Goal: Task Accomplishment & Management: Complete application form

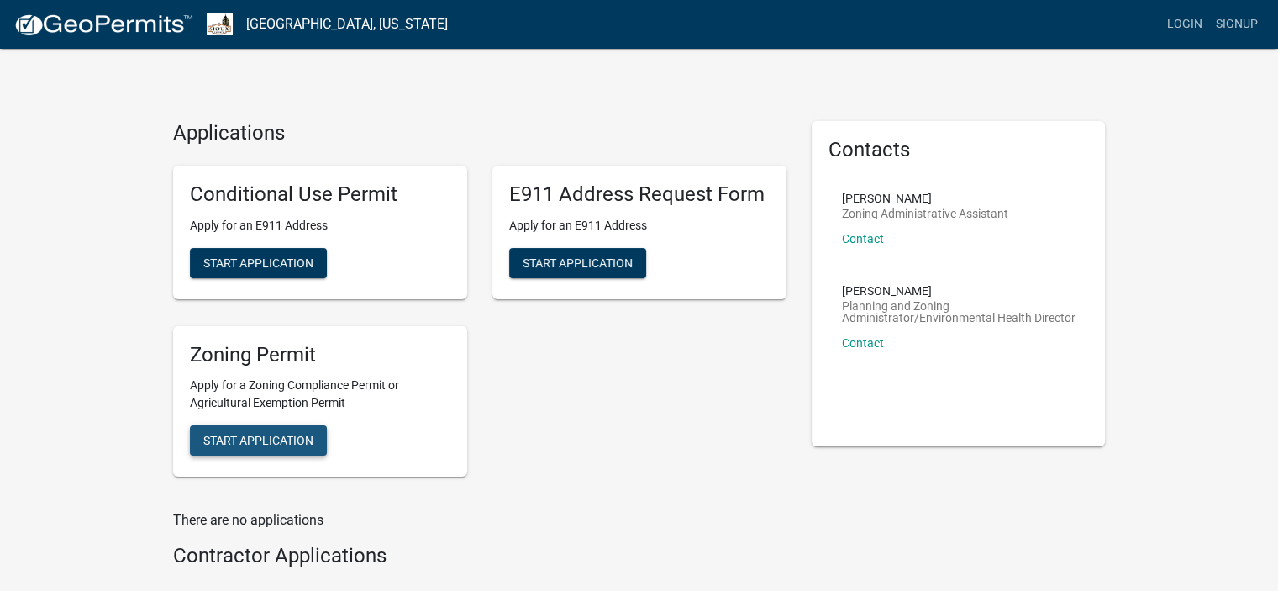
click at [275, 443] on span "Start Application" at bounding box center [258, 439] width 110 height 13
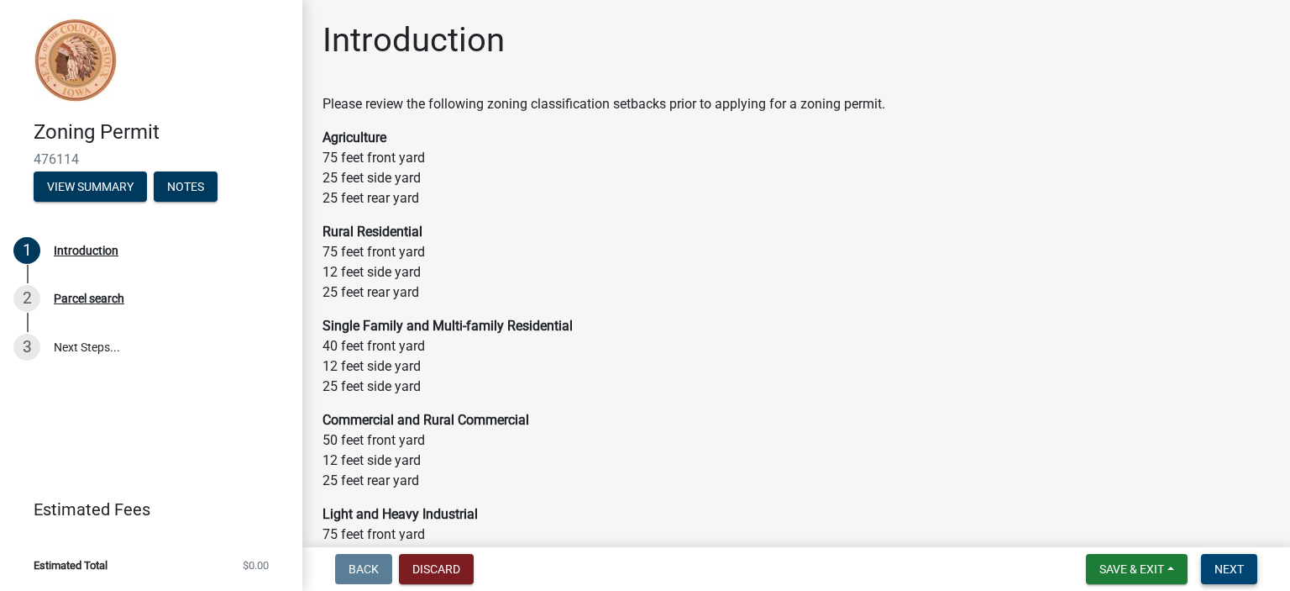
click at [1227, 564] on span "Next" at bounding box center [1229, 568] width 29 height 13
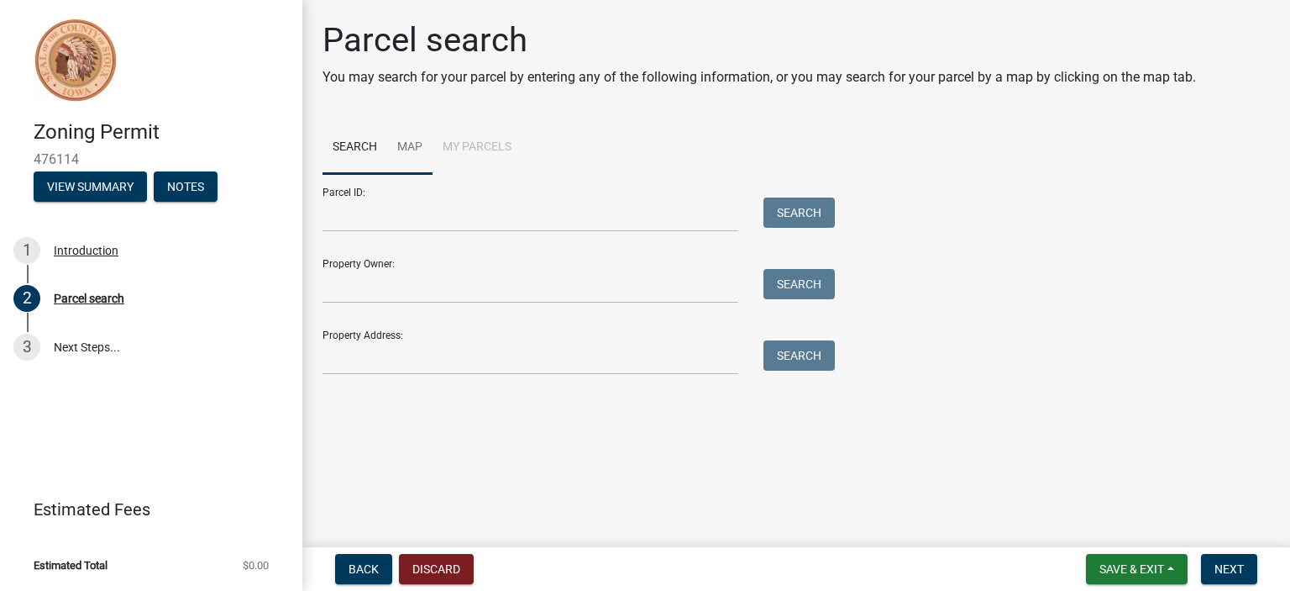
click at [411, 148] on link "Map" at bounding box center [409, 148] width 45 height 54
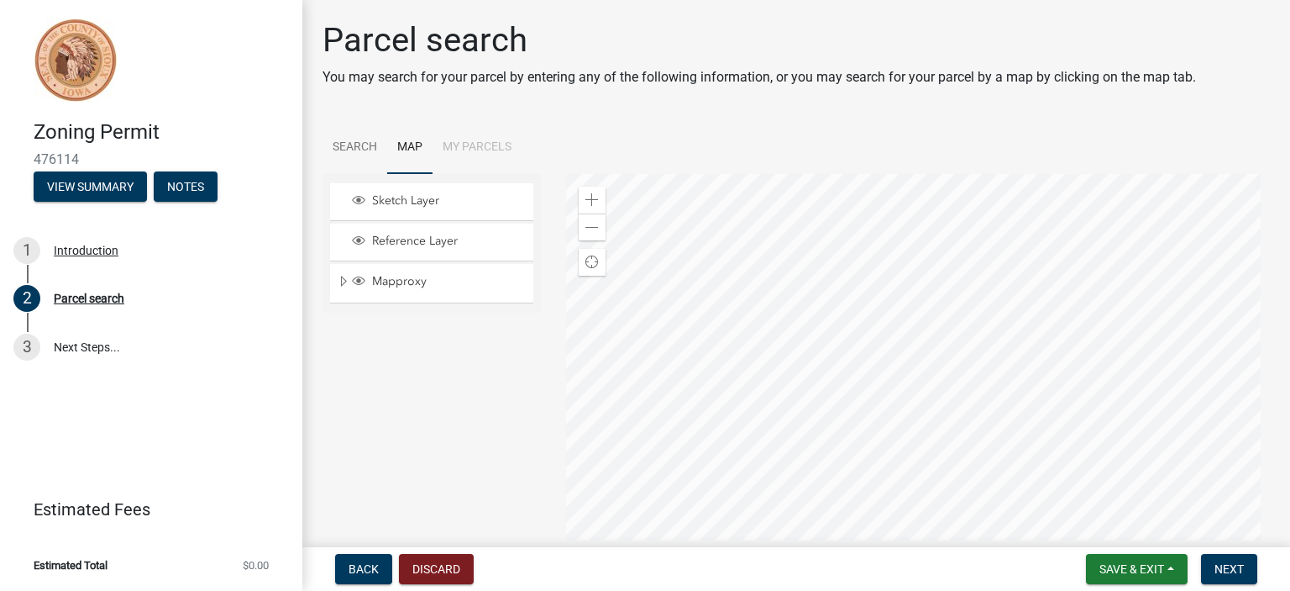
click at [988, 302] on div at bounding box center [918, 384] width 705 height 420
click at [592, 199] on span at bounding box center [592, 199] width 13 height 13
click at [901, 443] on div at bounding box center [918, 384] width 705 height 420
click at [1017, 436] on div at bounding box center [918, 384] width 705 height 420
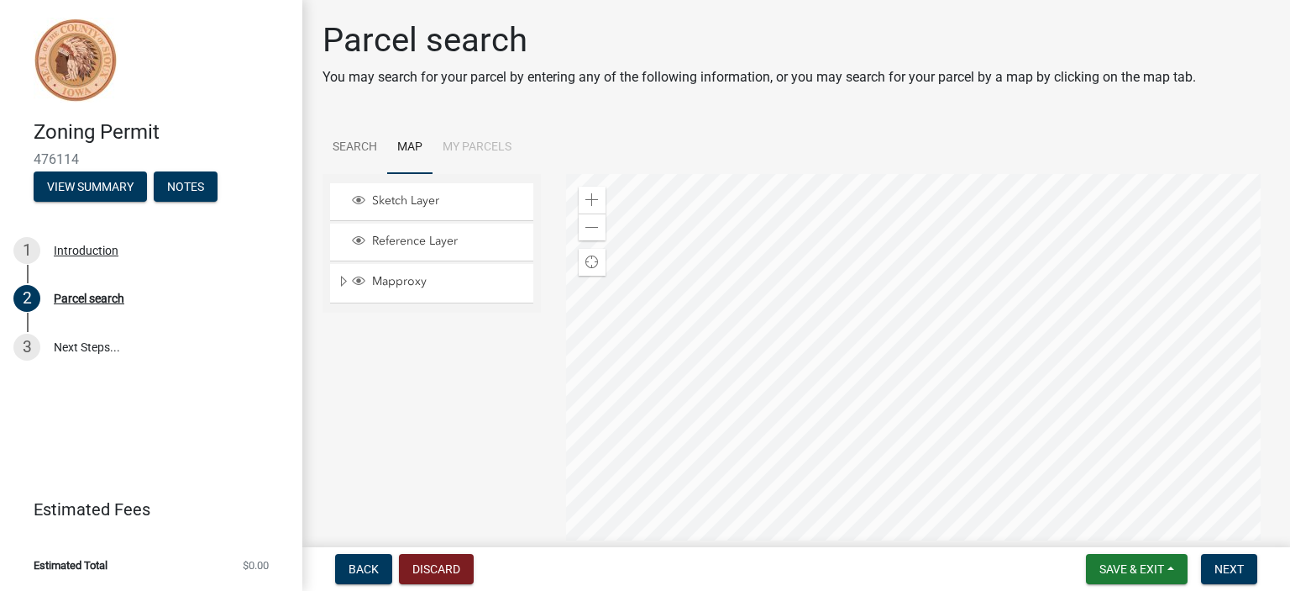
click at [1001, 386] on div at bounding box center [918, 384] width 705 height 420
click at [590, 197] on span at bounding box center [592, 199] width 13 height 13
click at [884, 273] on div at bounding box center [918, 384] width 705 height 420
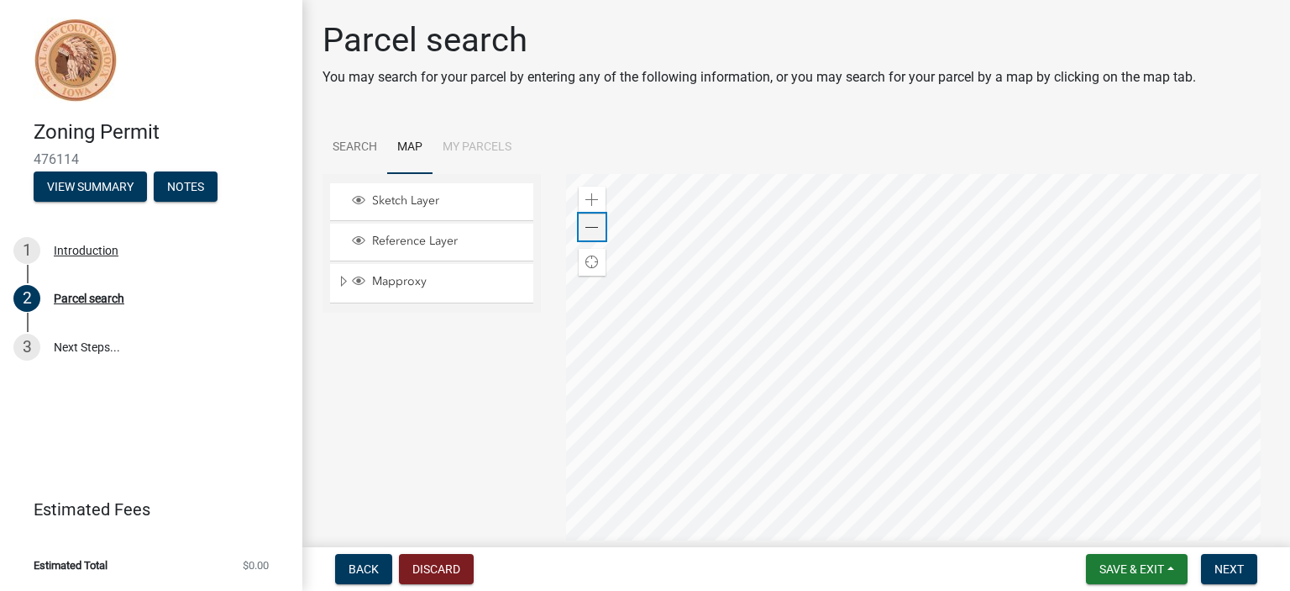
click at [590, 231] on span at bounding box center [592, 227] width 13 height 13
click at [1179, 439] on div at bounding box center [918, 384] width 705 height 420
click at [1155, 471] on div at bounding box center [918, 384] width 705 height 420
click at [965, 449] on div at bounding box center [918, 384] width 705 height 420
click at [591, 199] on span at bounding box center [592, 199] width 13 height 13
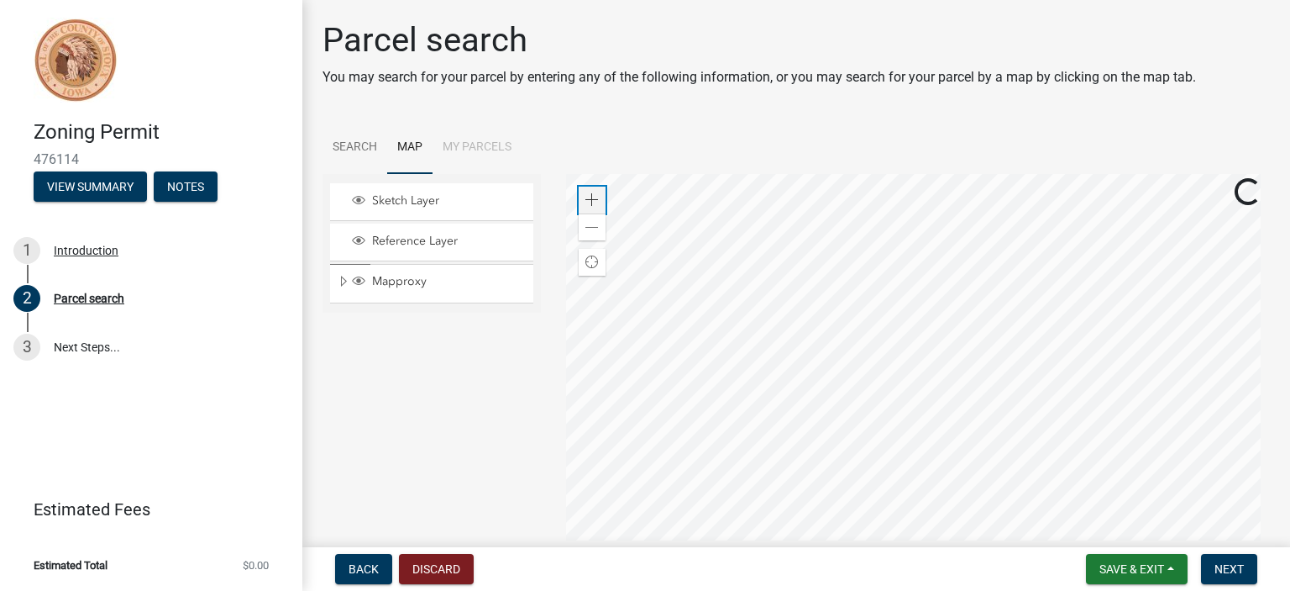
click at [591, 201] on span at bounding box center [592, 199] width 13 height 13
click at [926, 530] on div at bounding box center [918, 384] width 705 height 420
click at [971, 525] on div at bounding box center [918, 384] width 705 height 420
click at [1159, 501] on div at bounding box center [918, 384] width 705 height 420
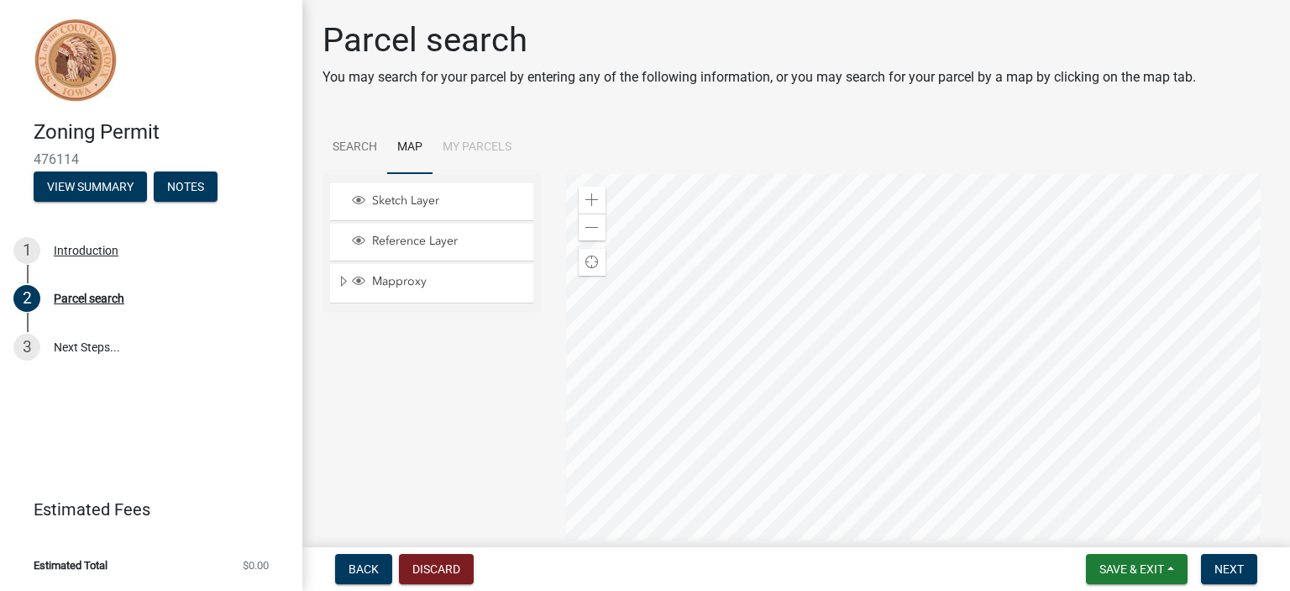
click at [783, 387] on div at bounding box center [918, 384] width 705 height 420
click at [1220, 565] on span "Next" at bounding box center [1229, 568] width 29 height 13
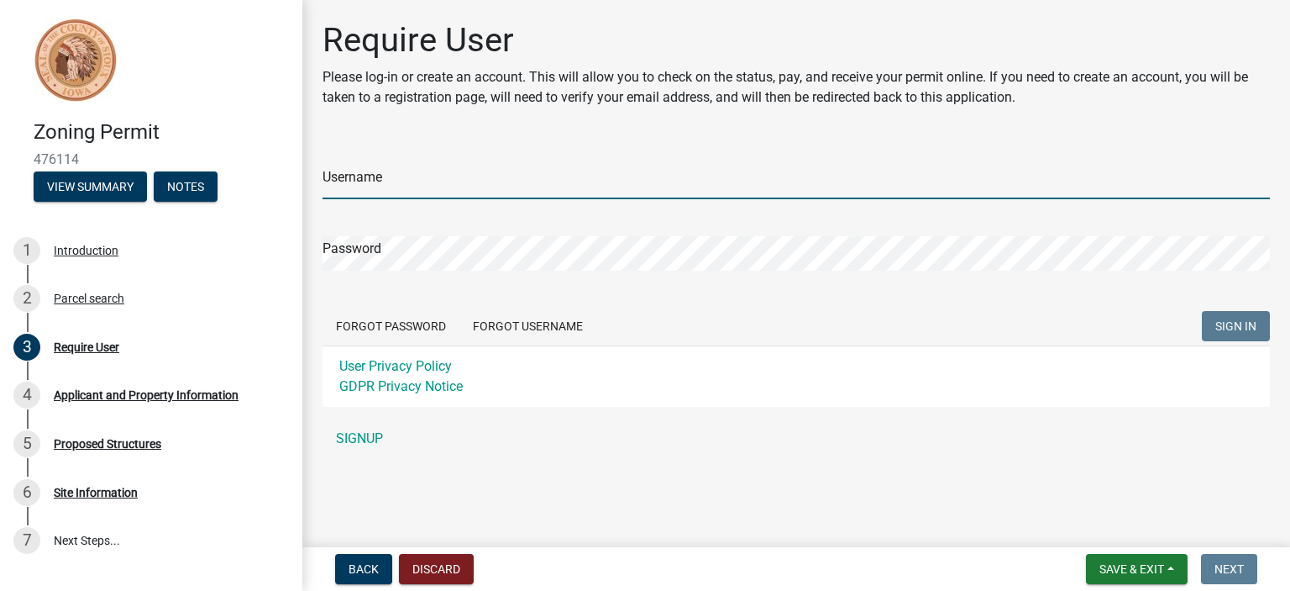
type input "[PERSON_NAME]"
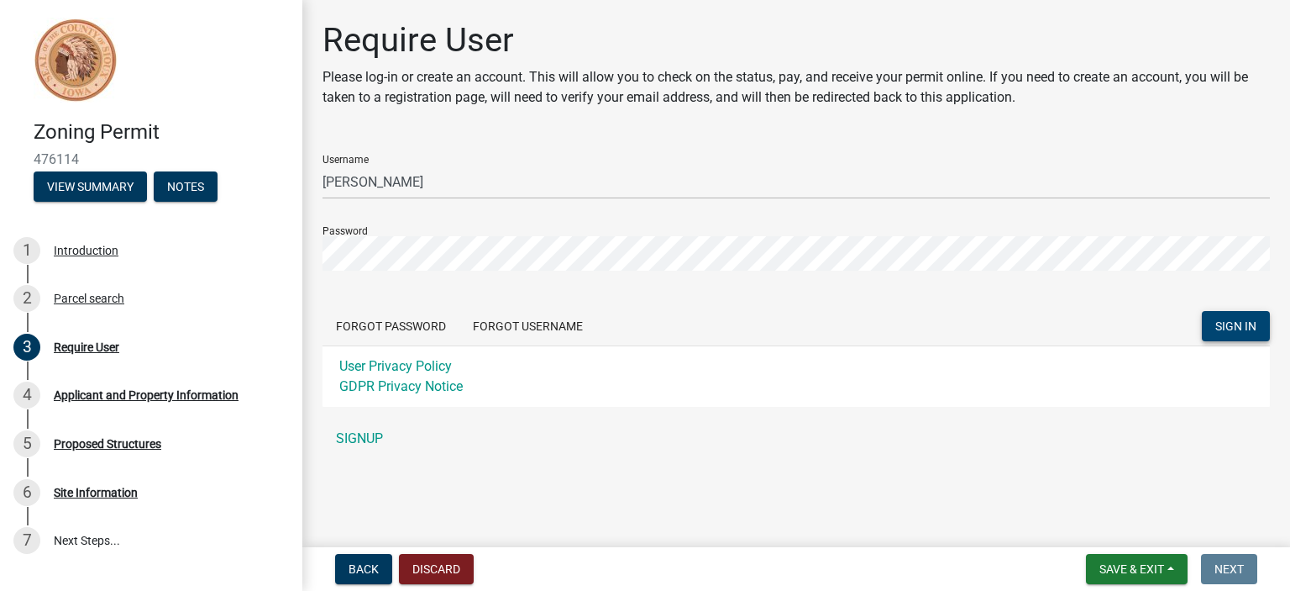
click at [1234, 333] on button "SIGN IN" at bounding box center [1236, 326] width 68 height 30
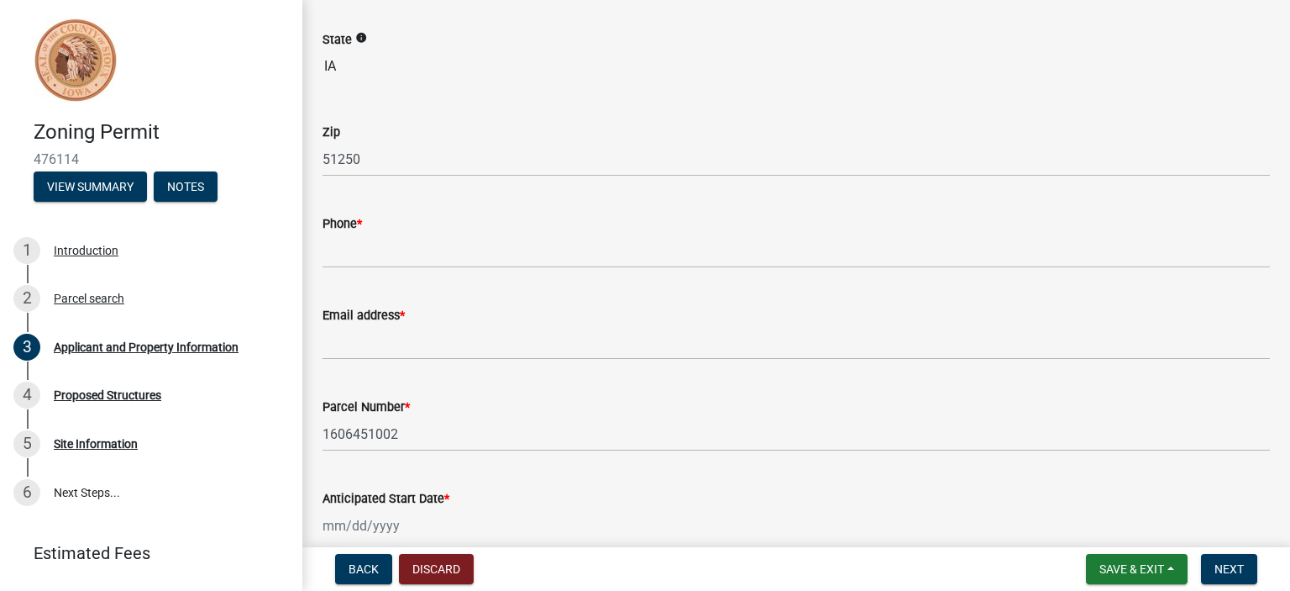
scroll to position [428, 0]
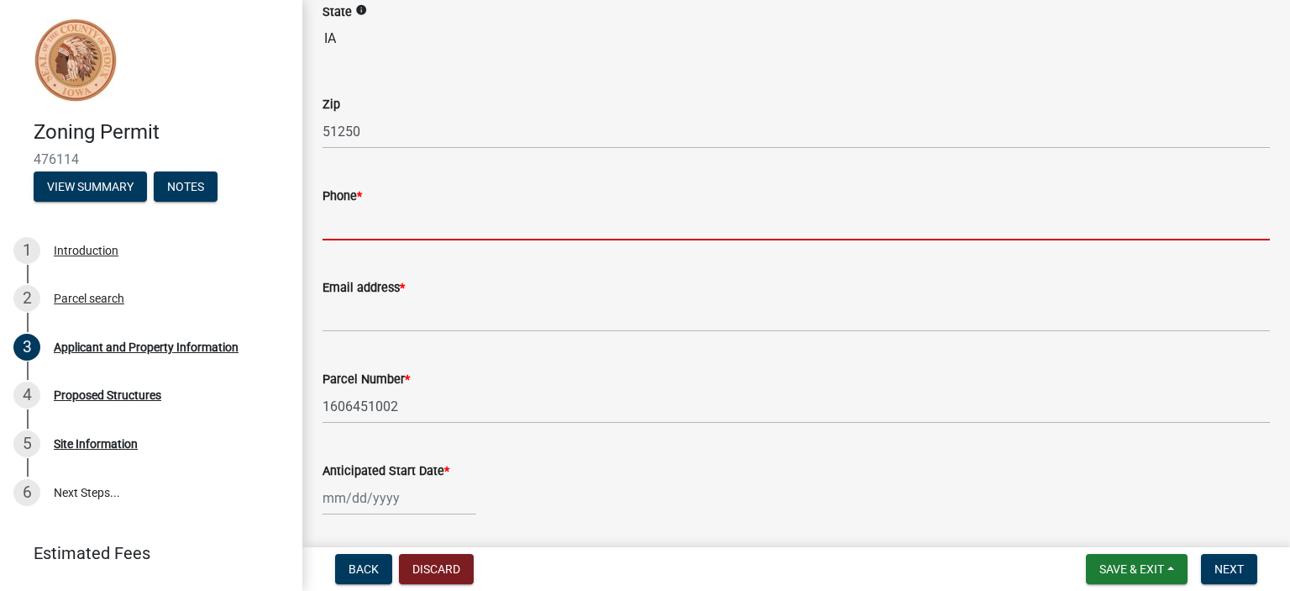
click at [340, 229] on input "Phone *" at bounding box center [797, 223] width 948 height 34
click at [541, 220] on input "Phone *" at bounding box center [797, 223] width 948 height 34
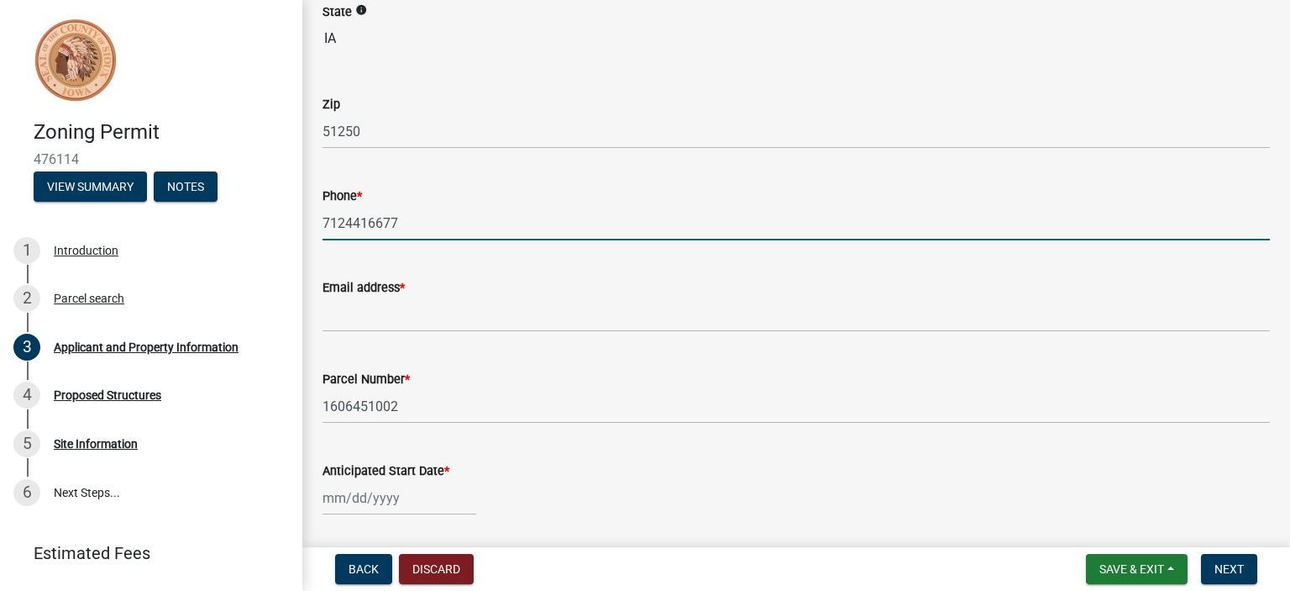
type input "7124416677"
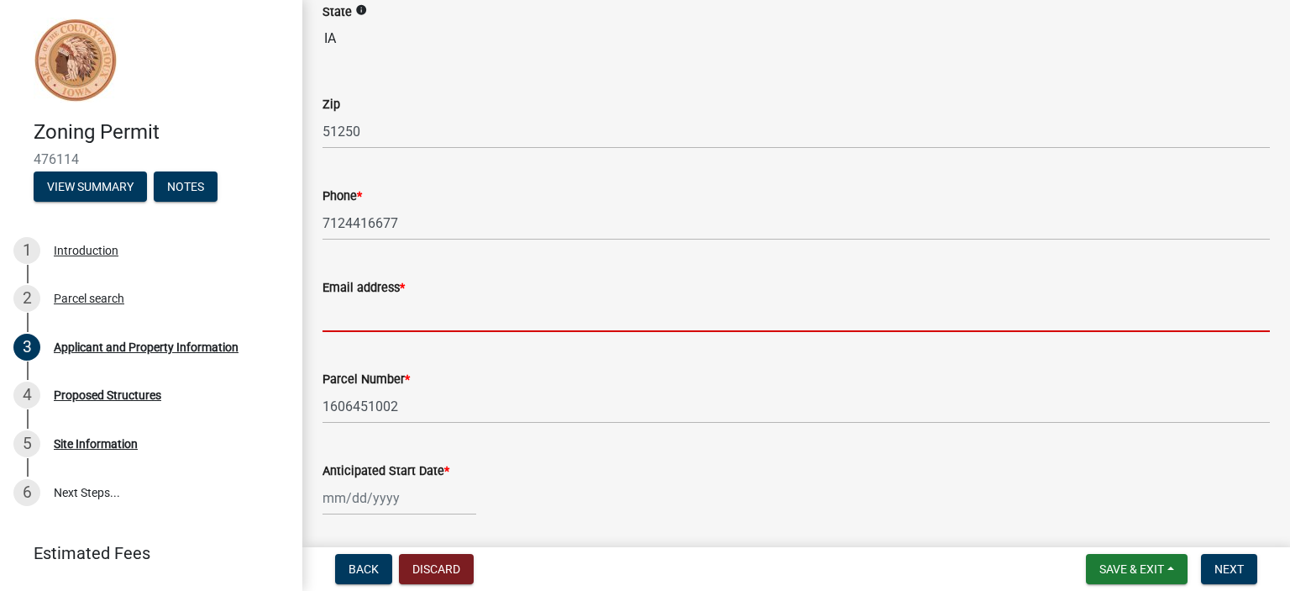
click at [433, 312] on input "Email address *" at bounding box center [797, 314] width 948 height 34
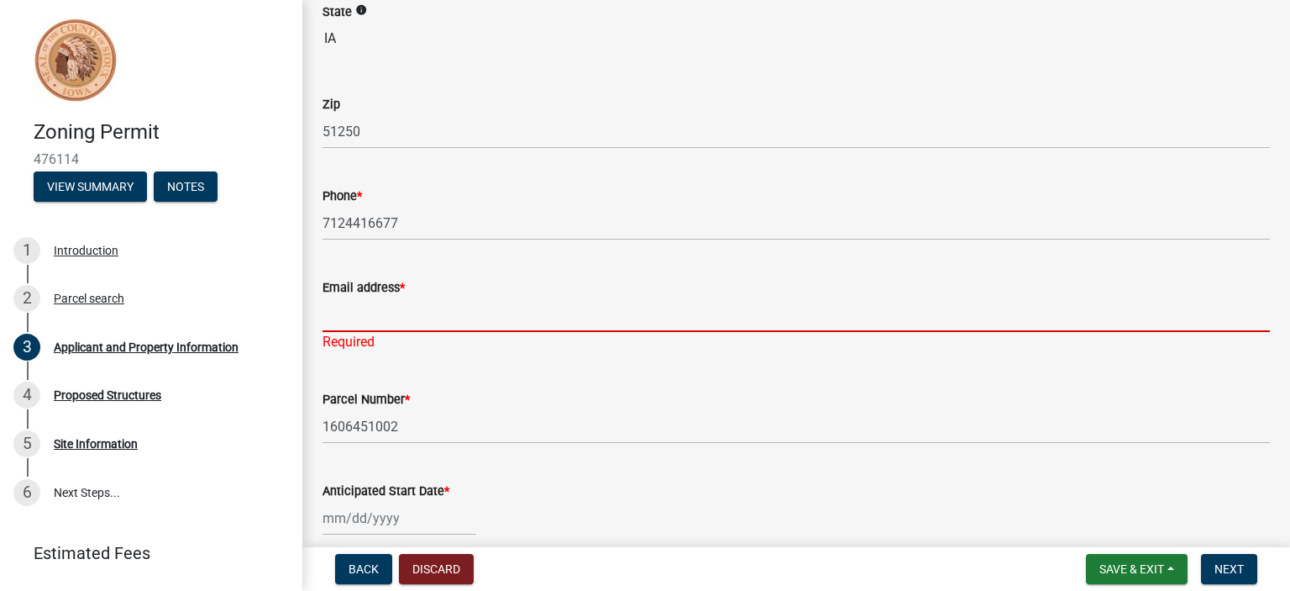
paste input "[EMAIL_ADDRESS][DOMAIN_NAME]"
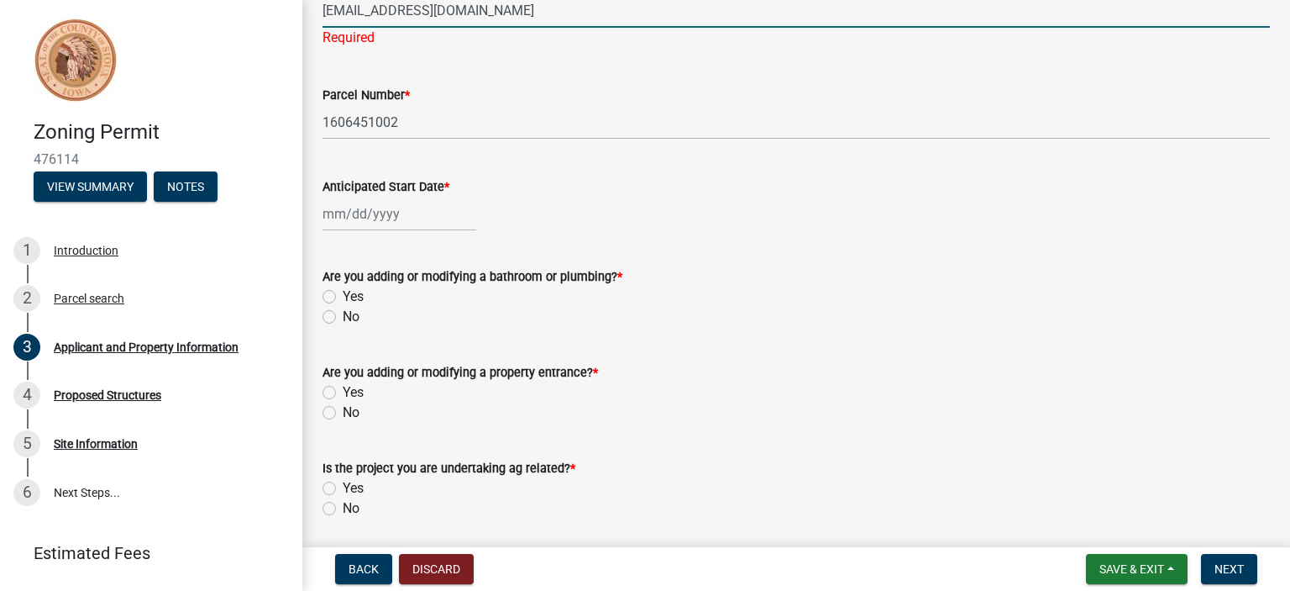
scroll to position [734, 0]
type input "[EMAIL_ADDRESS][DOMAIN_NAME]"
click at [389, 207] on div at bounding box center [400, 212] width 154 height 34
select select "9"
select select "2025"
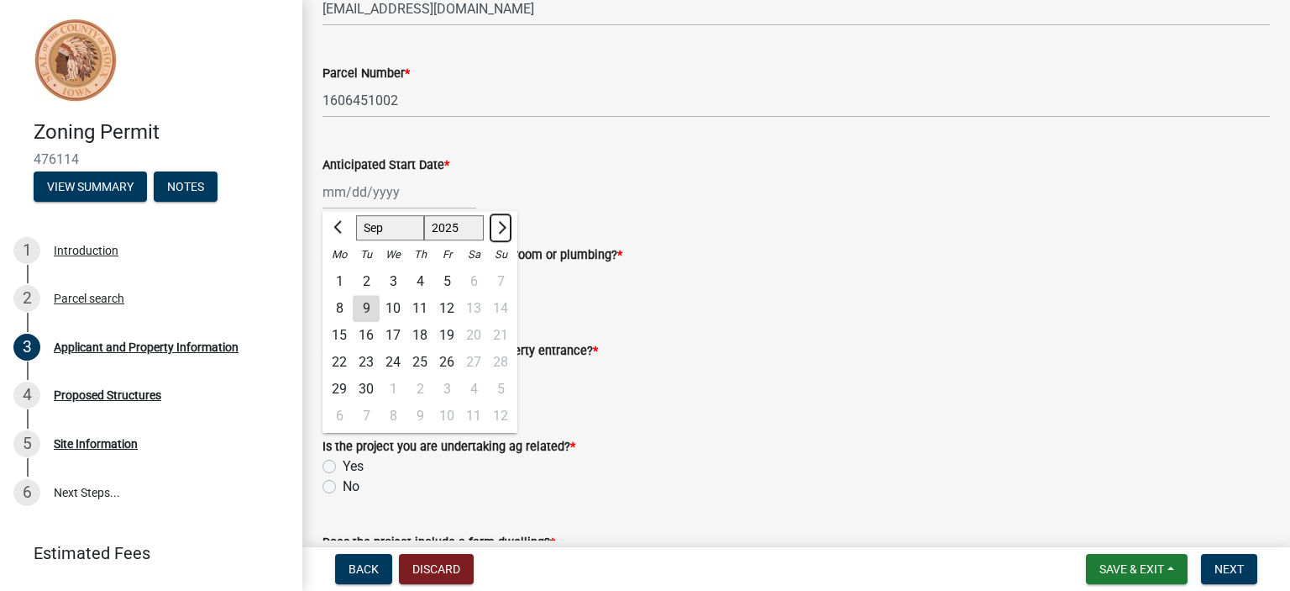
click at [500, 228] on span "Next month" at bounding box center [500, 227] width 13 height 13
select select "10"
click at [371, 335] on div "14" at bounding box center [366, 335] width 27 height 27
type input "[DATE]"
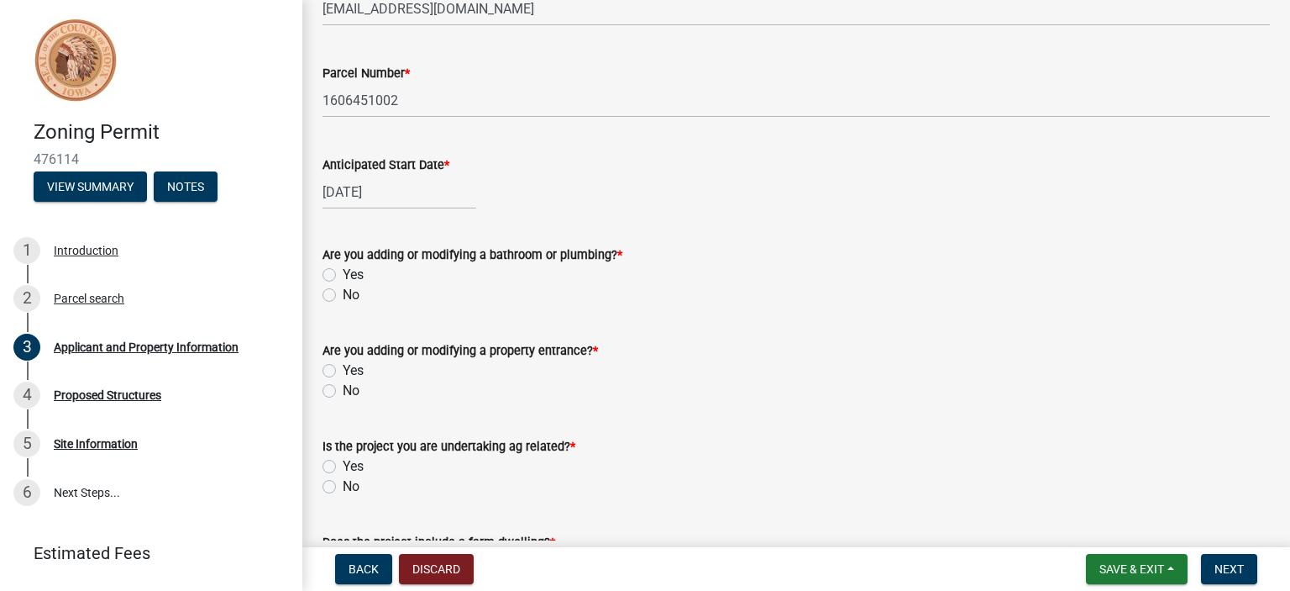
click at [423, 197] on div "[DATE]" at bounding box center [400, 192] width 154 height 34
select select "10"
select select "2025"
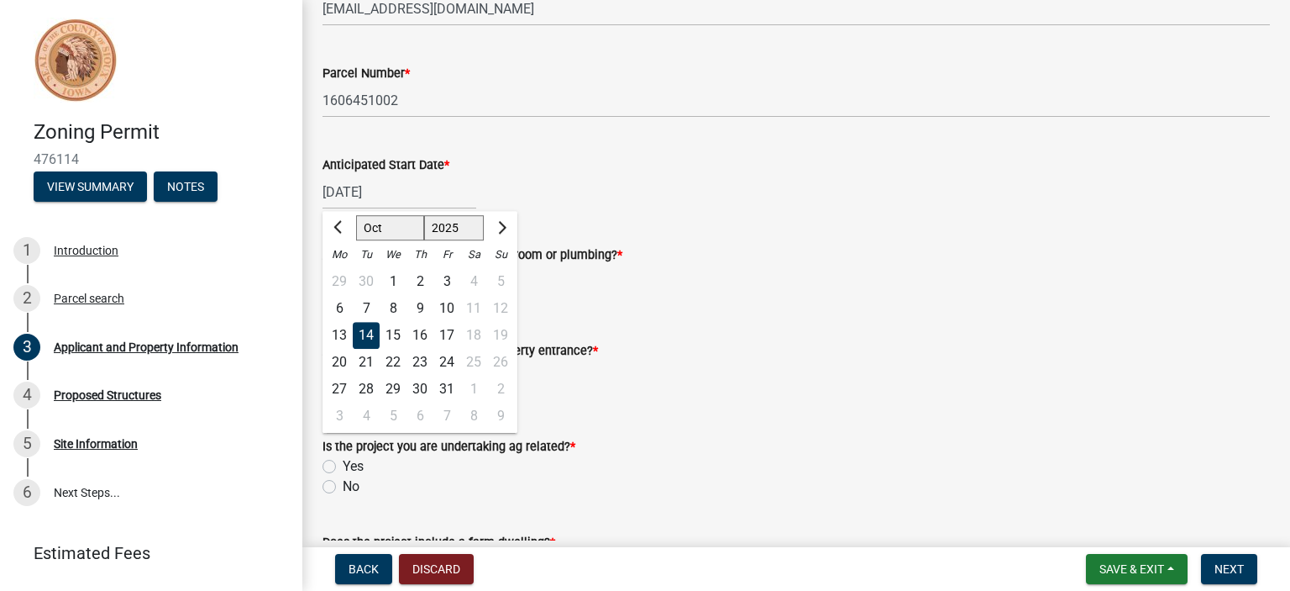
click at [343, 332] on div "13" at bounding box center [339, 335] width 27 height 27
type input "[DATE]"
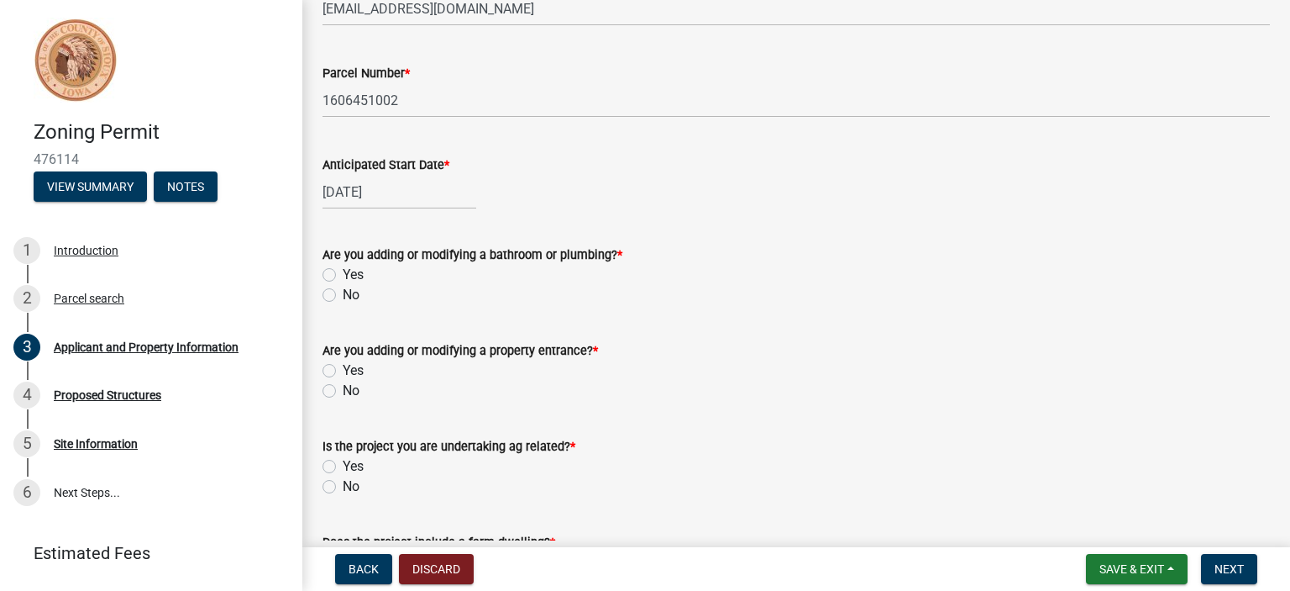
click at [343, 293] on label "No" at bounding box center [351, 295] width 17 height 20
click at [343, 293] on input "No" at bounding box center [348, 290] width 11 height 11
radio input "true"
click at [343, 391] on label "No" at bounding box center [351, 391] width 17 height 20
click at [343, 391] on input "No" at bounding box center [348, 386] width 11 height 11
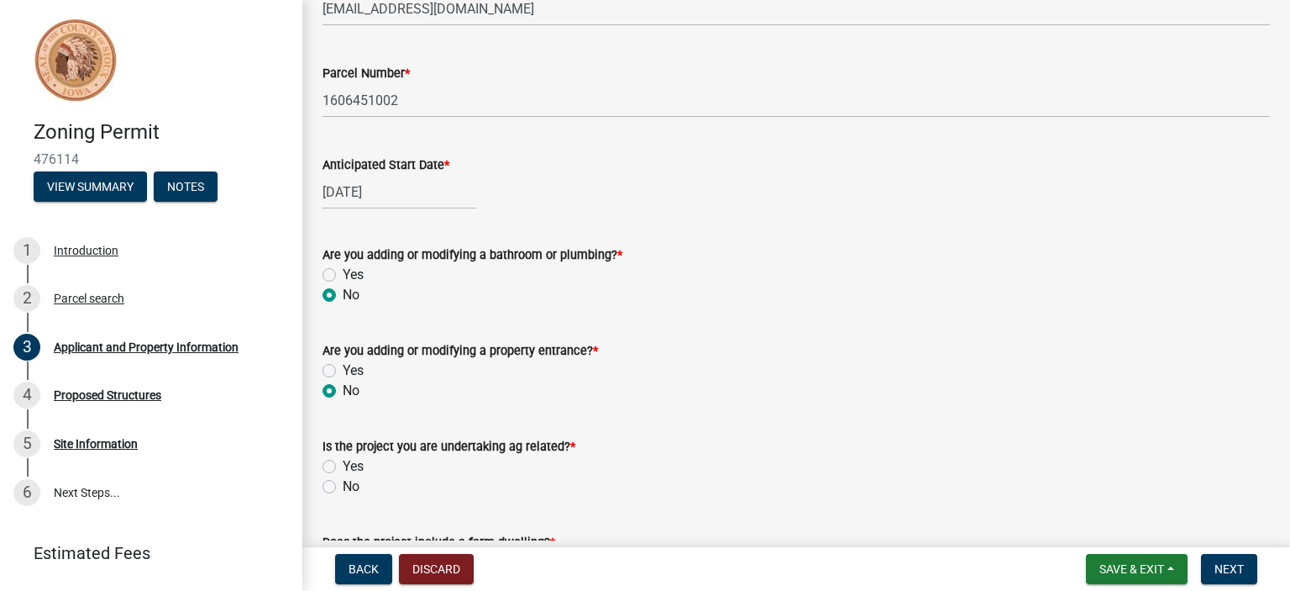
radio input "true"
click at [343, 465] on label "Yes" at bounding box center [353, 466] width 21 height 20
click at [343, 465] on input "Yes" at bounding box center [348, 461] width 11 height 11
radio input "true"
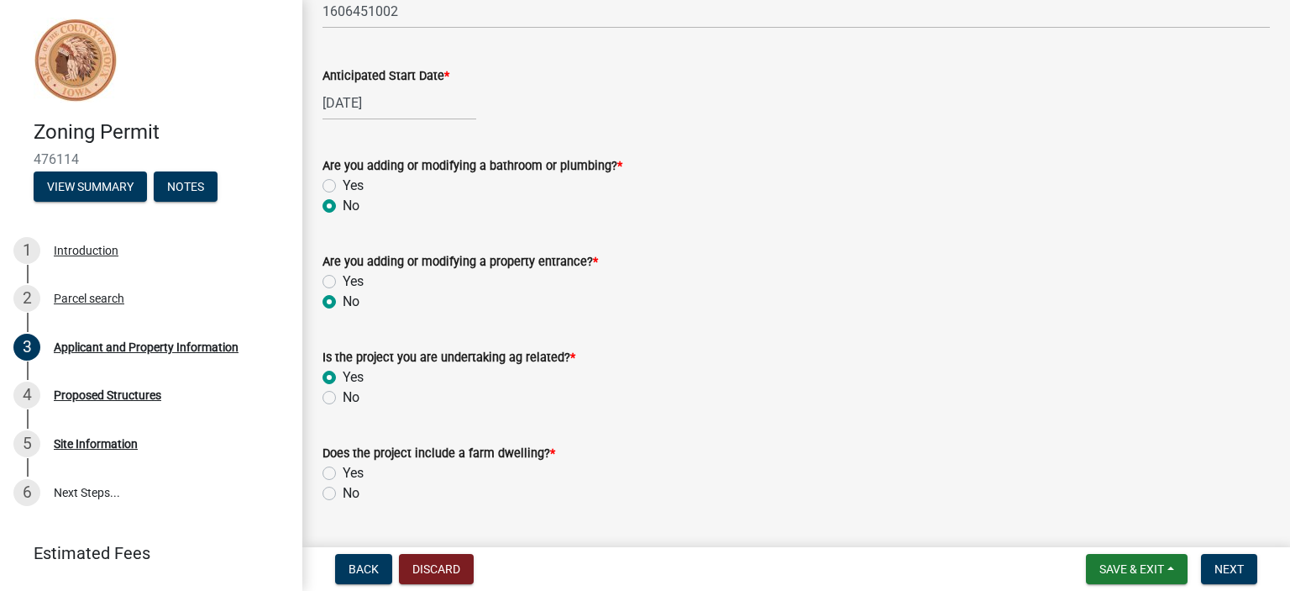
scroll to position [866, 0]
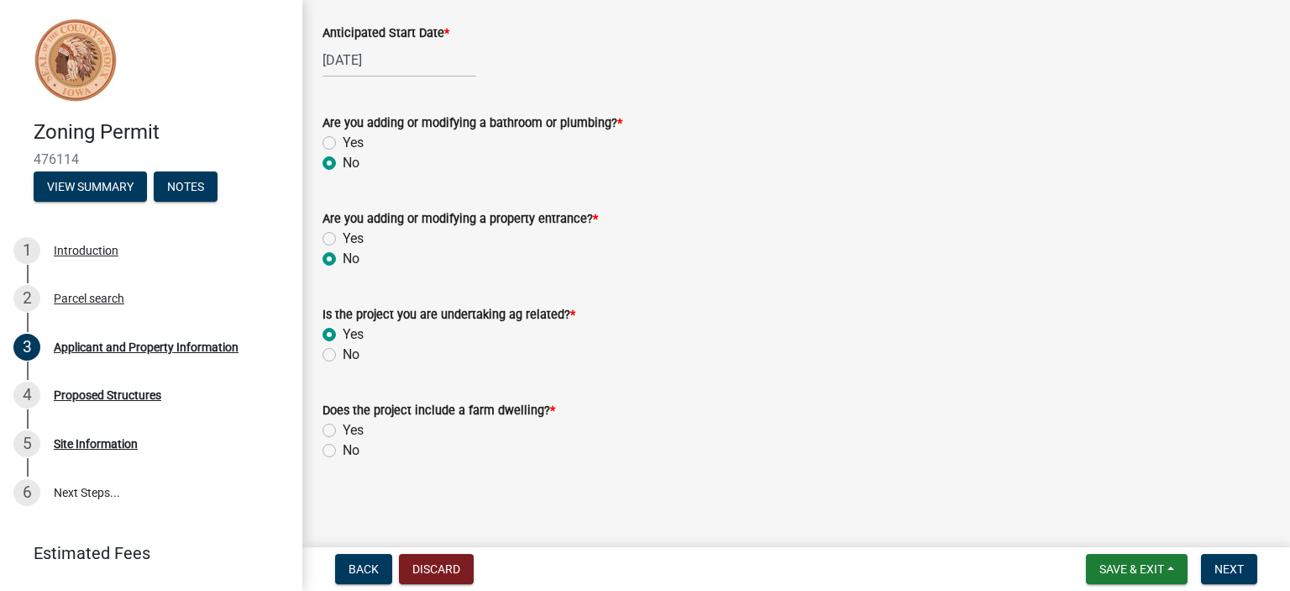
click at [343, 454] on label "No" at bounding box center [351, 450] width 17 height 20
click at [343, 451] on input "No" at bounding box center [348, 445] width 11 height 11
radio input "true"
click at [1235, 574] on span "Next" at bounding box center [1229, 568] width 29 height 13
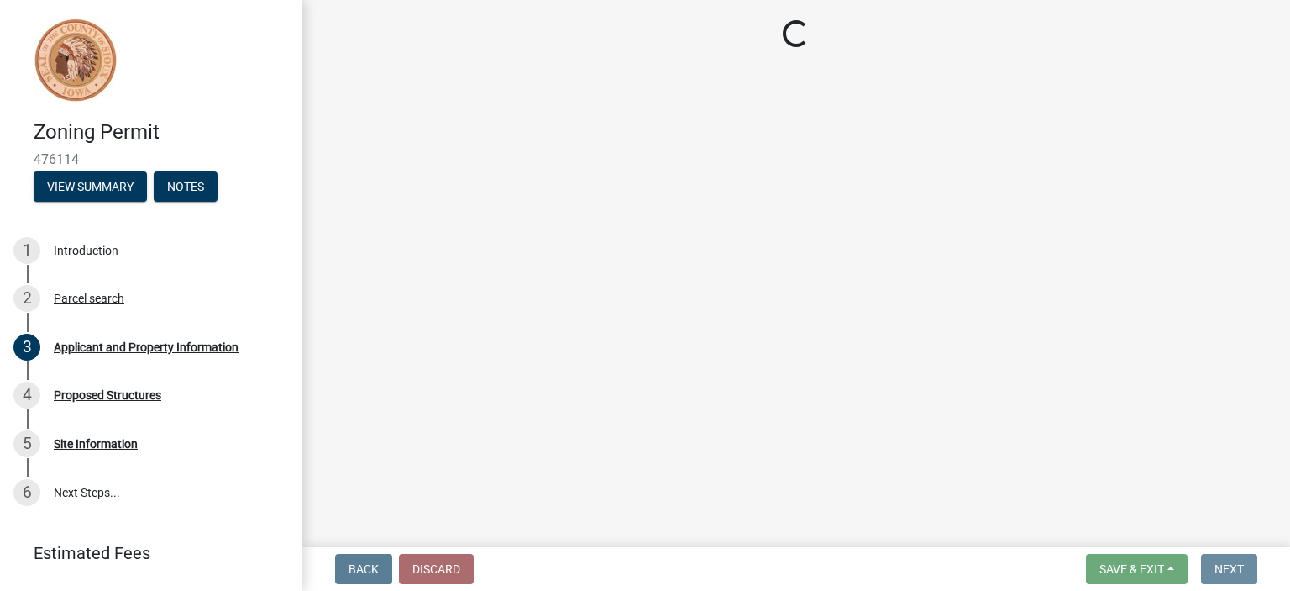
scroll to position [0, 0]
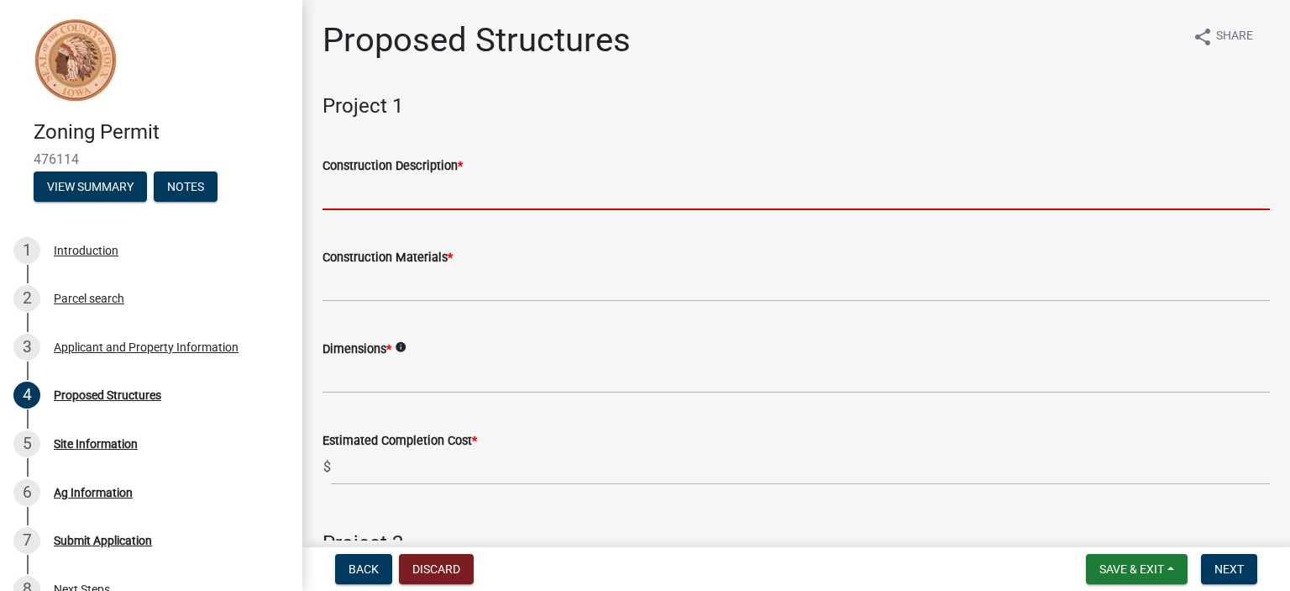
click at [357, 191] on input "Construction Description *" at bounding box center [797, 193] width 948 height 34
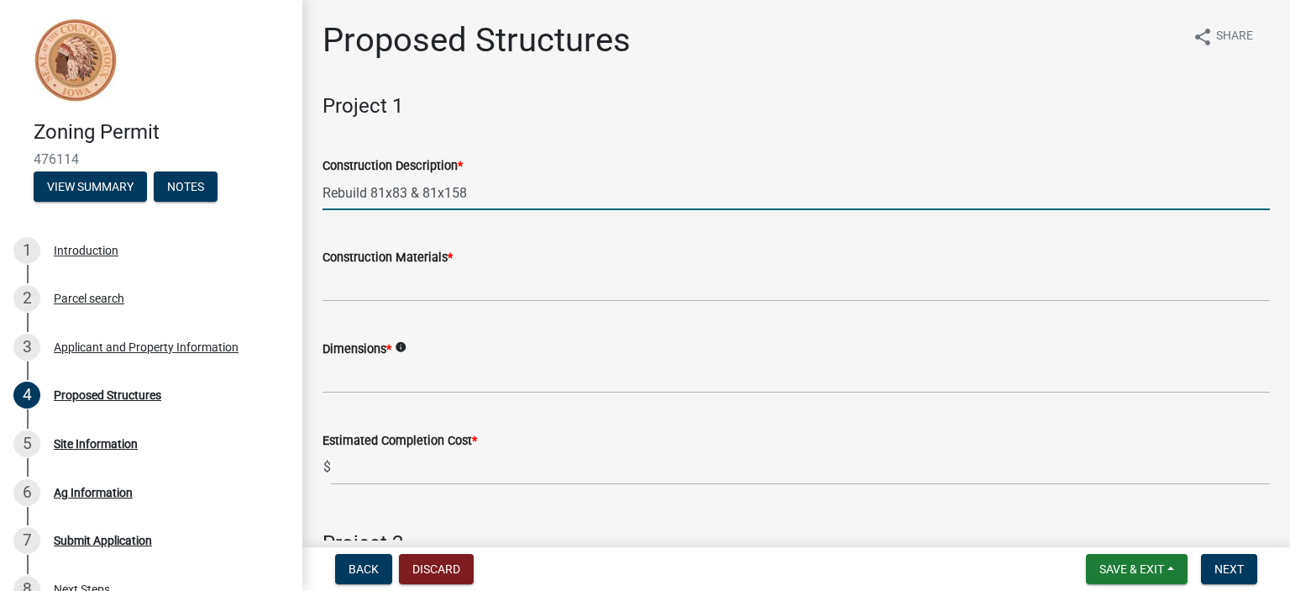
type input "Rebuild 81x83 & 81x158"
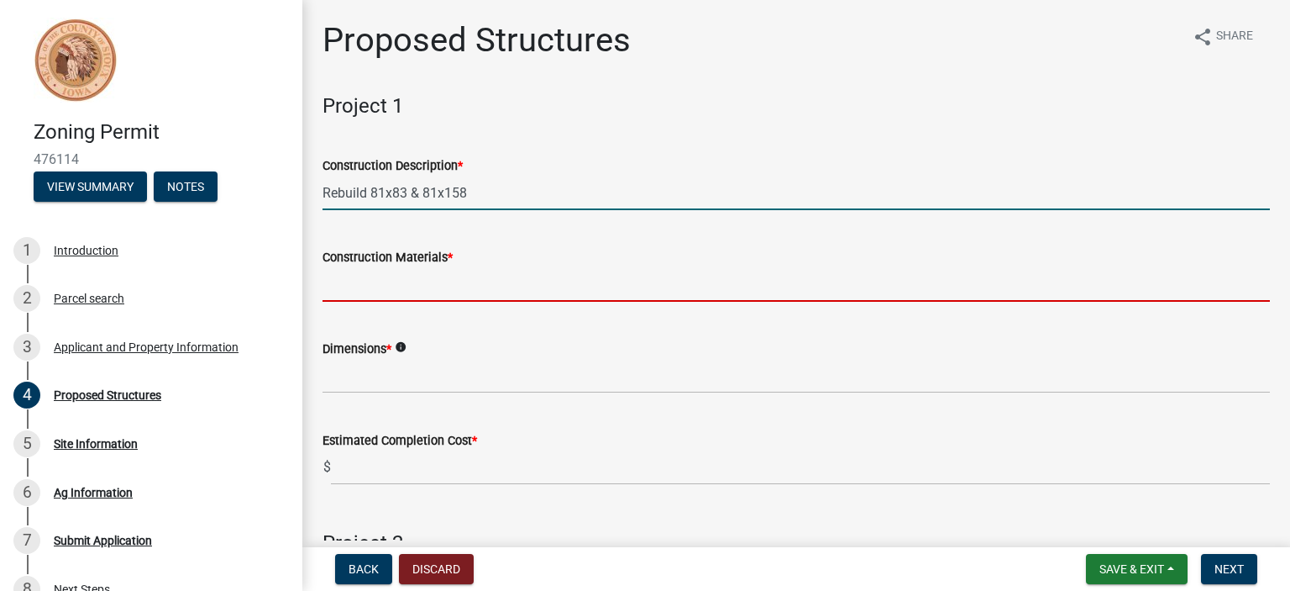
click at [355, 278] on input "Construction Materials *" at bounding box center [797, 284] width 948 height 34
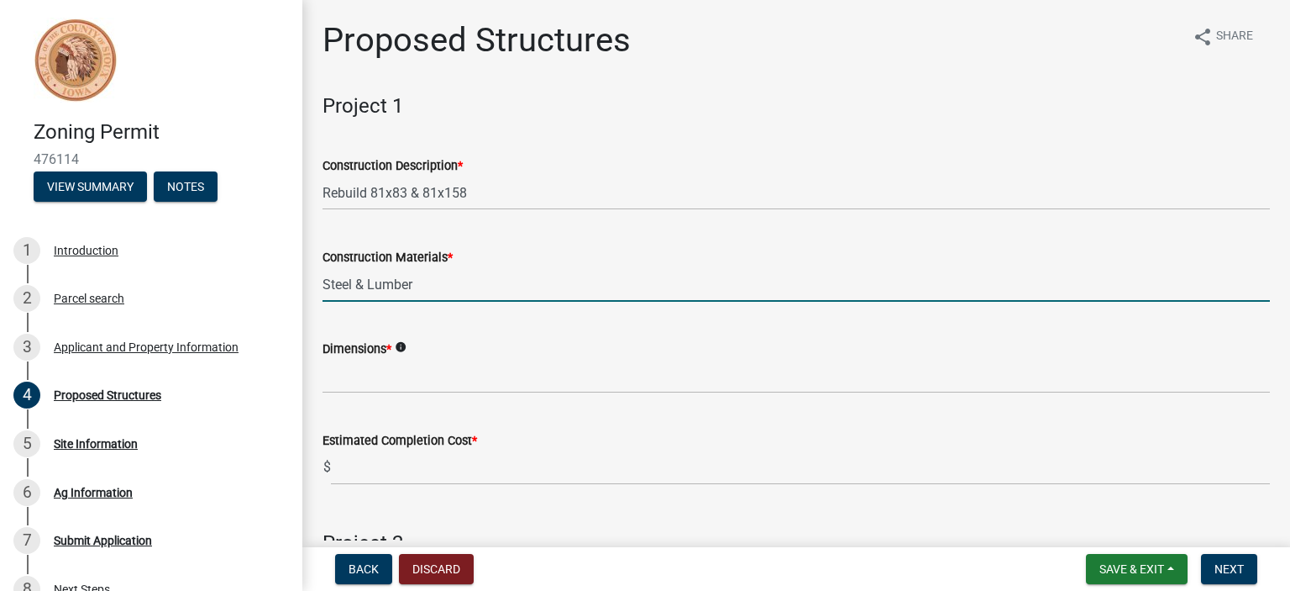
type input "Steel & Lumber"
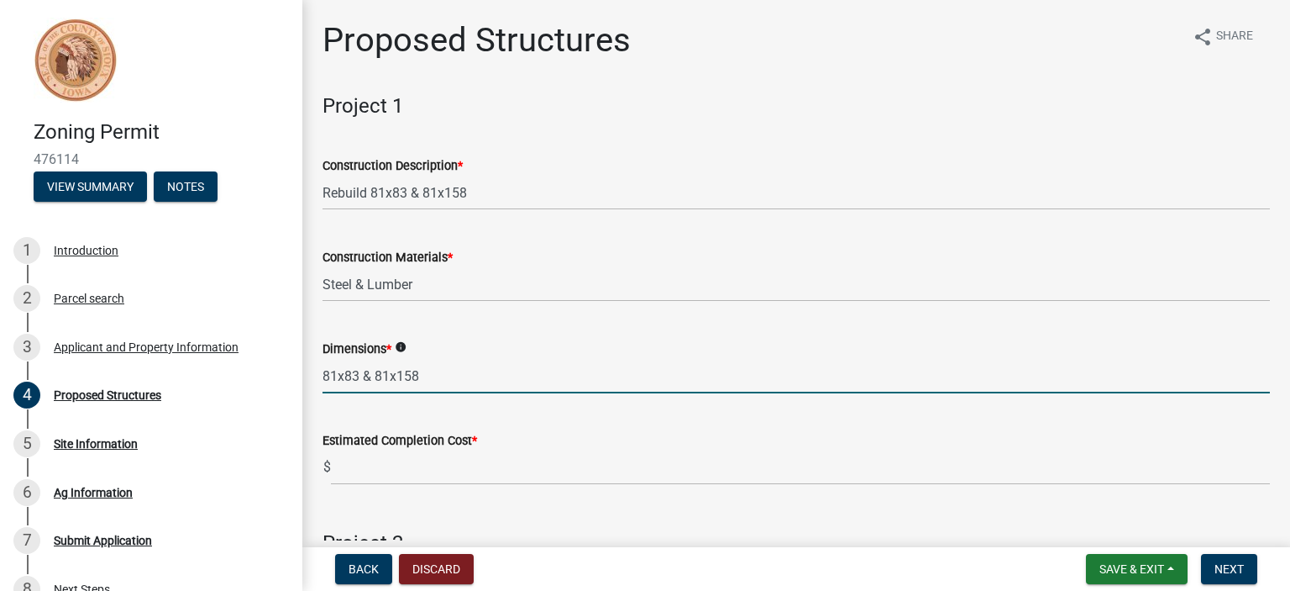
type input "81x83 & 81x158"
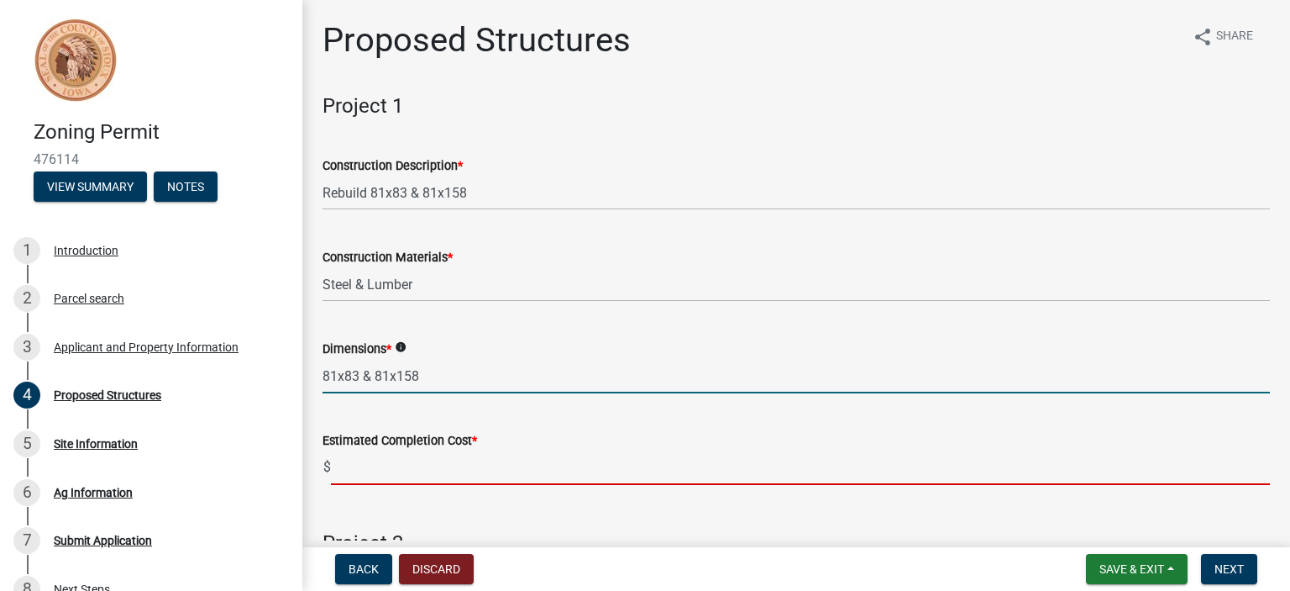
click at [361, 463] on input "text" at bounding box center [800, 467] width 939 height 34
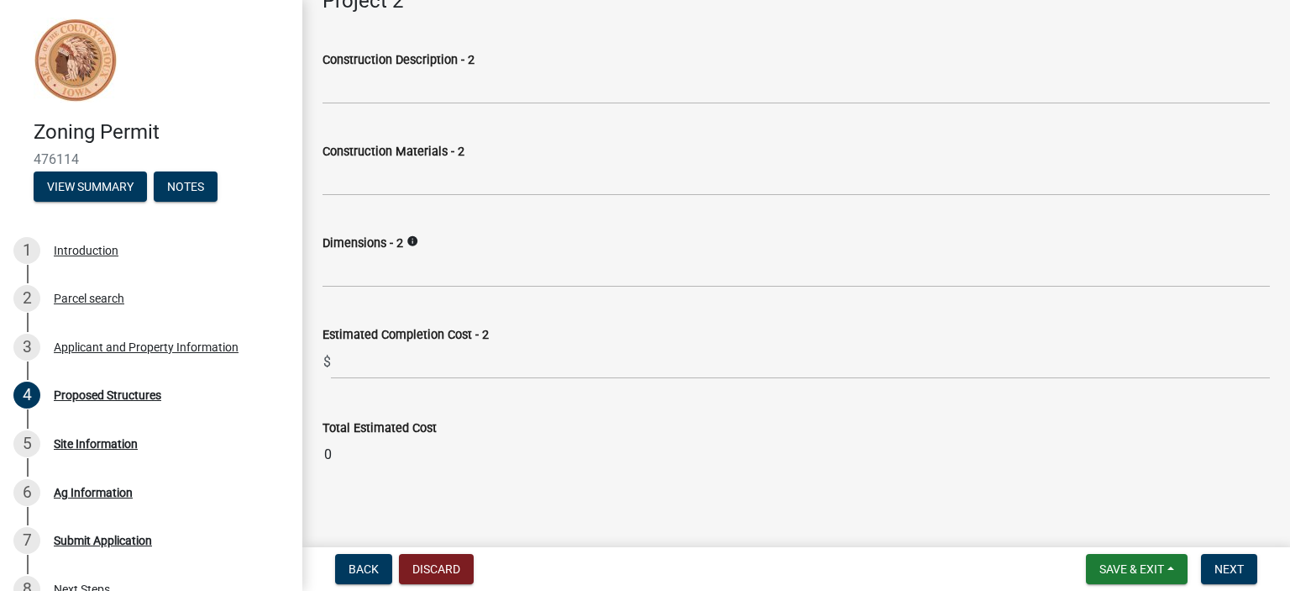
scroll to position [554, 0]
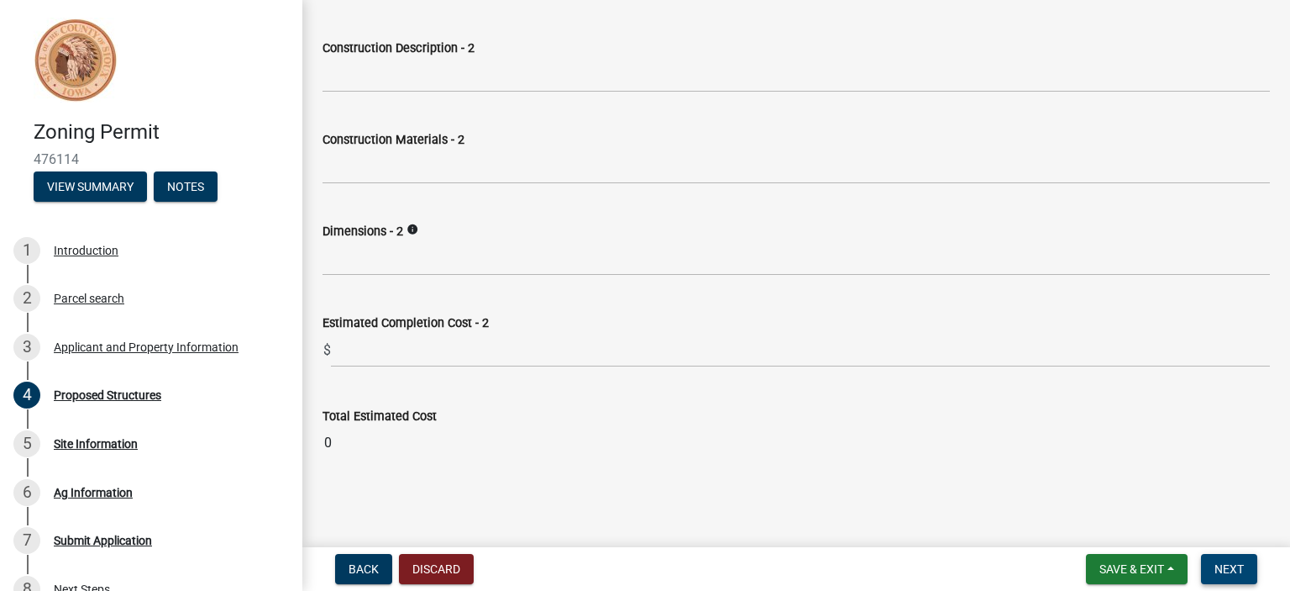
type input "1200000"
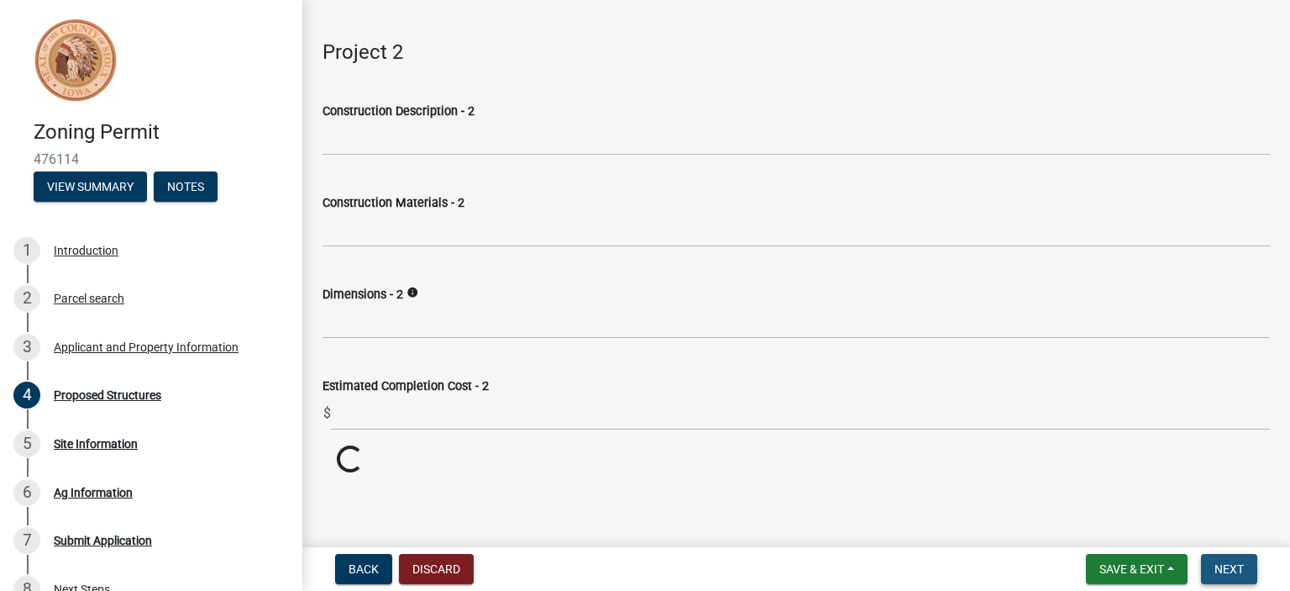
scroll to position [491, 0]
click at [1235, 569] on span "Next" at bounding box center [1229, 568] width 29 height 13
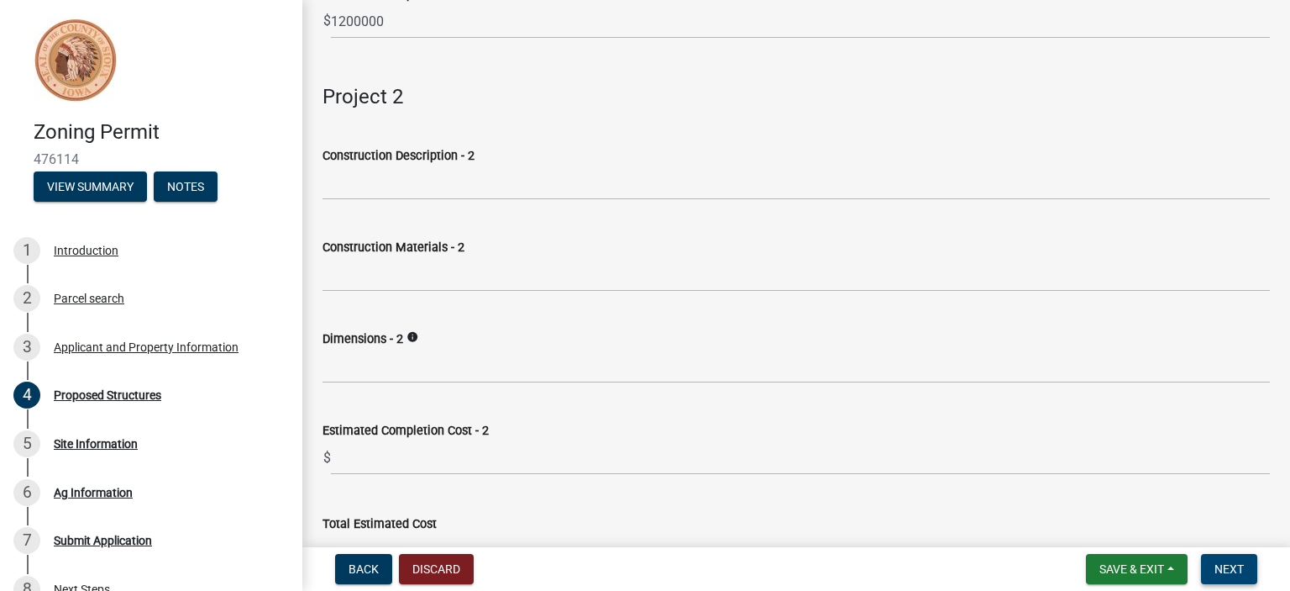
scroll to position [554, 0]
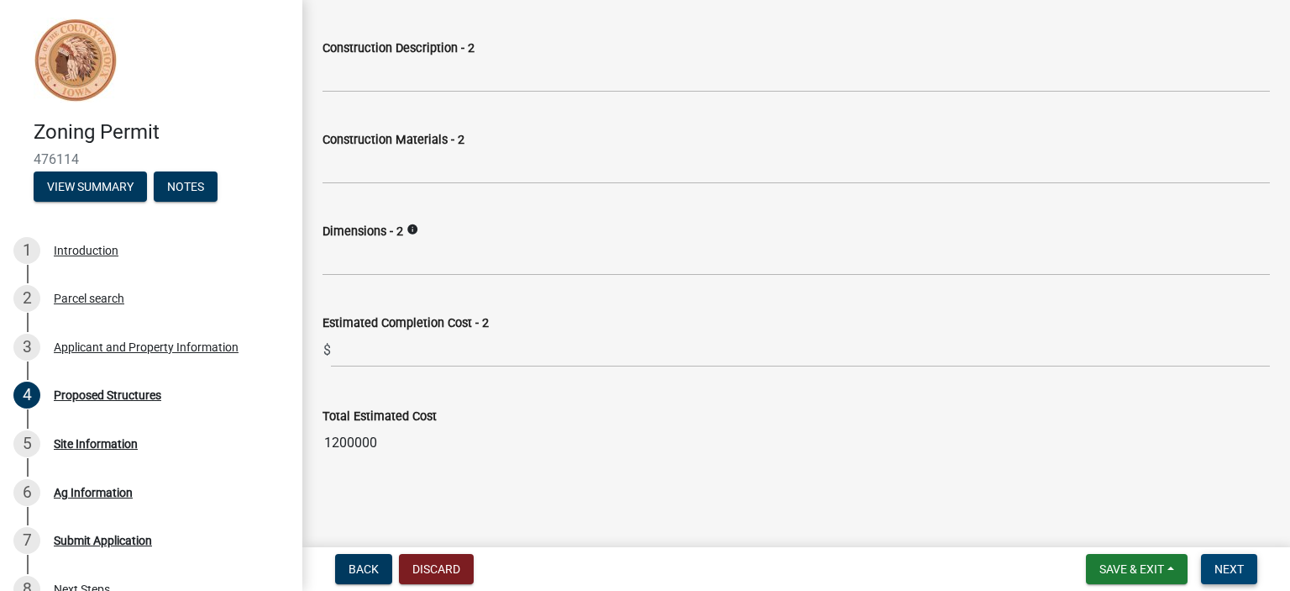
click at [1224, 570] on span "Next" at bounding box center [1229, 568] width 29 height 13
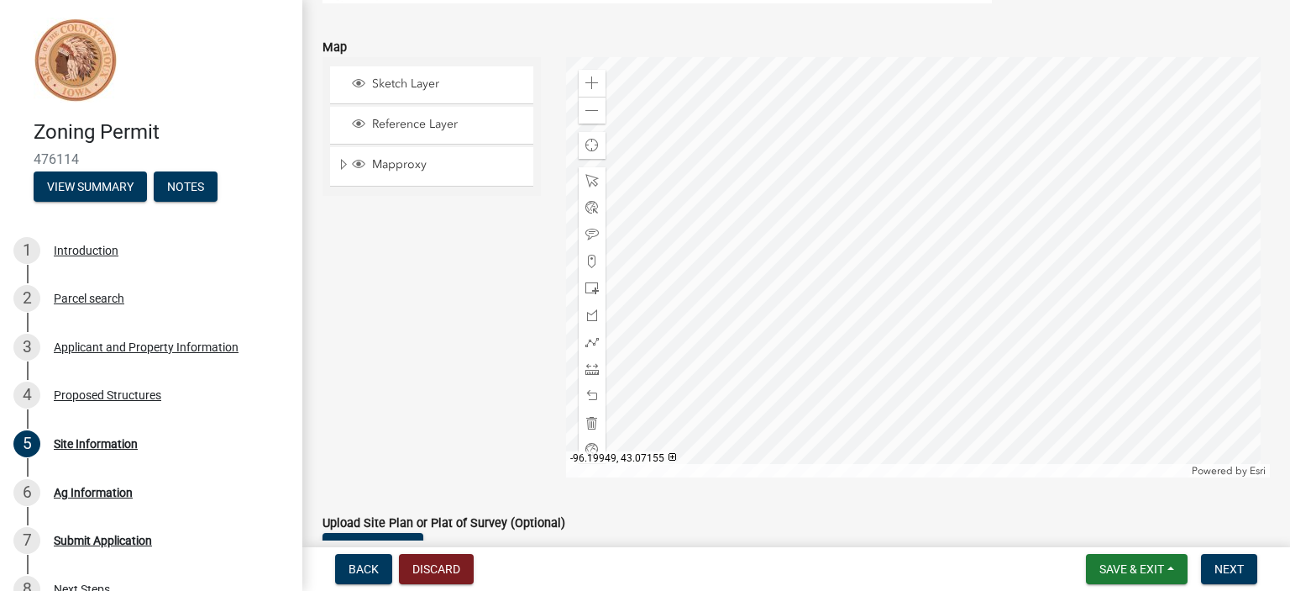
scroll to position [356, 0]
click at [1227, 572] on span "Next" at bounding box center [1229, 568] width 29 height 13
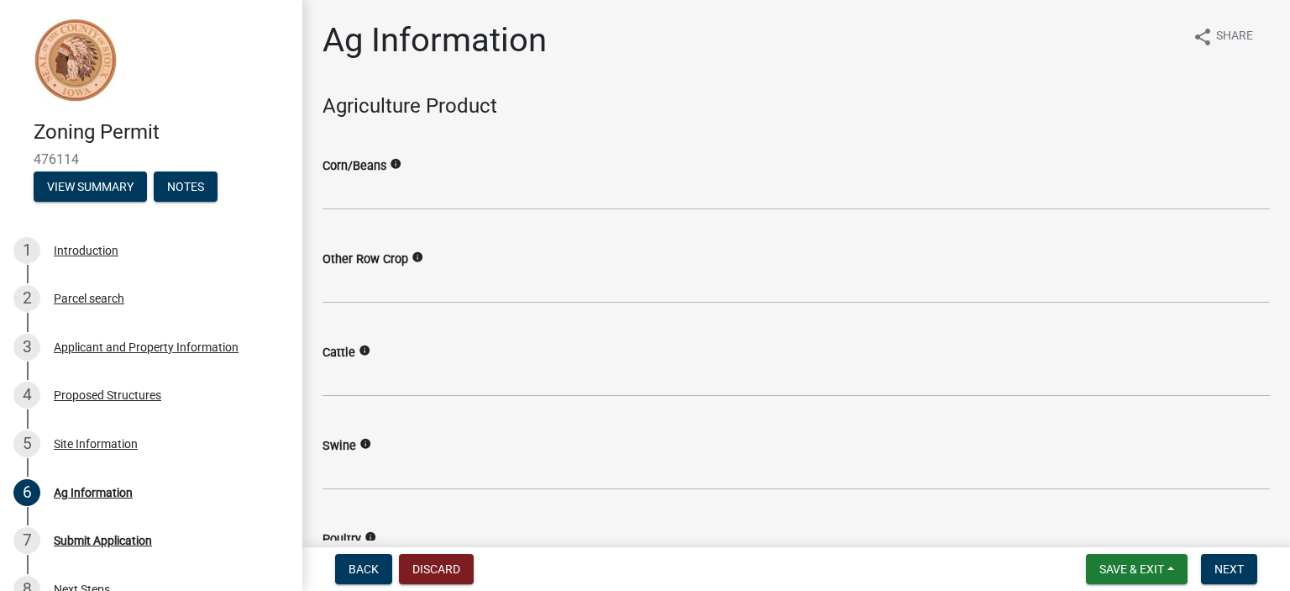
scroll to position [216, 0]
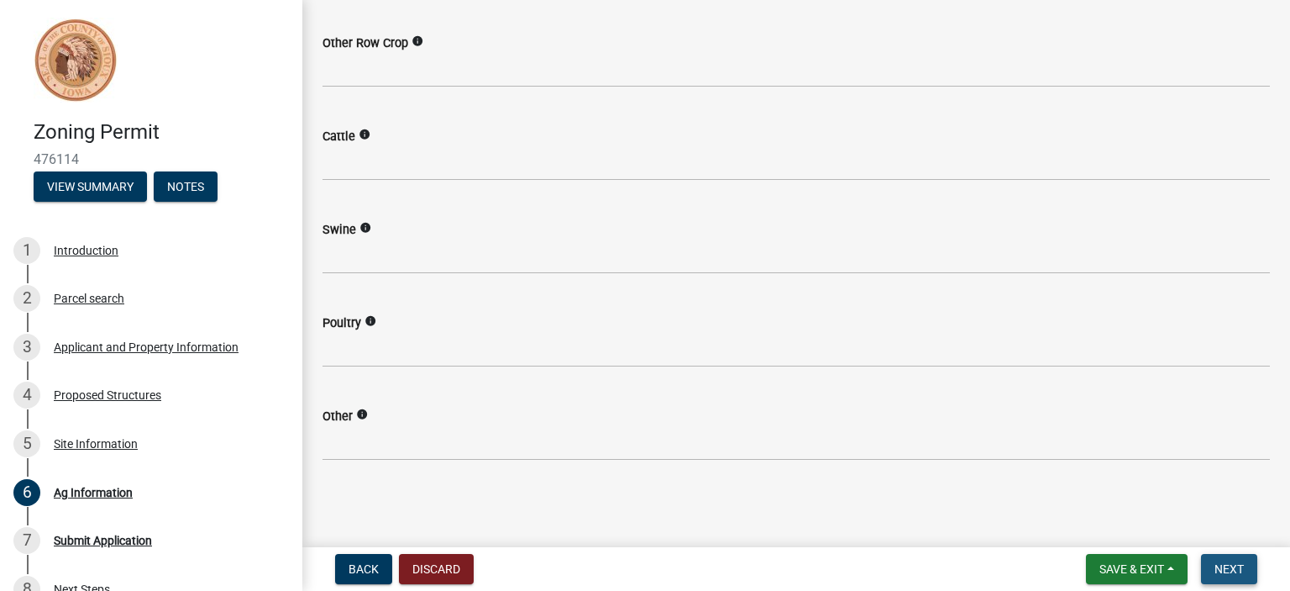
click at [1228, 562] on span "Next" at bounding box center [1229, 568] width 29 height 13
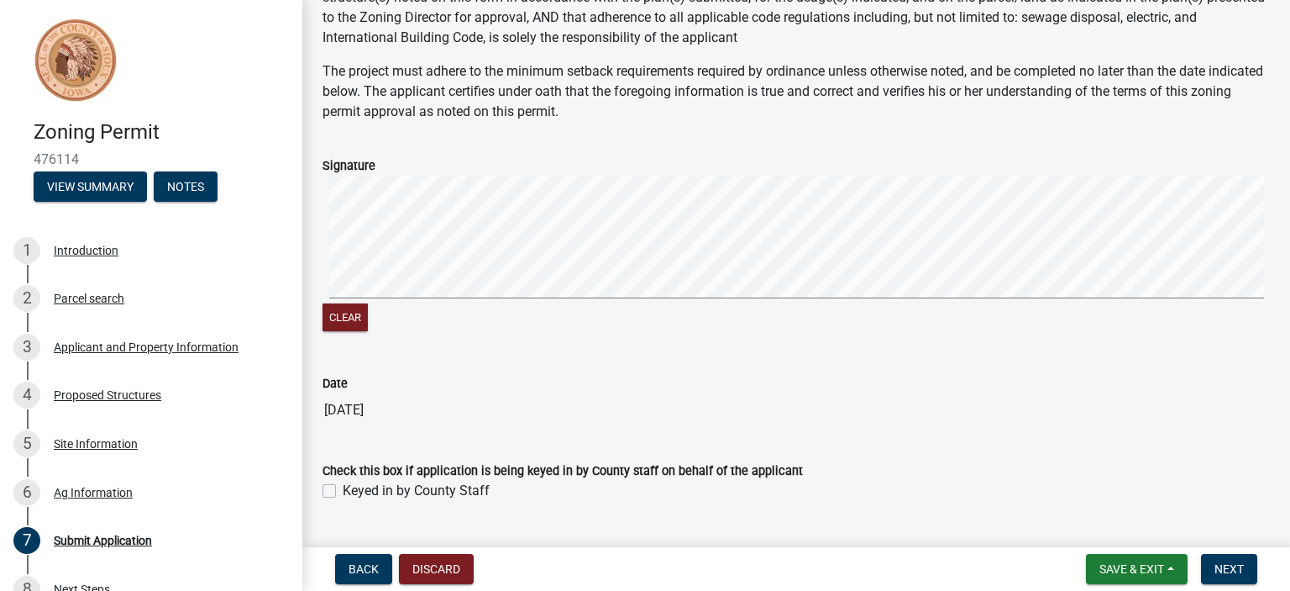
scroll to position [243, 0]
click at [349, 318] on button "Clear" at bounding box center [345, 316] width 45 height 28
click at [416, 309] on div "Clear" at bounding box center [797, 253] width 948 height 159
click at [1231, 572] on span "Next" at bounding box center [1229, 568] width 29 height 13
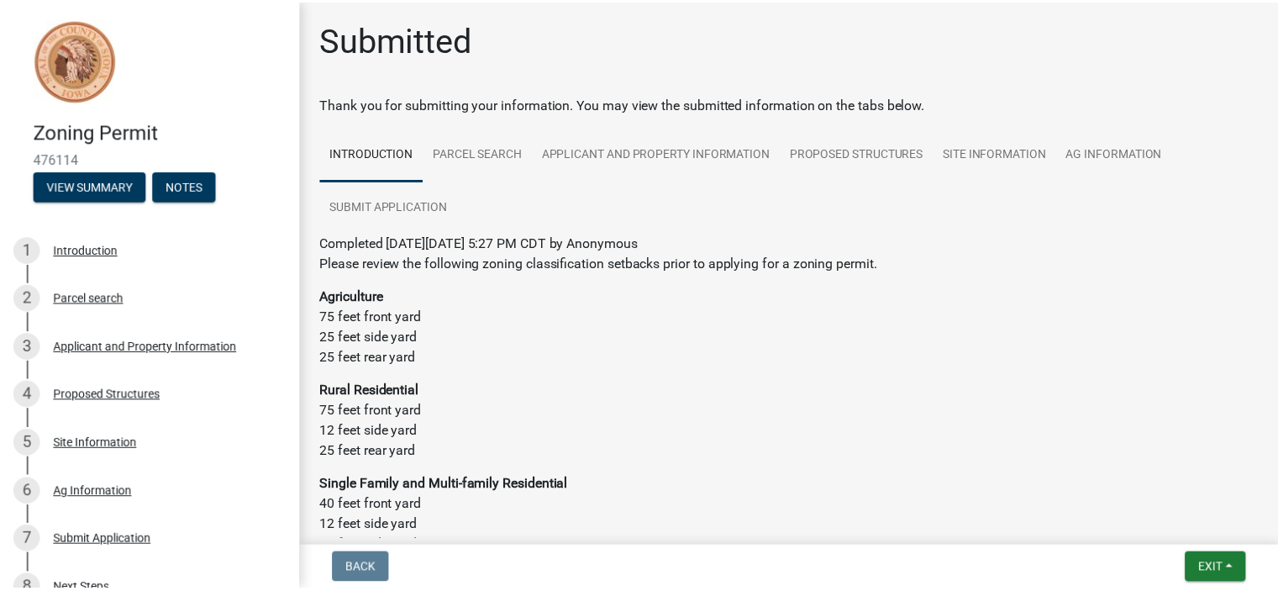
scroll to position [303, 0]
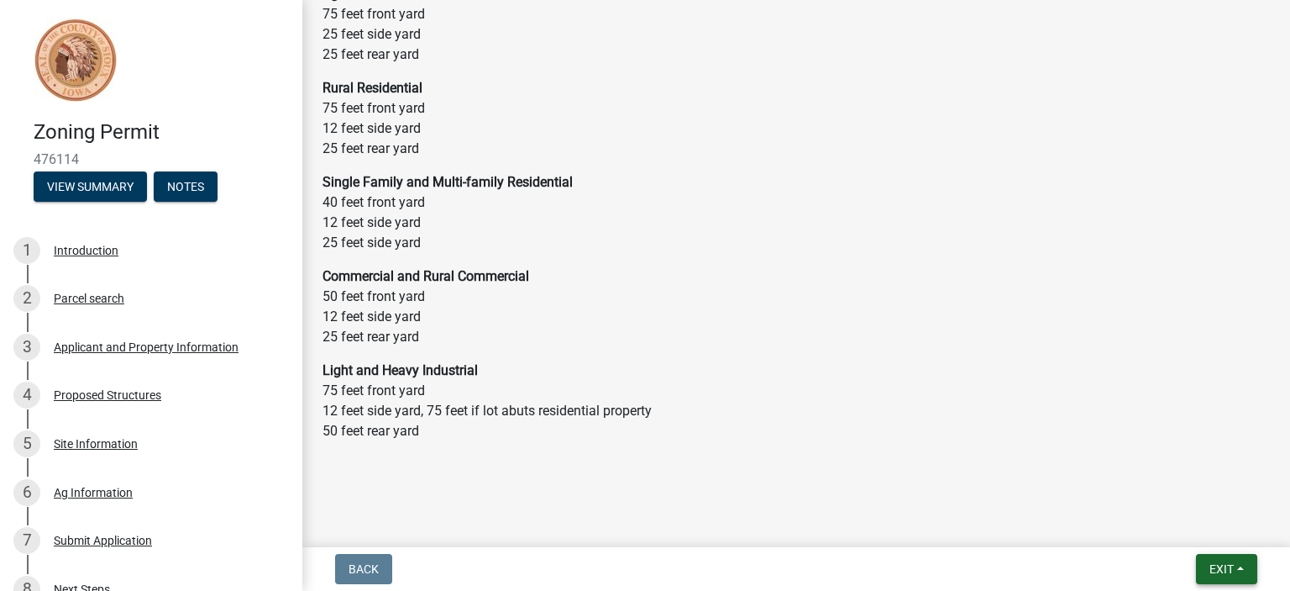
click at [1245, 569] on button "Exit" at bounding box center [1226, 569] width 61 height 30
click at [1190, 533] on button "Save & Exit" at bounding box center [1191, 525] width 134 height 40
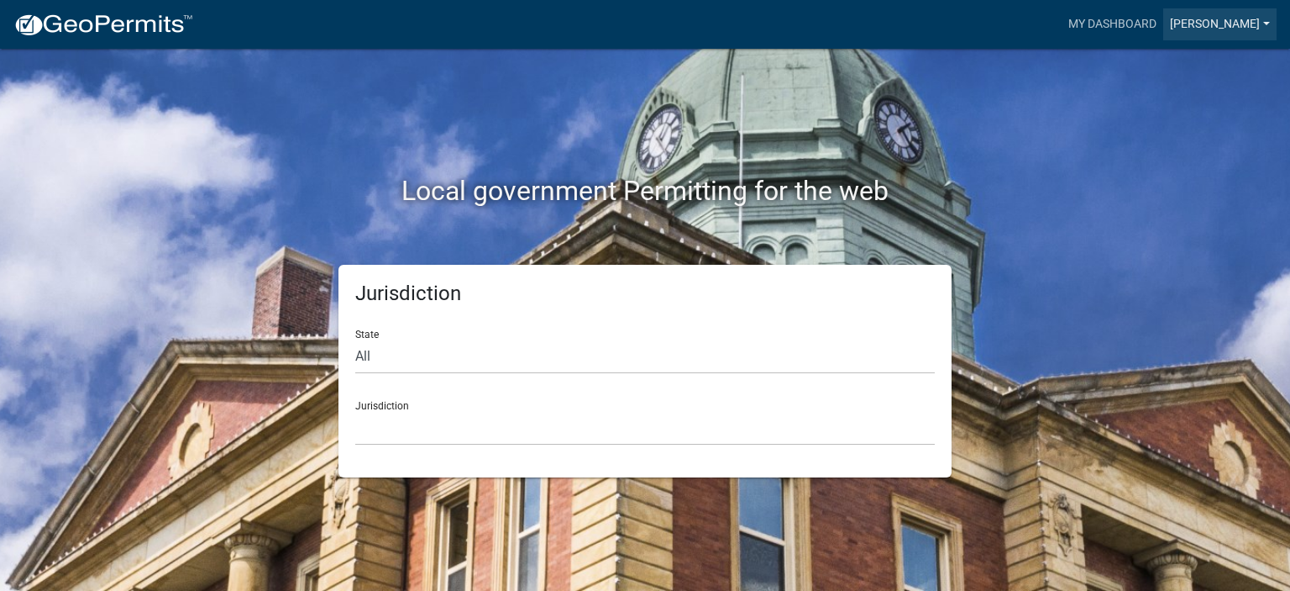
click at [1251, 28] on link "[PERSON_NAME]" at bounding box center [1220, 24] width 113 height 32
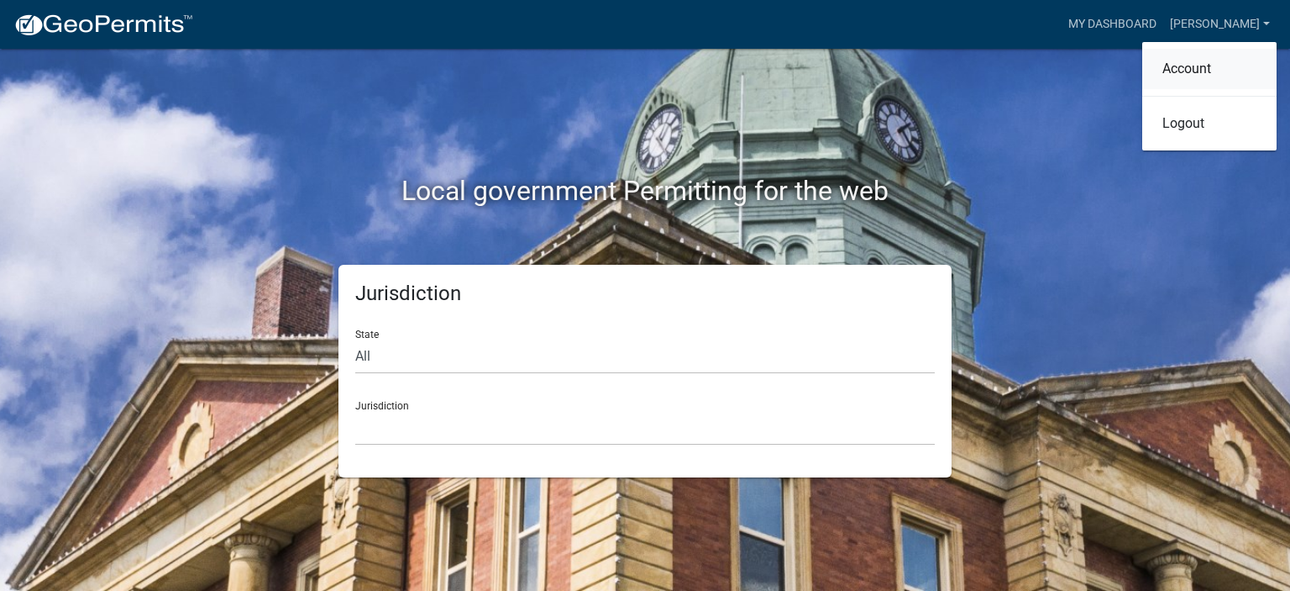
click at [1196, 76] on link "Account" at bounding box center [1210, 69] width 134 height 40
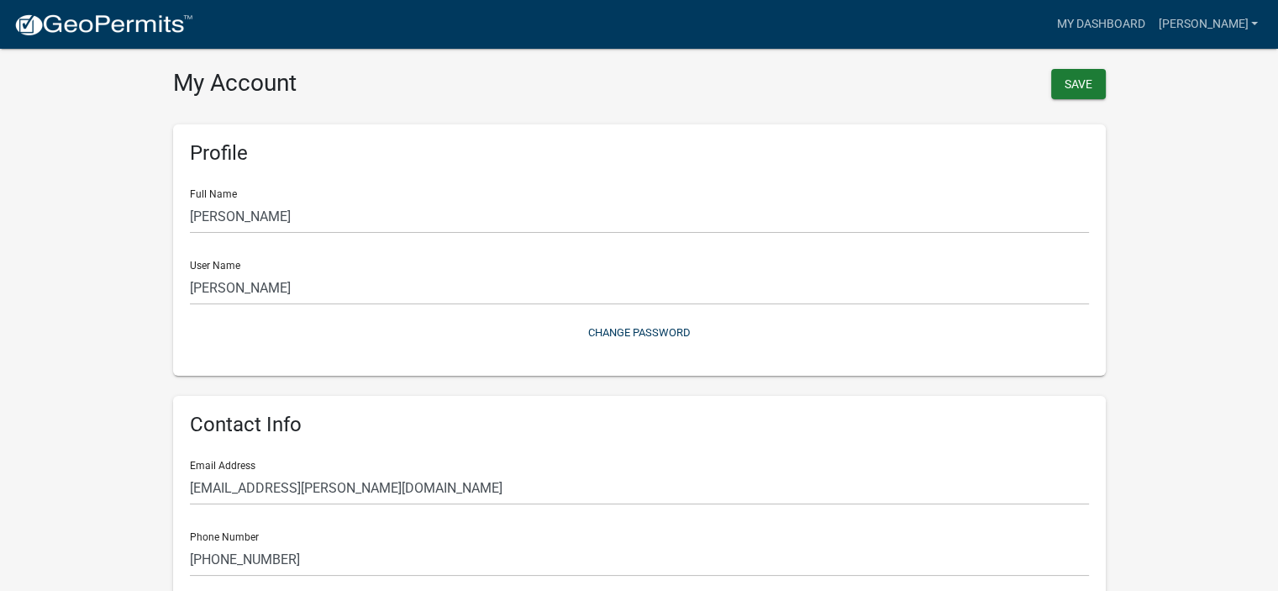
click at [106, 29] on img at bounding box center [103, 25] width 180 height 25
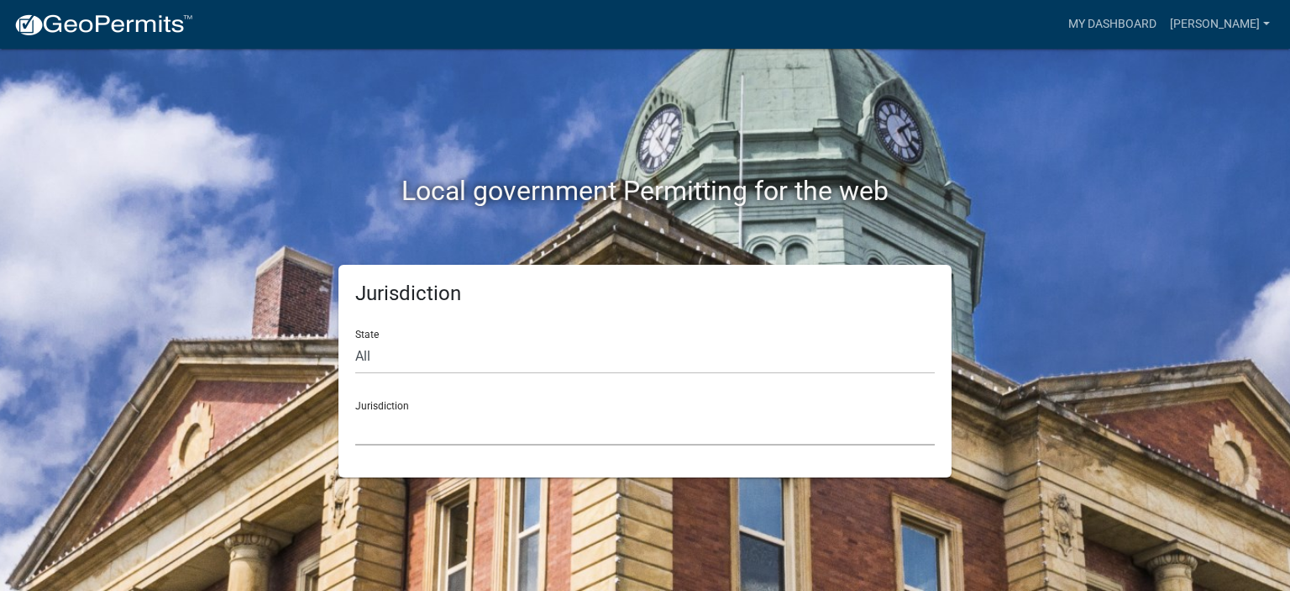
click at [415, 441] on select "[GEOGRAPHIC_DATA], [US_STATE] [GEOGRAPHIC_DATA], [US_STATE][PERSON_NAME][GEOGRA…" at bounding box center [645, 428] width 580 height 34
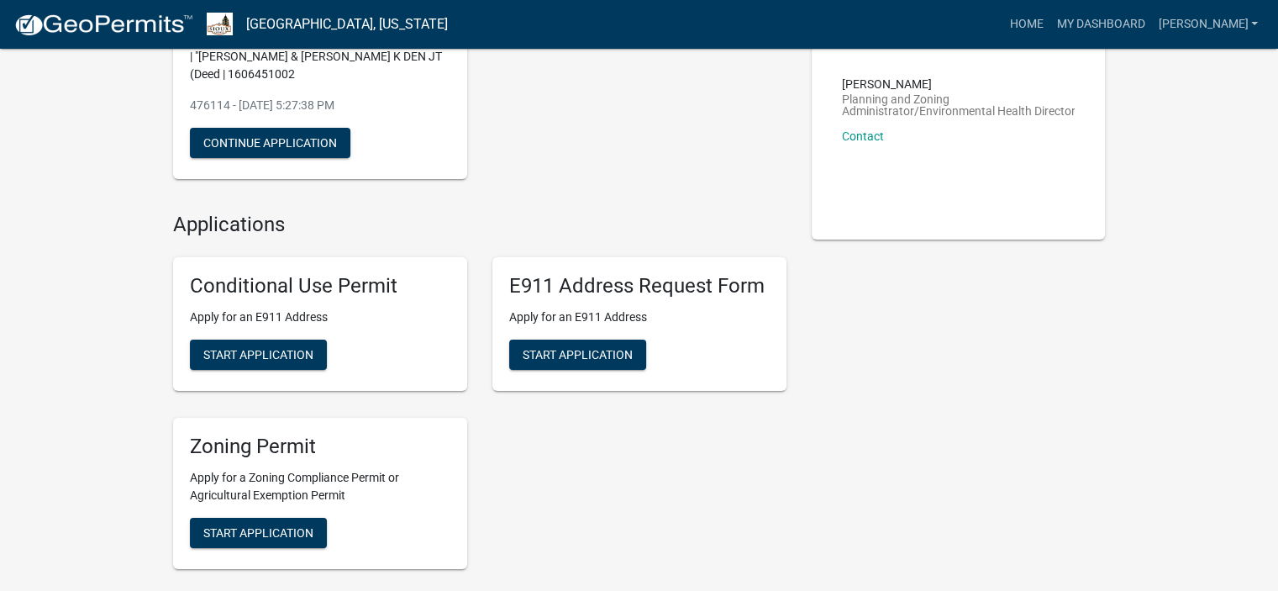
scroll to position [242, 0]
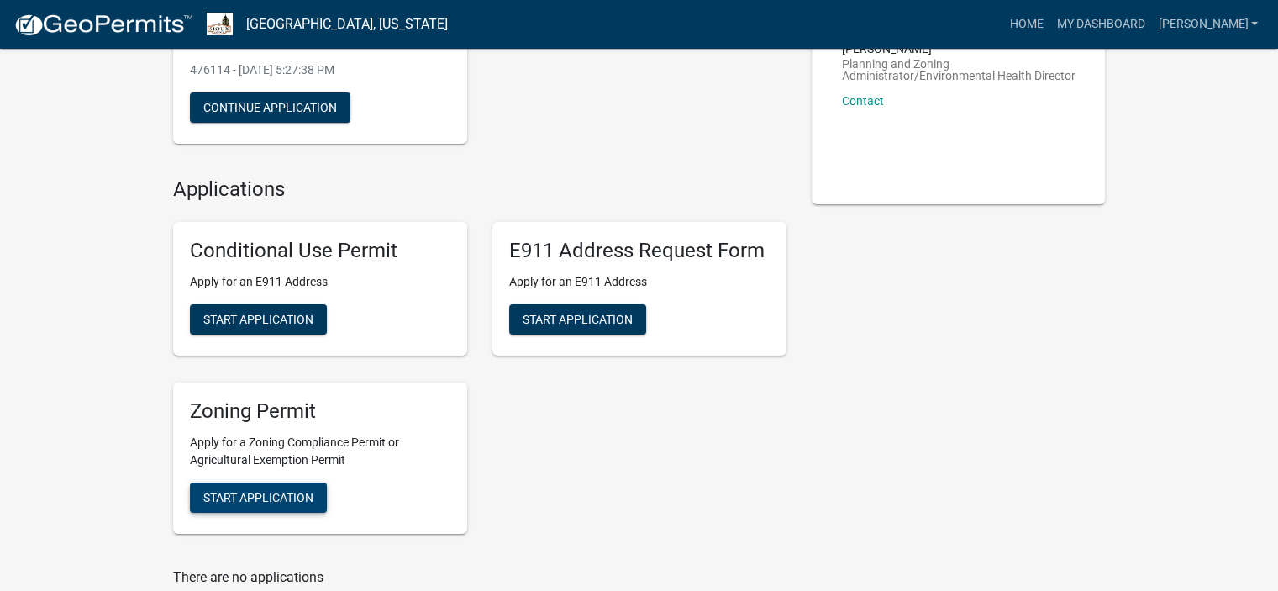
click at [259, 496] on span "Start Application" at bounding box center [258, 496] width 110 height 13
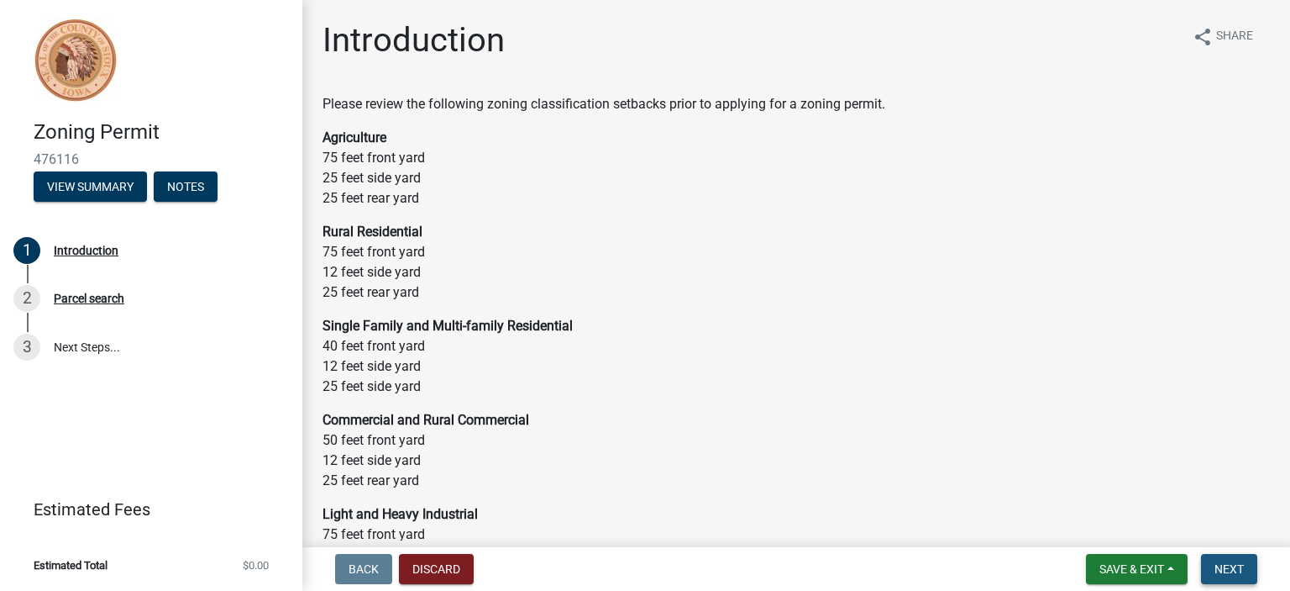
click at [1224, 566] on span "Next" at bounding box center [1229, 568] width 29 height 13
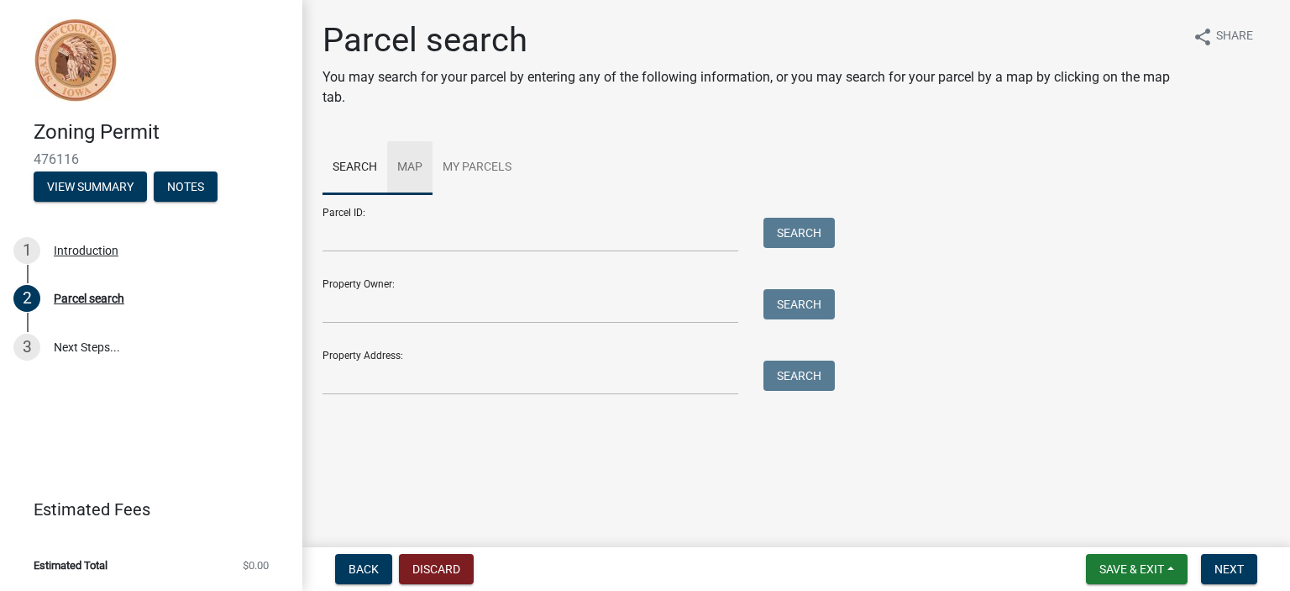
click at [407, 161] on link "Map" at bounding box center [409, 168] width 45 height 54
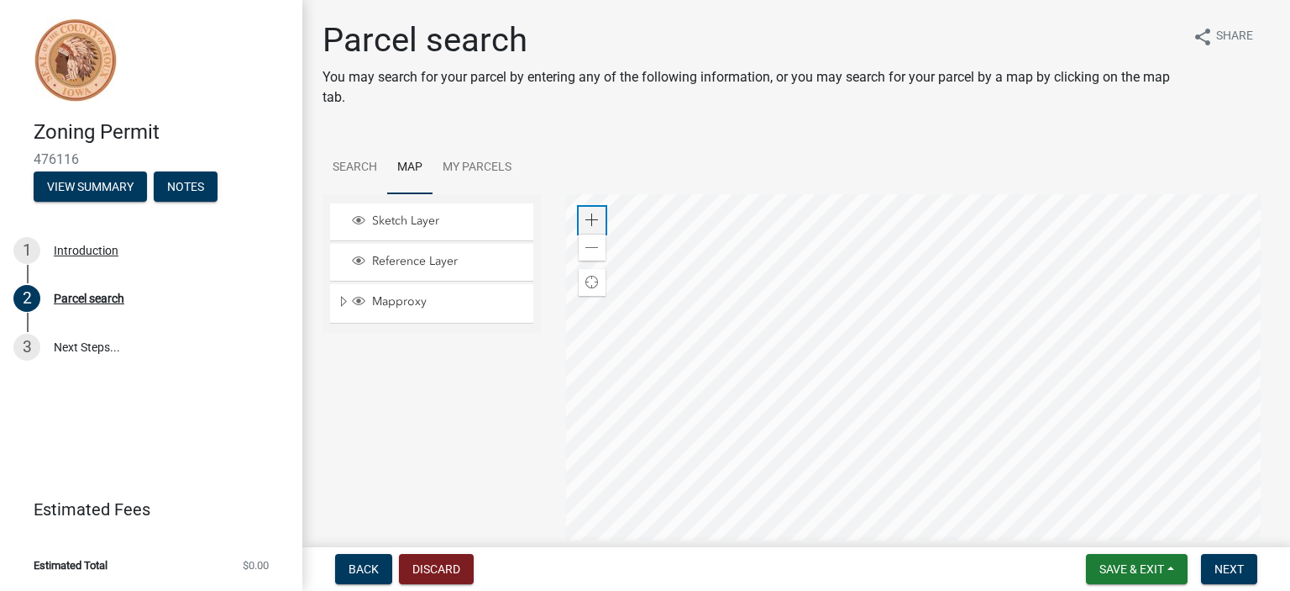
click at [585, 213] on div "Zoom in" at bounding box center [592, 220] width 27 height 27
click at [991, 194] on div at bounding box center [918, 404] width 705 height 420
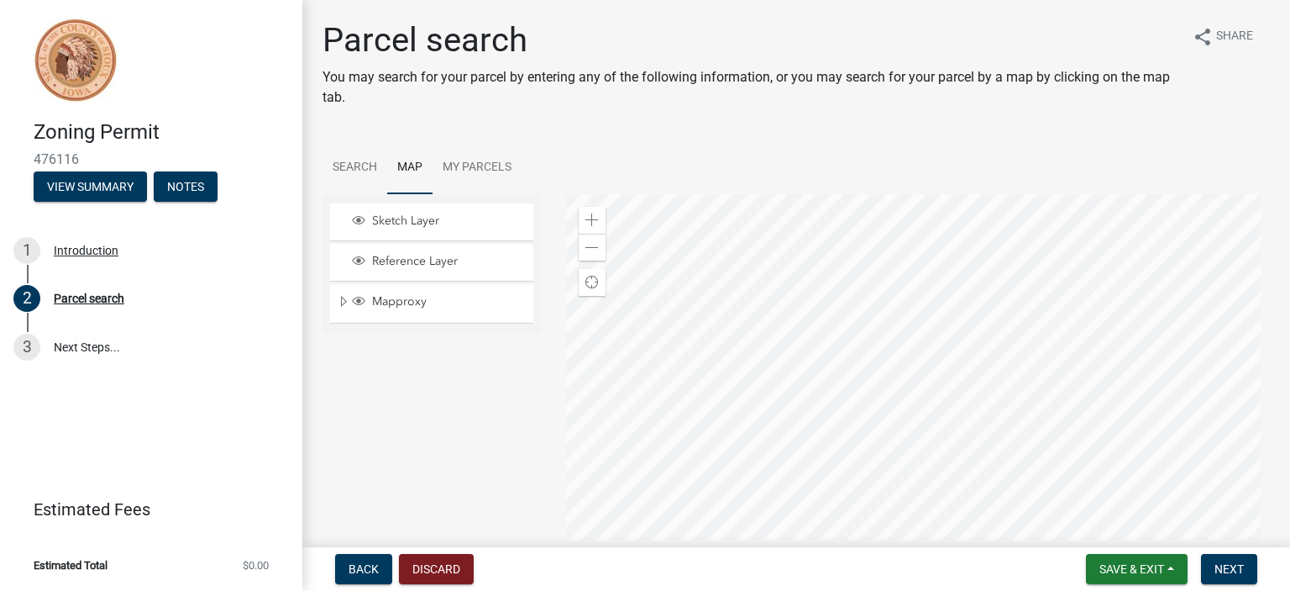
click at [936, 404] on div at bounding box center [918, 404] width 705 height 420
click at [589, 218] on span at bounding box center [592, 219] width 13 height 13
click at [1045, 266] on div at bounding box center [918, 404] width 705 height 420
click at [1053, 420] on div at bounding box center [918, 404] width 705 height 420
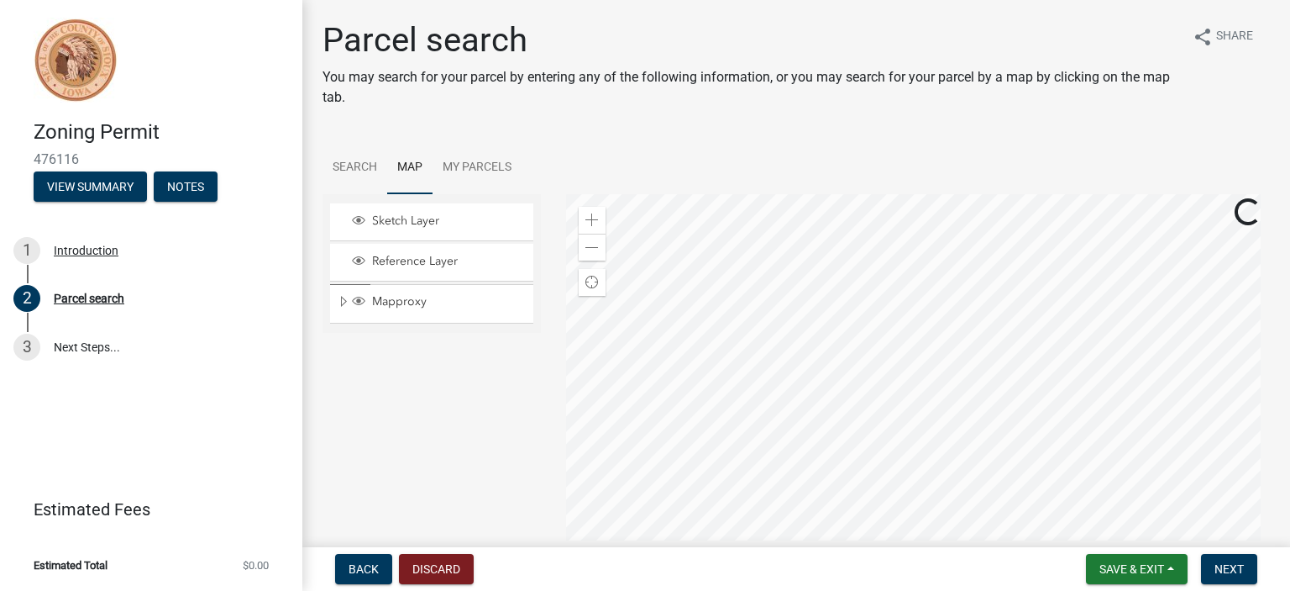
click at [1048, 423] on div at bounding box center [918, 404] width 705 height 420
click at [967, 439] on div at bounding box center [918, 404] width 705 height 420
click at [934, 432] on div at bounding box center [918, 404] width 705 height 420
click at [972, 312] on div at bounding box center [918, 404] width 705 height 420
click at [964, 365] on div at bounding box center [918, 404] width 705 height 420
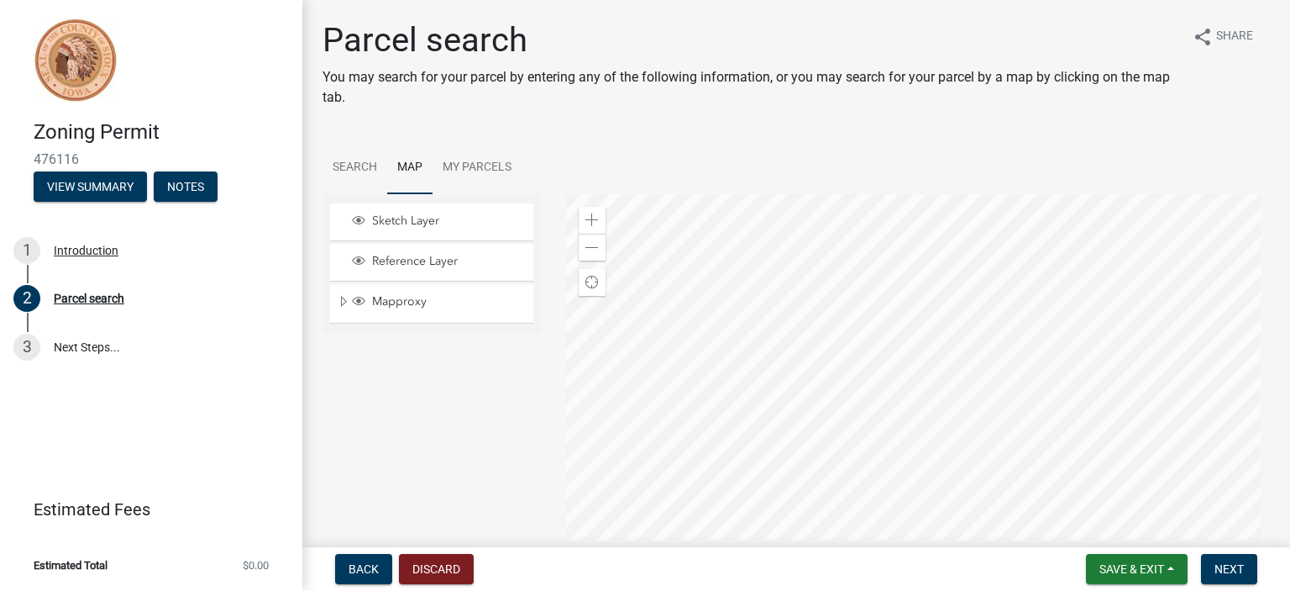
click at [1022, 434] on div at bounding box center [918, 404] width 705 height 420
click at [1069, 377] on div at bounding box center [918, 404] width 705 height 420
click at [1207, 346] on div at bounding box center [918, 404] width 705 height 420
click at [1023, 427] on div at bounding box center [918, 404] width 705 height 420
click at [1146, 367] on div at bounding box center [918, 404] width 705 height 420
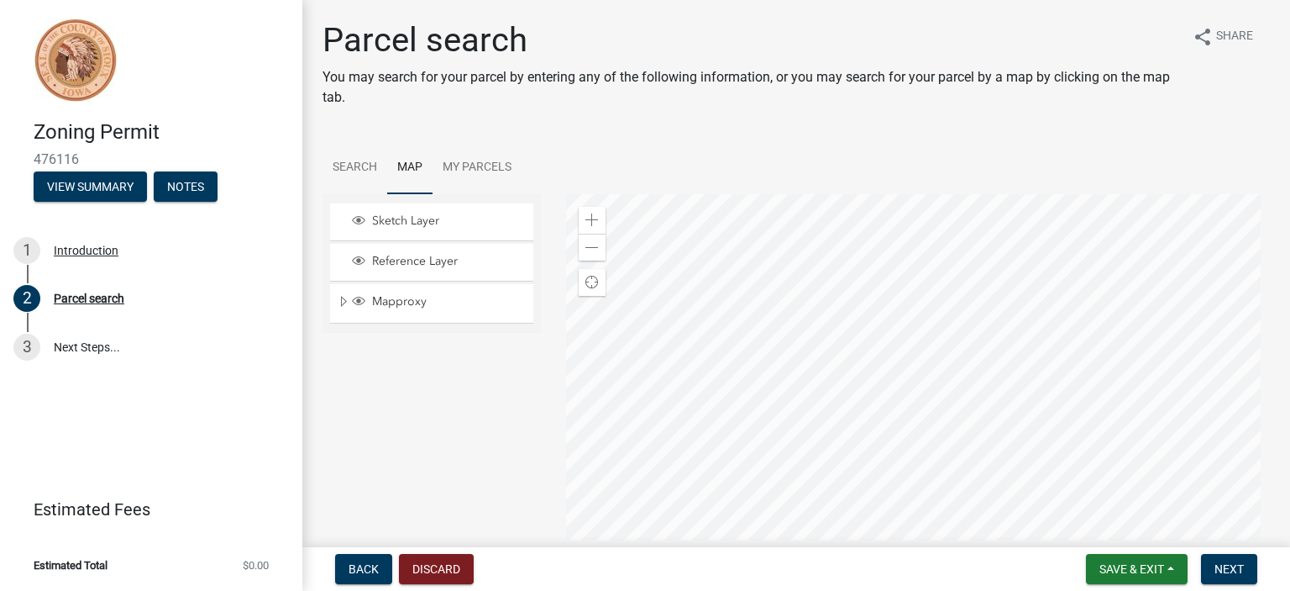
click at [910, 392] on div at bounding box center [918, 404] width 705 height 420
click at [588, 217] on span at bounding box center [592, 219] width 13 height 13
click at [1022, 470] on div at bounding box center [918, 404] width 705 height 420
click at [1050, 399] on div at bounding box center [918, 404] width 705 height 420
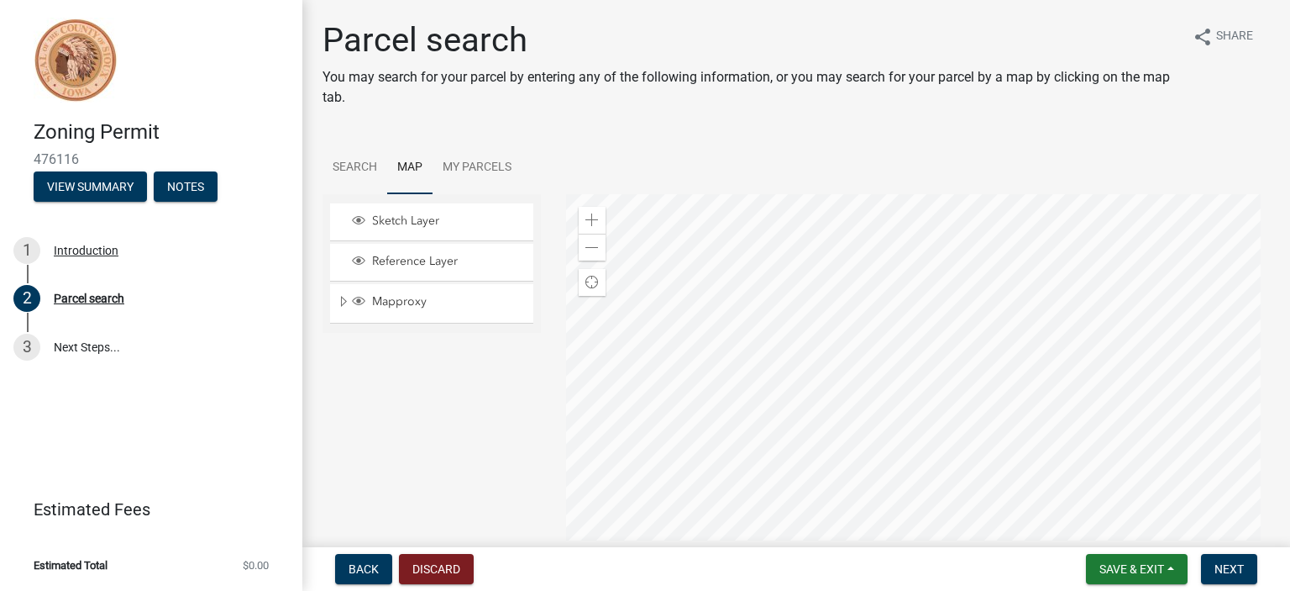
click at [824, 363] on div at bounding box center [918, 404] width 705 height 420
click at [1236, 567] on span "Next" at bounding box center [1229, 568] width 29 height 13
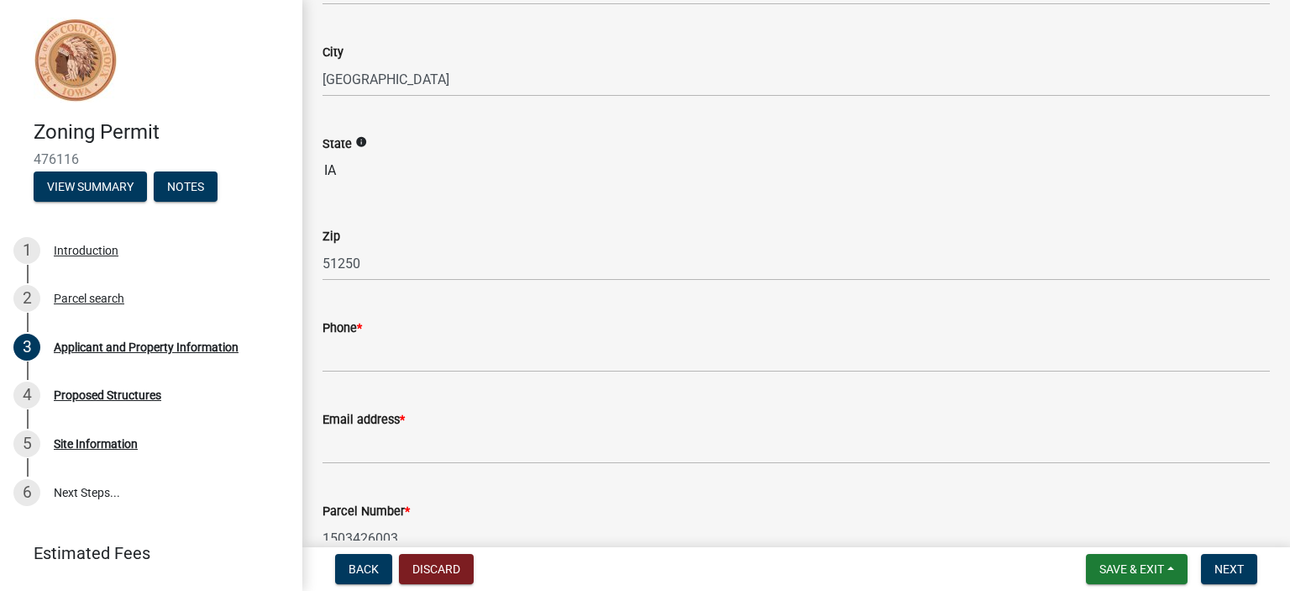
scroll to position [342, 0]
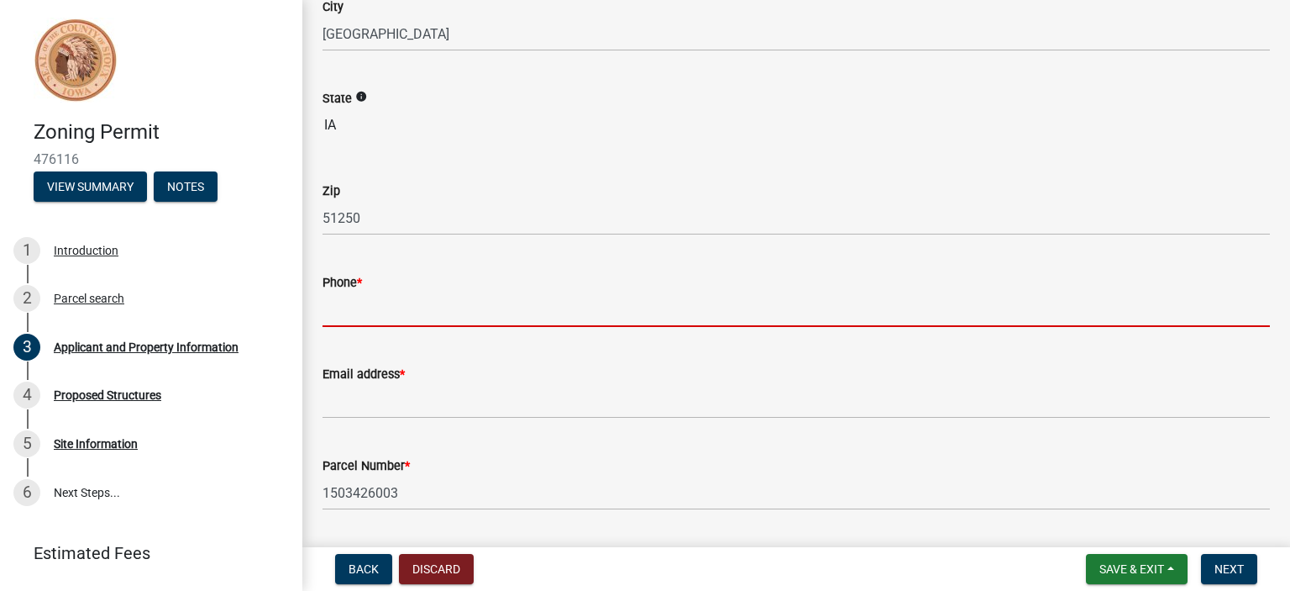
click at [400, 306] on input "Phone *" at bounding box center [797, 309] width 948 height 34
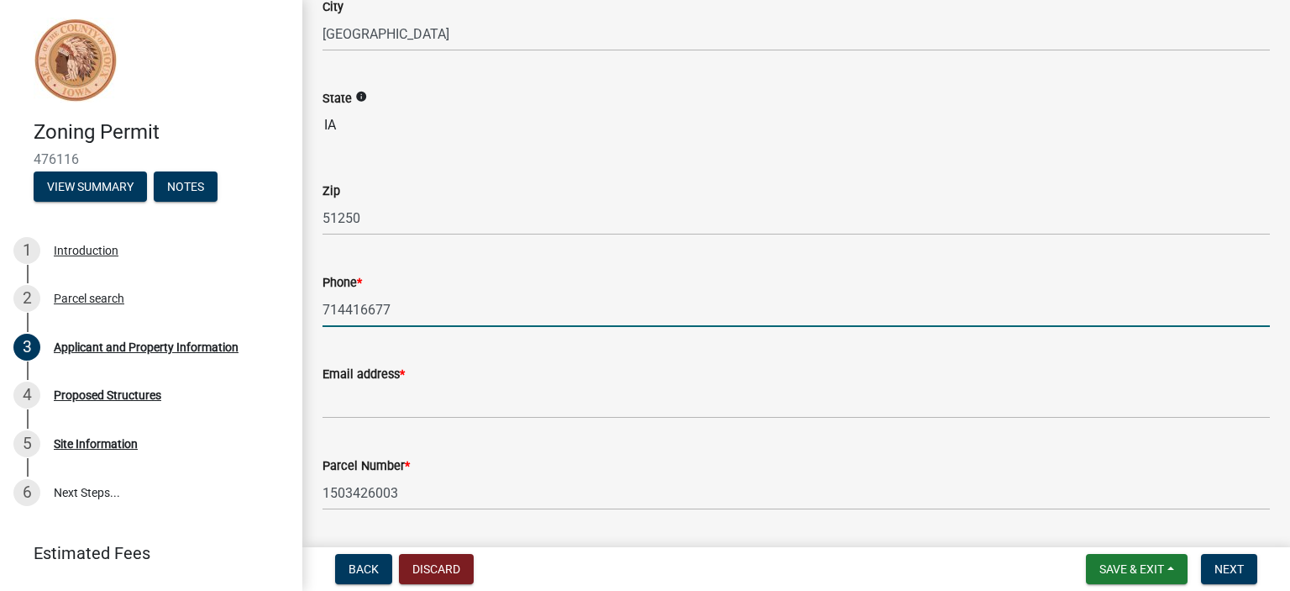
type input "714416677"
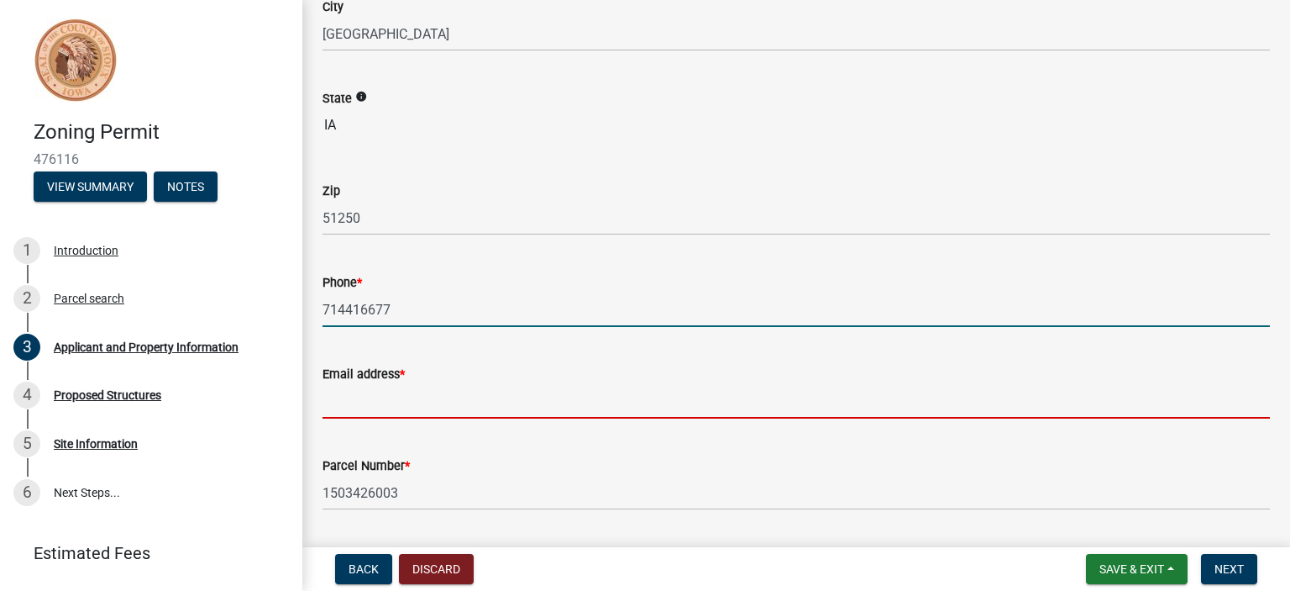
click at [378, 404] on input "Email address *" at bounding box center [797, 401] width 948 height 34
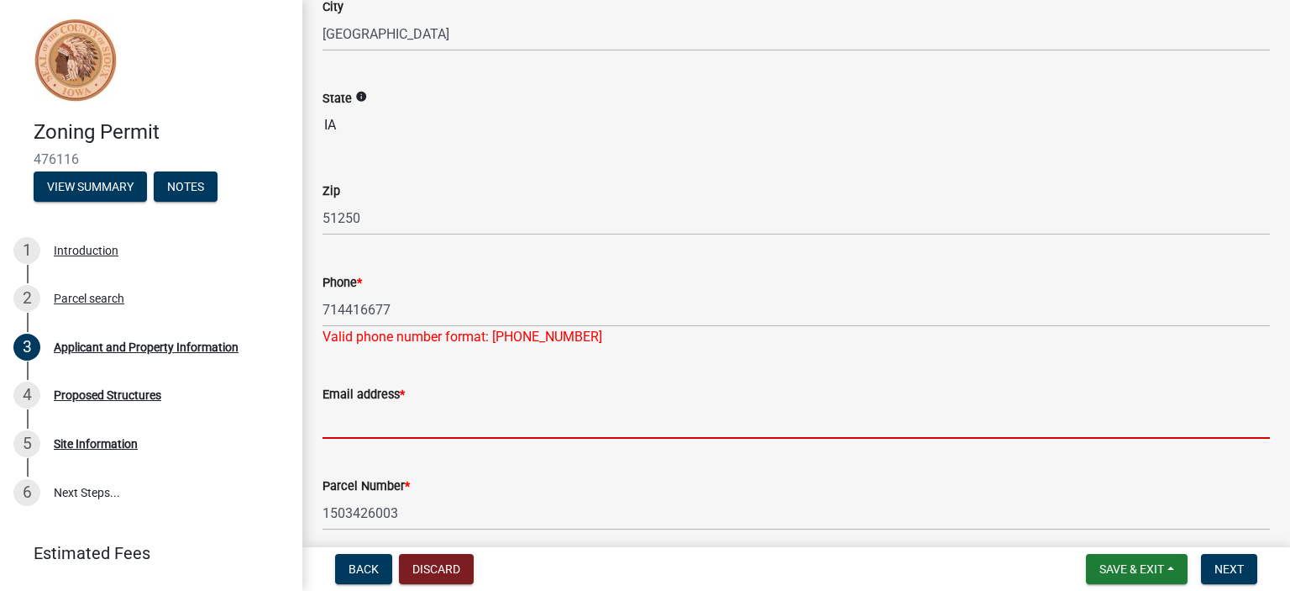
paste input "[EMAIL_ADDRESS][DOMAIN_NAME]"
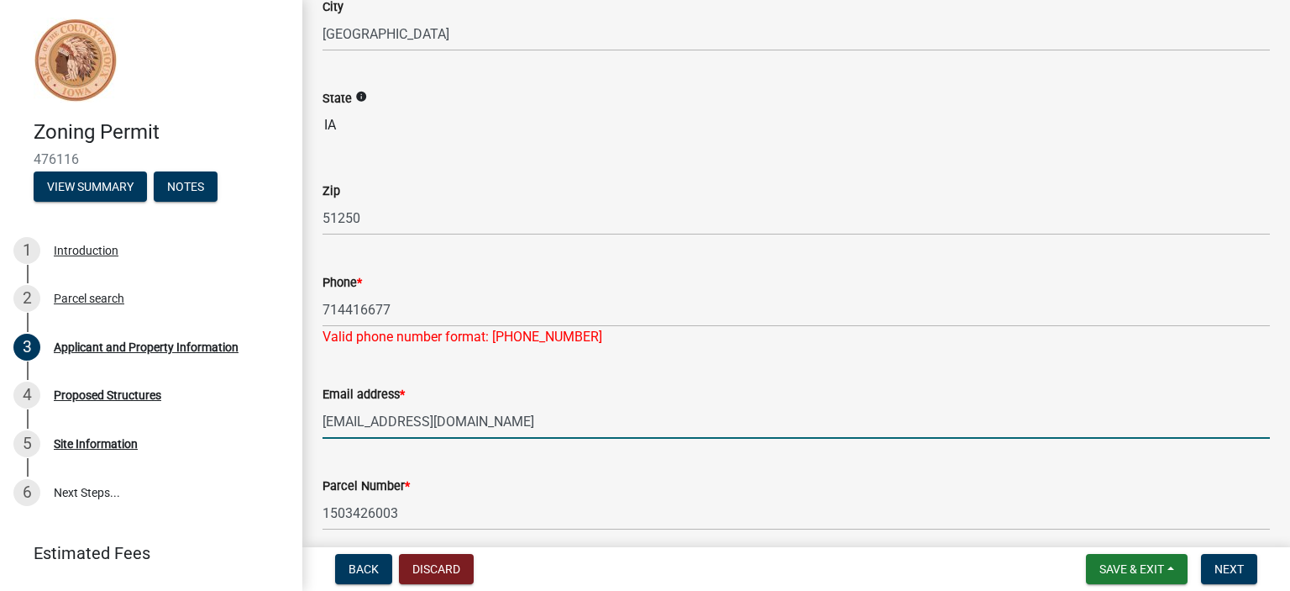
type input "[EMAIL_ADDRESS][DOMAIN_NAME]"
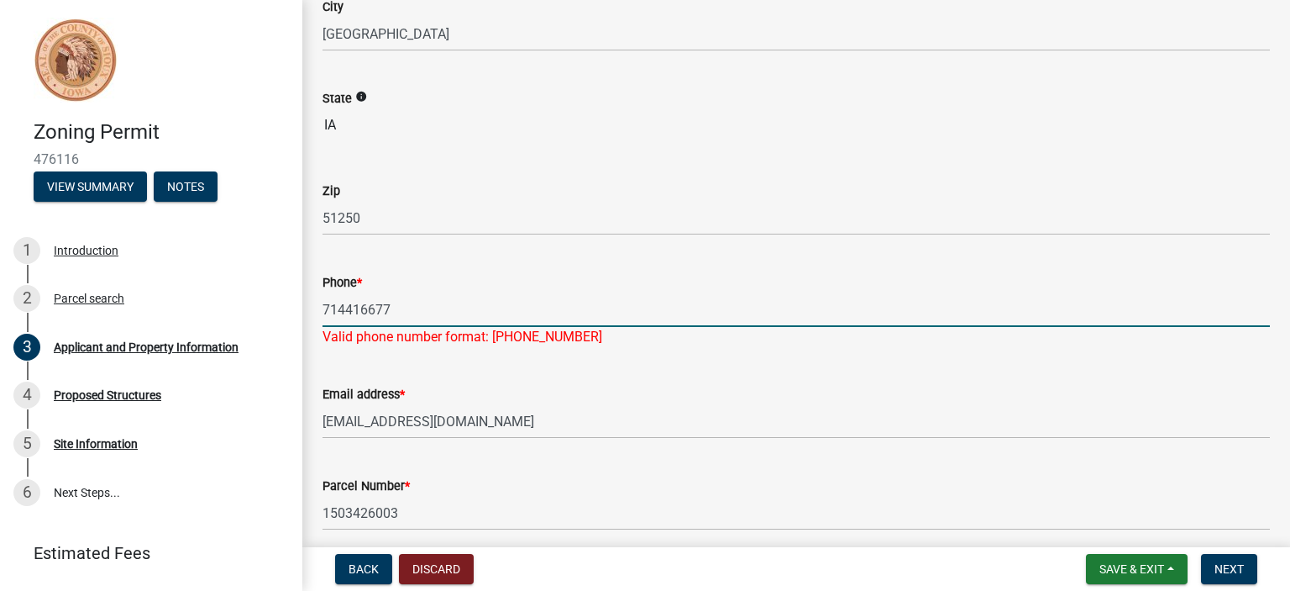
click at [338, 310] on input "714416677" at bounding box center [797, 309] width 948 height 34
click at [371, 308] on input "712-4416677" at bounding box center [797, 309] width 948 height 34
type input "[PHONE_NUMBER]"
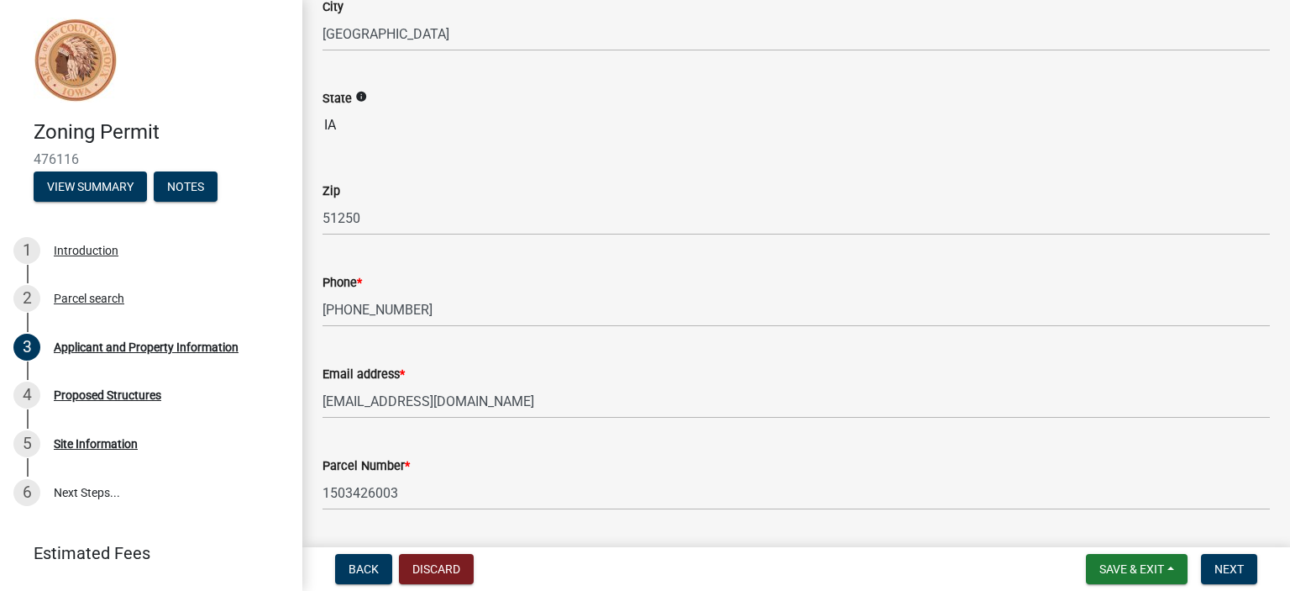
click at [559, 372] on div "Email address * [EMAIL_ADDRESS][DOMAIN_NAME]" at bounding box center [797, 379] width 948 height 78
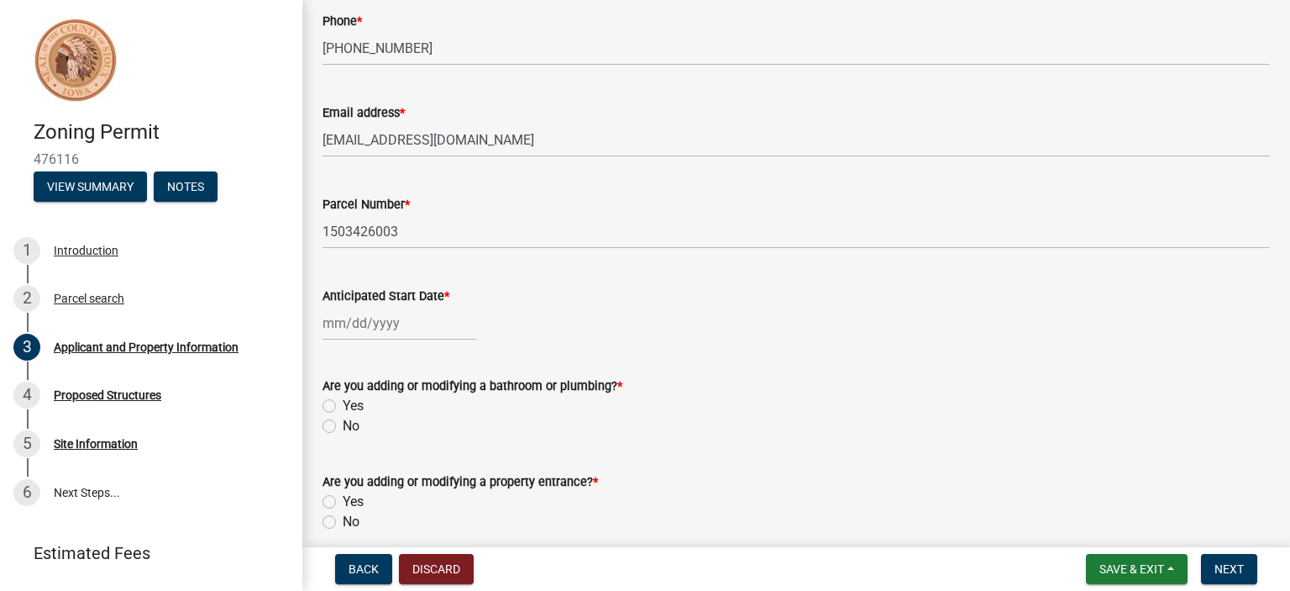
scroll to position [605, 0]
select select "9"
select select "2025"
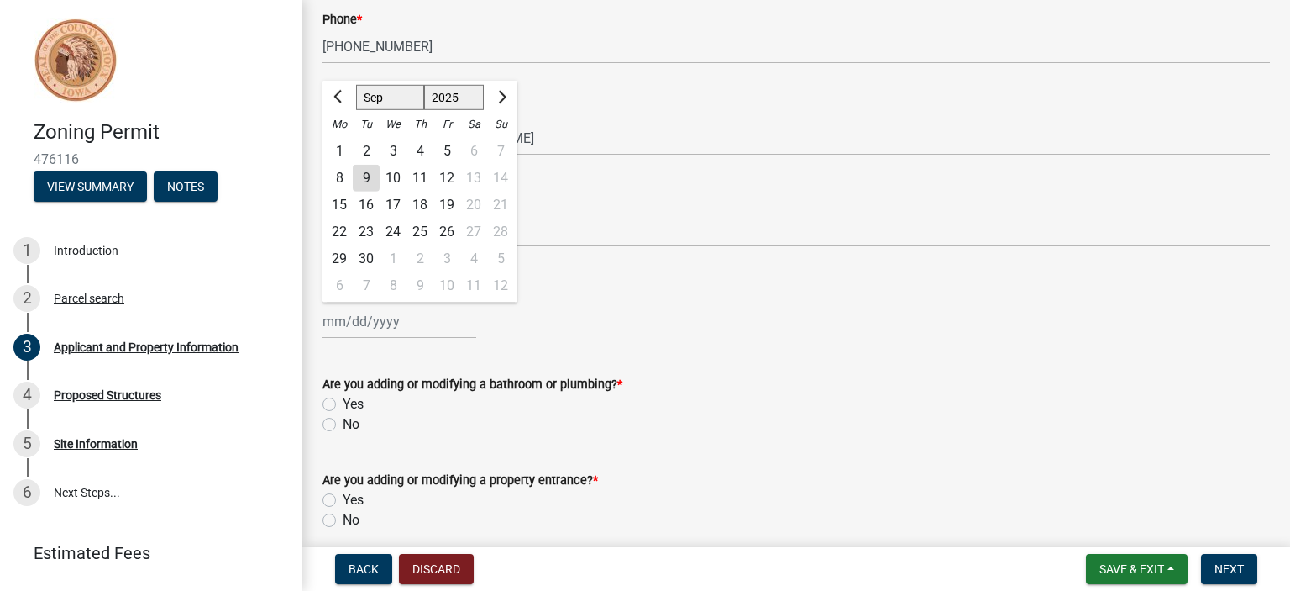
click at [352, 314] on div "[PERSON_NAME] Feb Mar Apr [PERSON_NAME][DATE] Oct Nov [DATE] 1526 1527 1528 152…" at bounding box center [400, 321] width 154 height 34
click at [507, 95] on span "Next month" at bounding box center [500, 96] width 13 height 13
select select "10"
click at [332, 202] on div "13" at bounding box center [339, 205] width 27 height 27
type input "[DATE]"
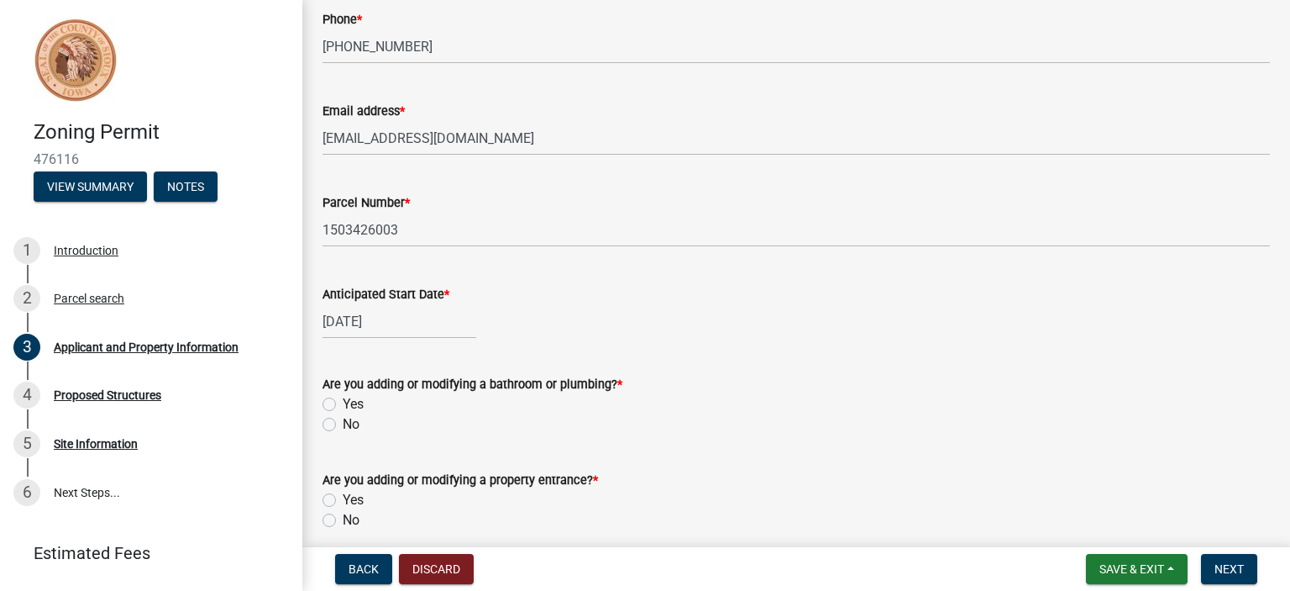
click at [343, 427] on label "No" at bounding box center [351, 424] width 17 height 20
click at [343, 425] on input "No" at bounding box center [348, 419] width 11 height 11
radio input "true"
click at [343, 518] on label "No" at bounding box center [351, 520] width 17 height 20
click at [343, 518] on input "No" at bounding box center [348, 515] width 11 height 11
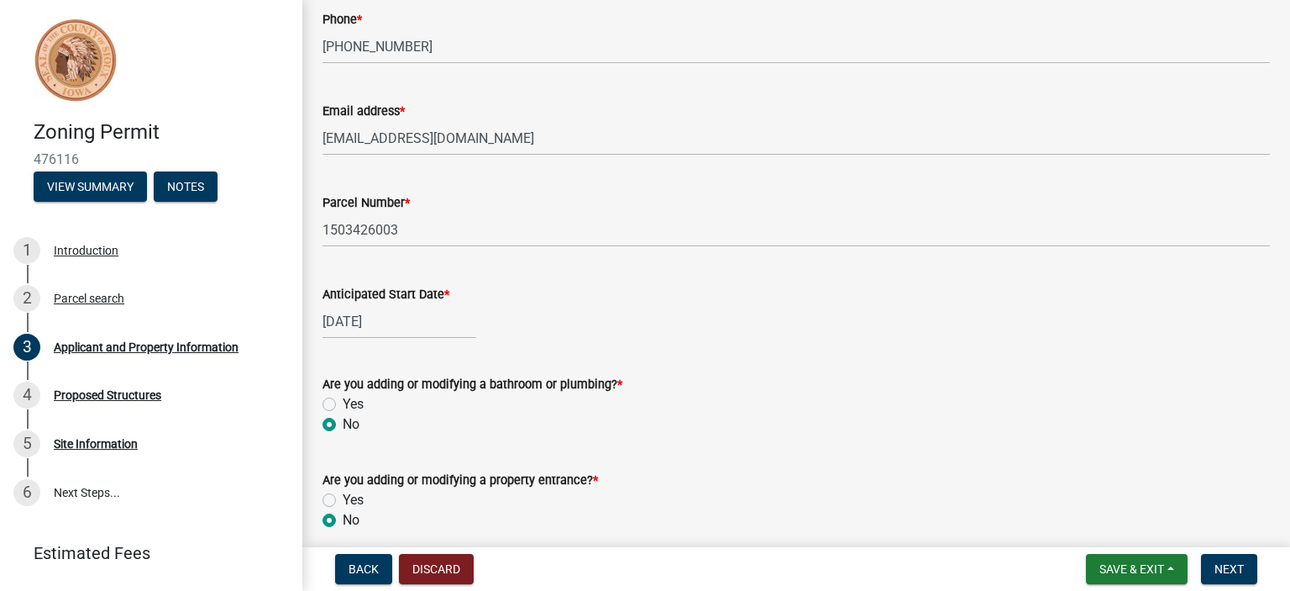
radio input "true"
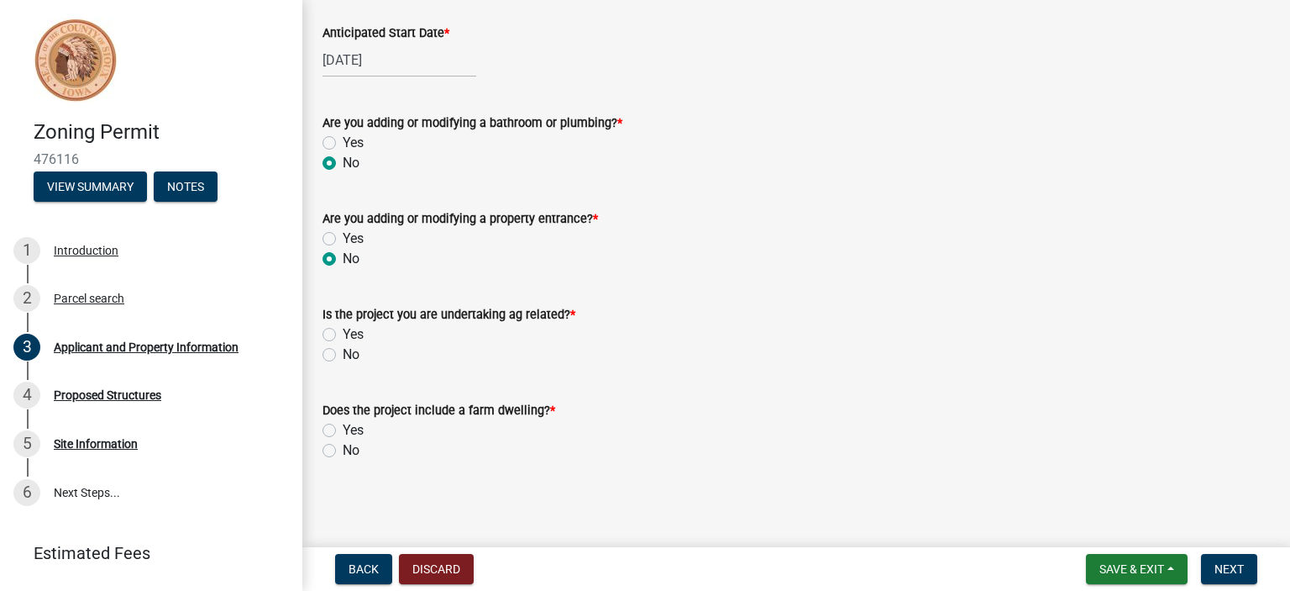
click at [343, 332] on label "Yes" at bounding box center [353, 334] width 21 height 20
click at [343, 332] on input "Yes" at bounding box center [348, 329] width 11 height 11
radio input "true"
click at [343, 448] on label "No" at bounding box center [351, 450] width 17 height 20
click at [343, 448] on input "No" at bounding box center [348, 445] width 11 height 11
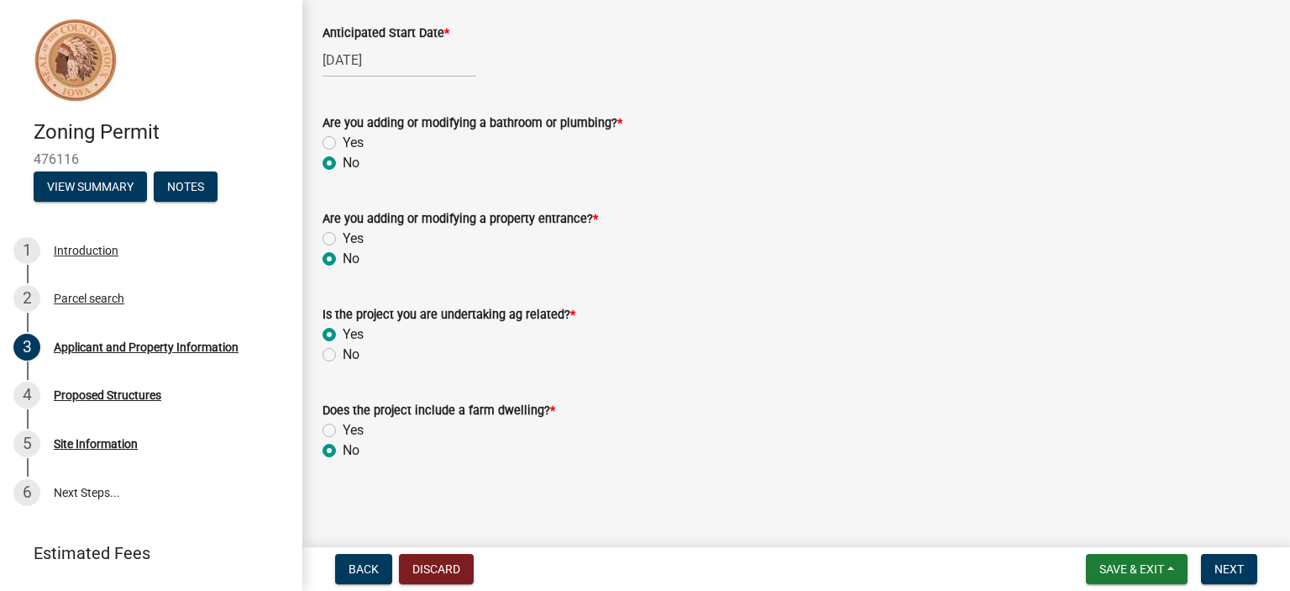
radio input "true"
click at [1218, 566] on span "Next" at bounding box center [1229, 568] width 29 height 13
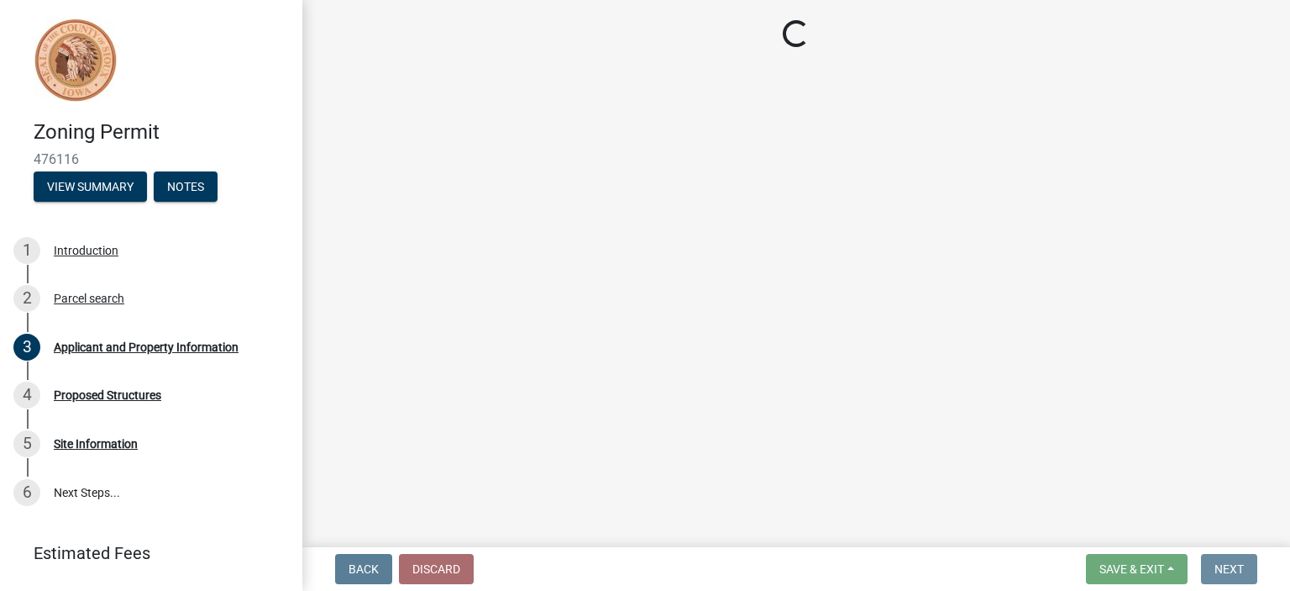
scroll to position [0, 0]
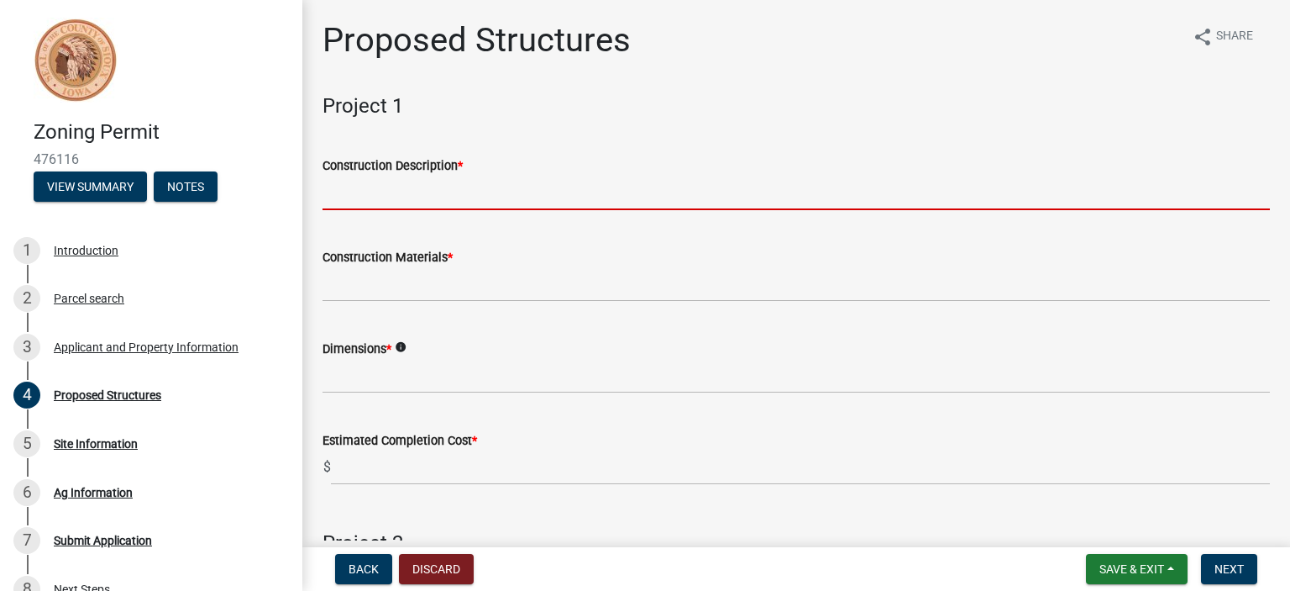
click at [404, 199] on input "Construction Description *" at bounding box center [797, 193] width 948 height 34
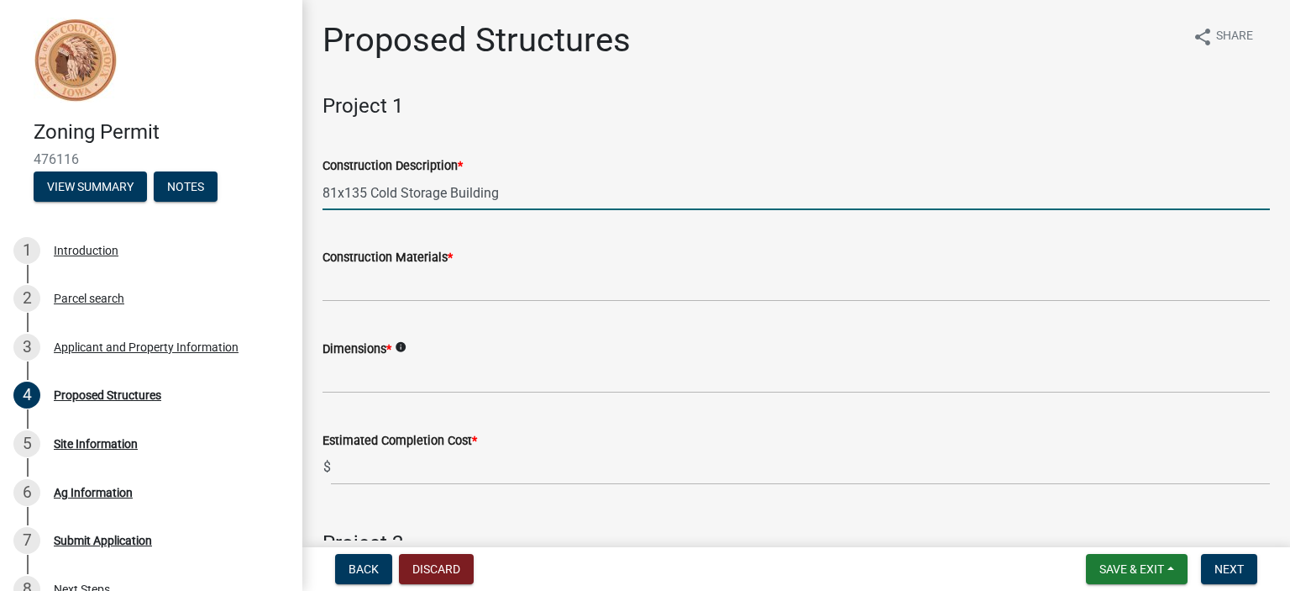
type input "81x135 Cold Storage Building"
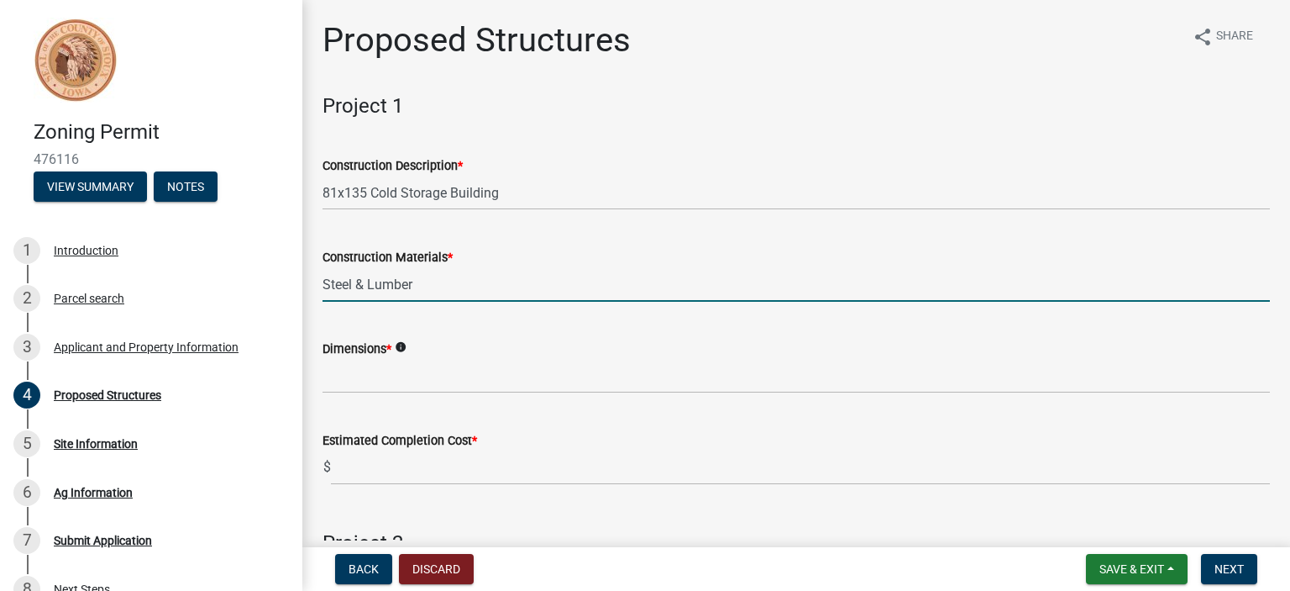
type input "Steel & Lumber"
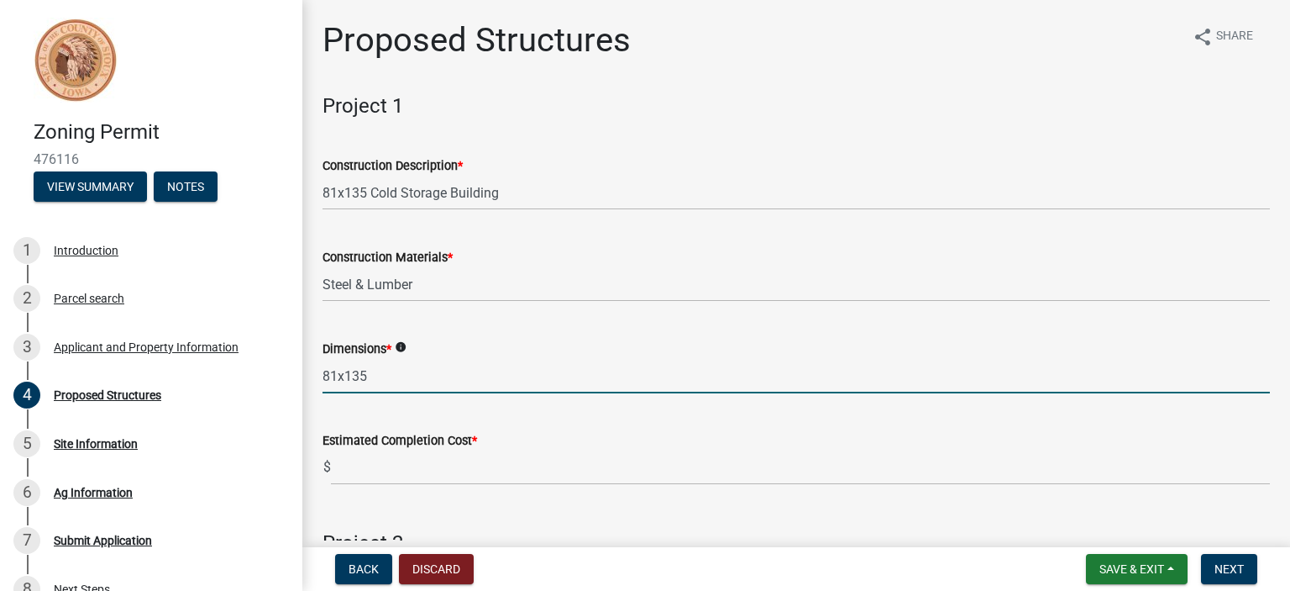
type input "81x135"
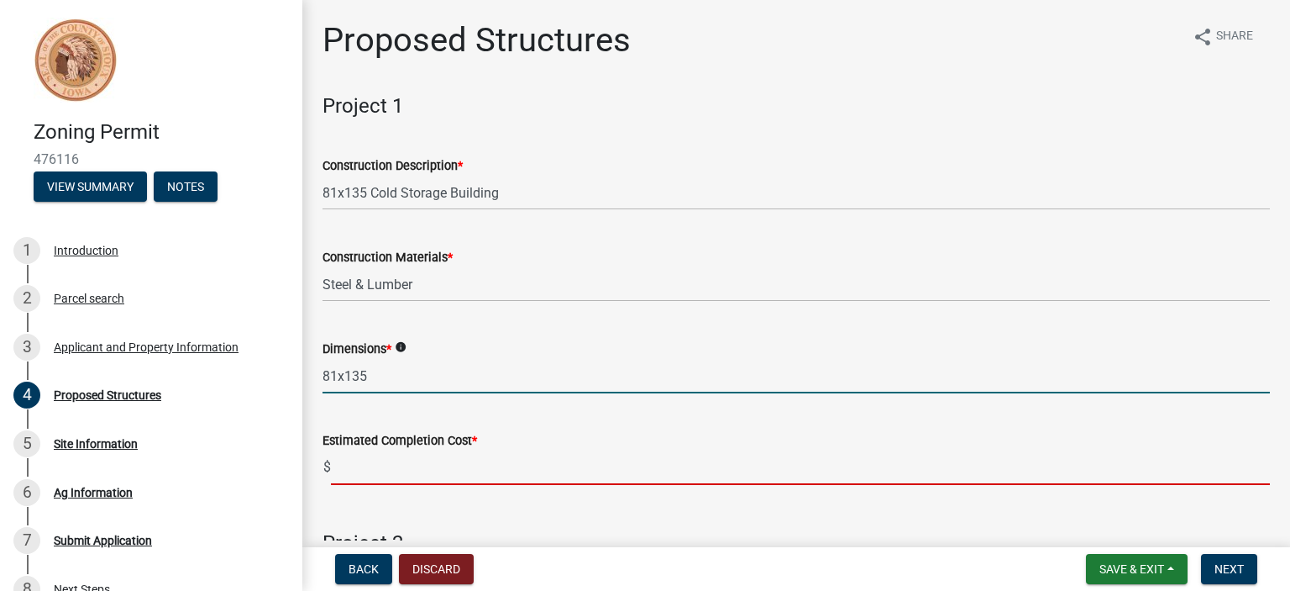
click at [360, 464] on input "text" at bounding box center [800, 467] width 939 height 34
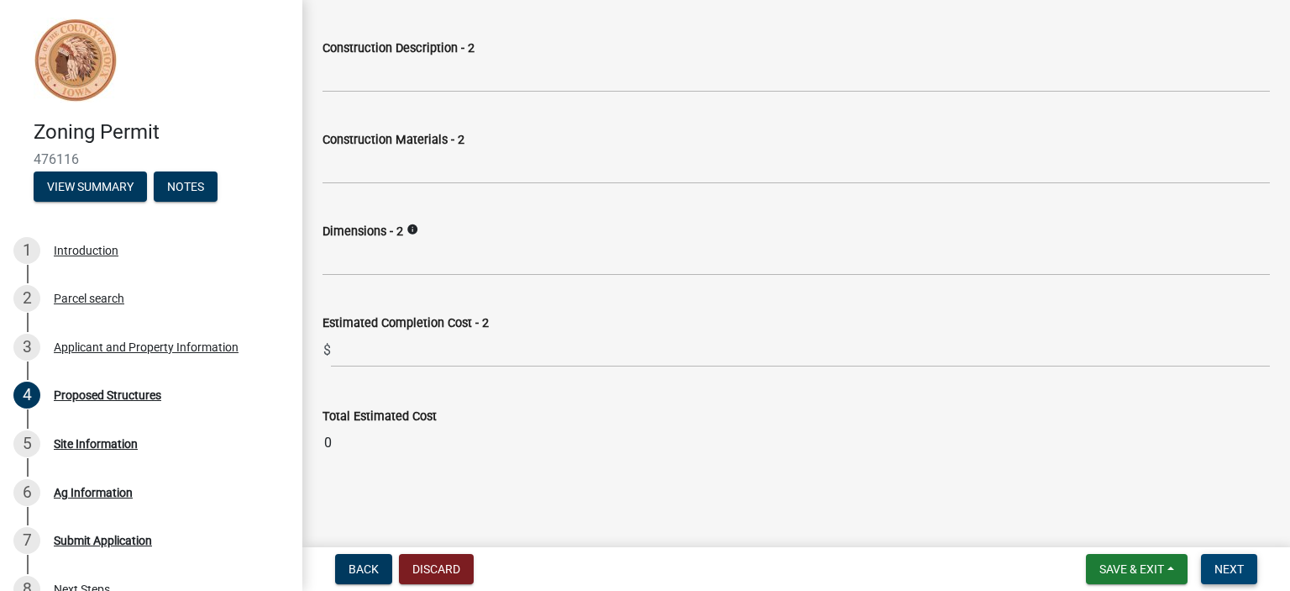
type input "400000"
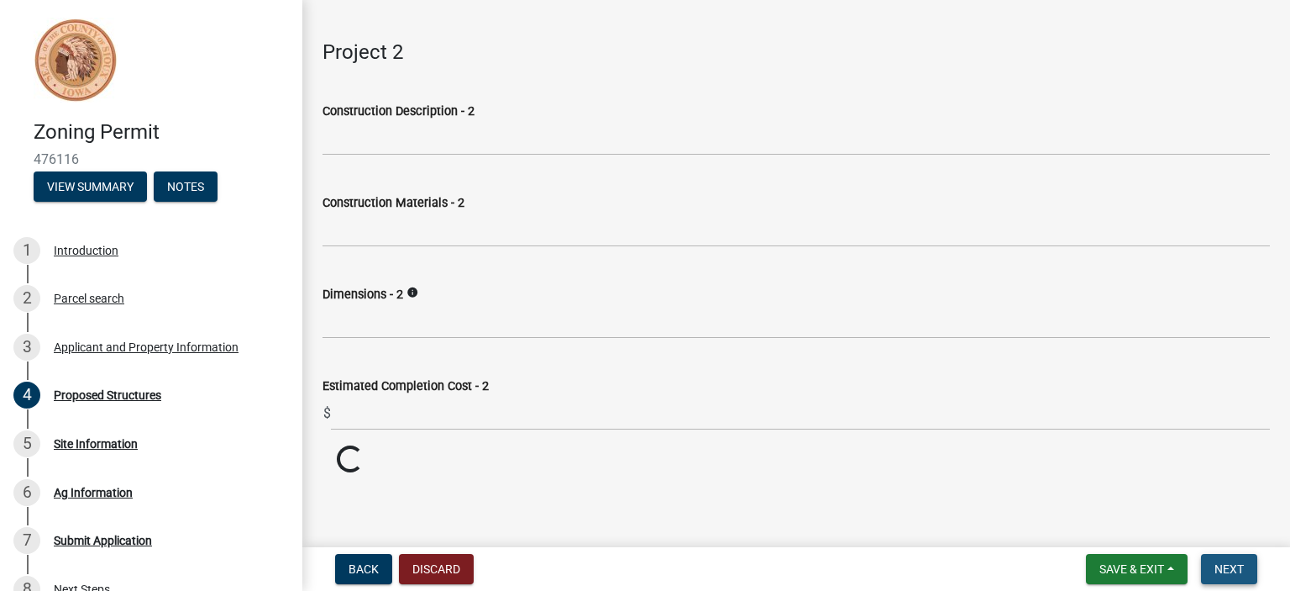
click at [1235, 567] on span "Next" at bounding box center [1229, 568] width 29 height 13
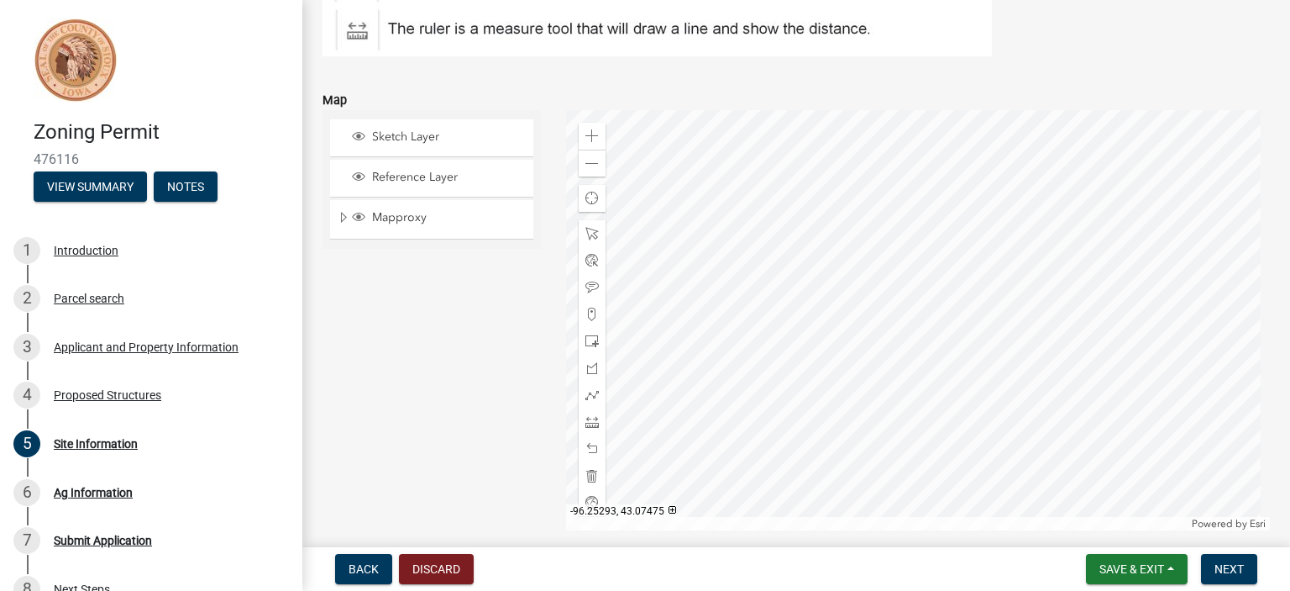
scroll to position [299, 0]
click at [588, 342] on span at bounding box center [592, 343] width 13 height 13
click at [946, 368] on div at bounding box center [918, 323] width 705 height 420
click at [1224, 569] on span "Next" at bounding box center [1229, 568] width 29 height 13
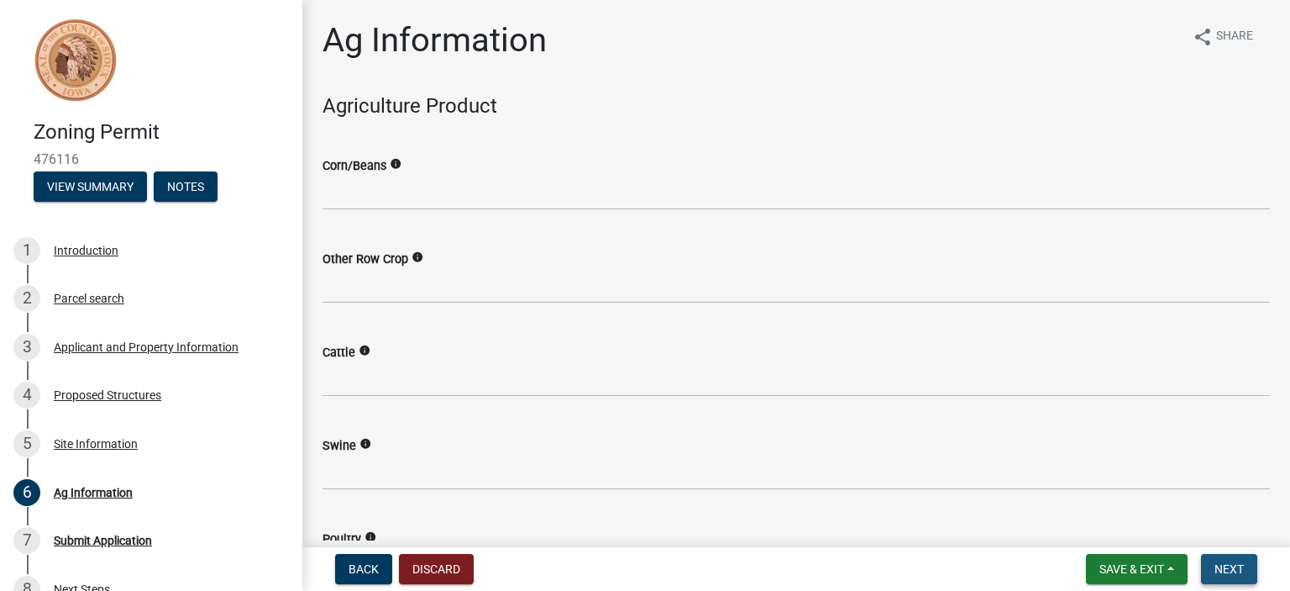
click at [1227, 570] on span "Next" at bounding box center [1229, 568] width 29 height 13
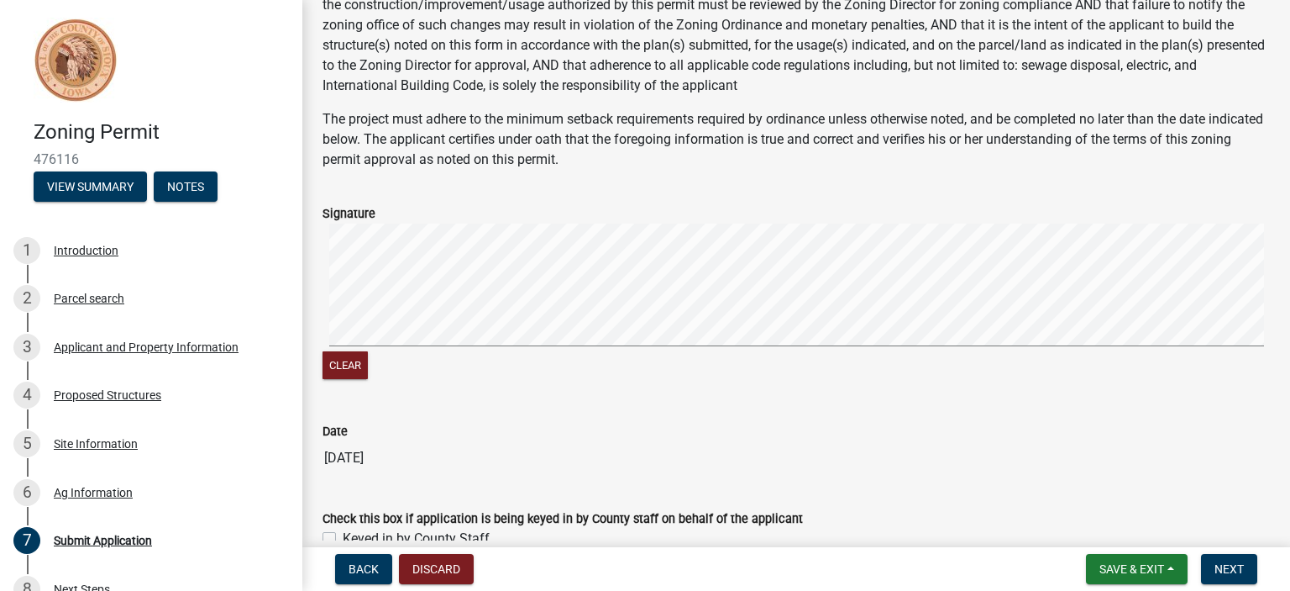
scroll to position [202, 0]
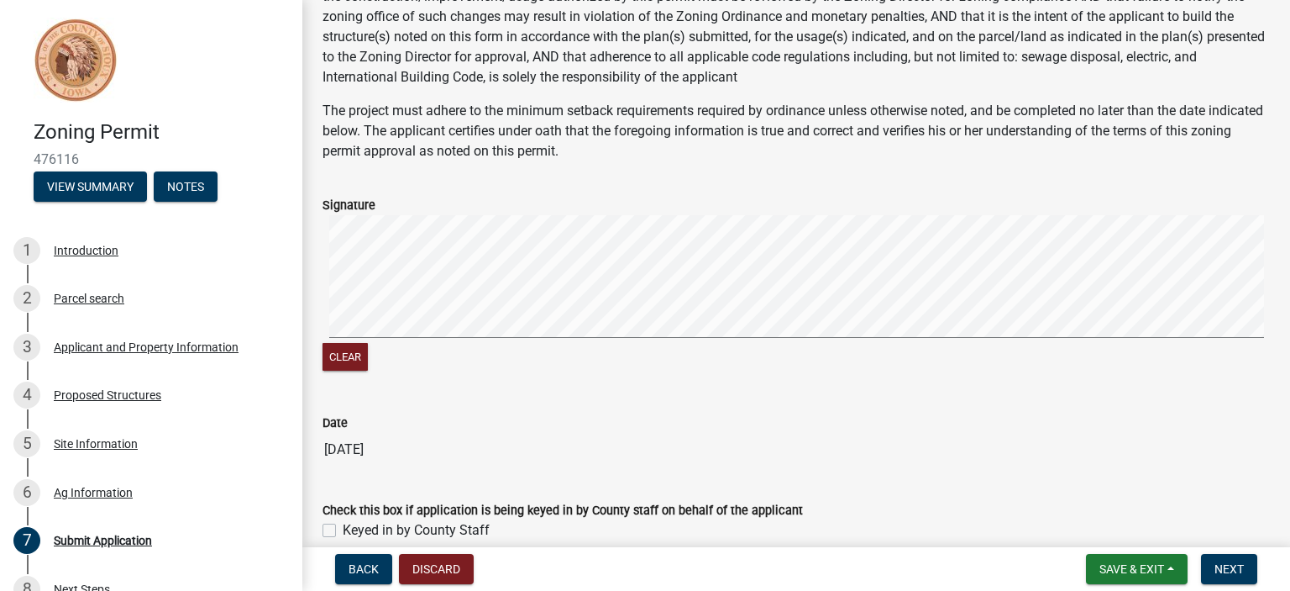
click at [372, 391] on wm-data-entity-input-list "The undersigned applicant by signature indicates his/her agreement to the condi…" at bounding box center [797, 223] width 948 height 663
click at [481, 379] on wm-data-entity-input "Signature Clear" at bounding box center [797, 282] width 948 height 214
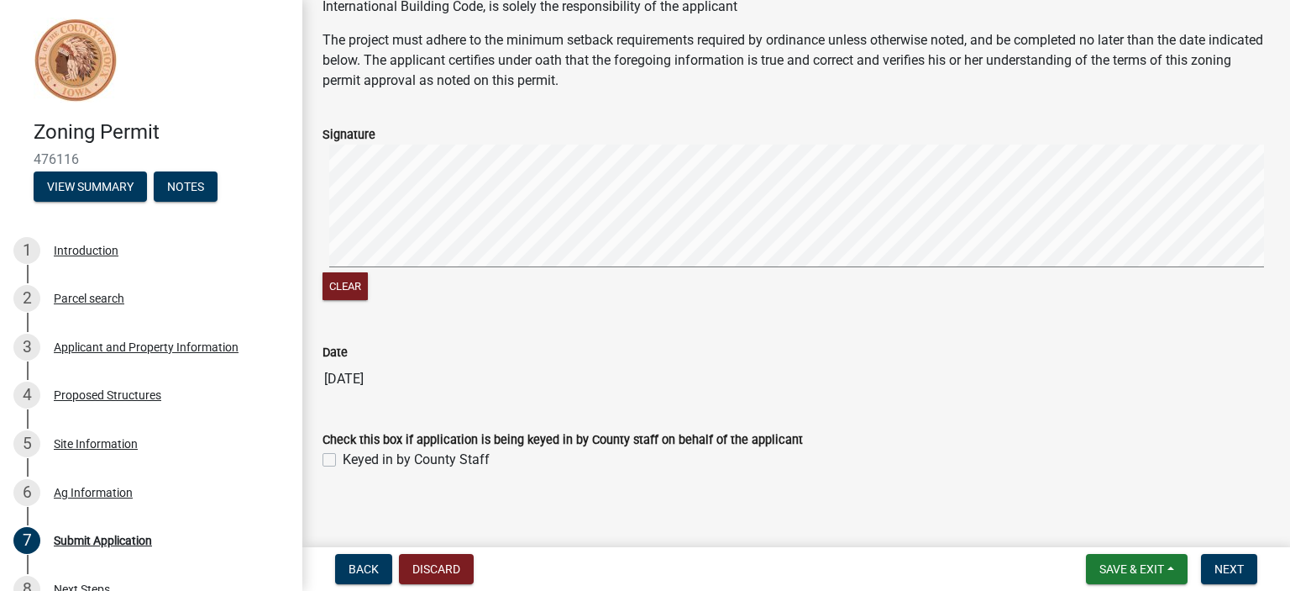
scroll to position [281, 0]
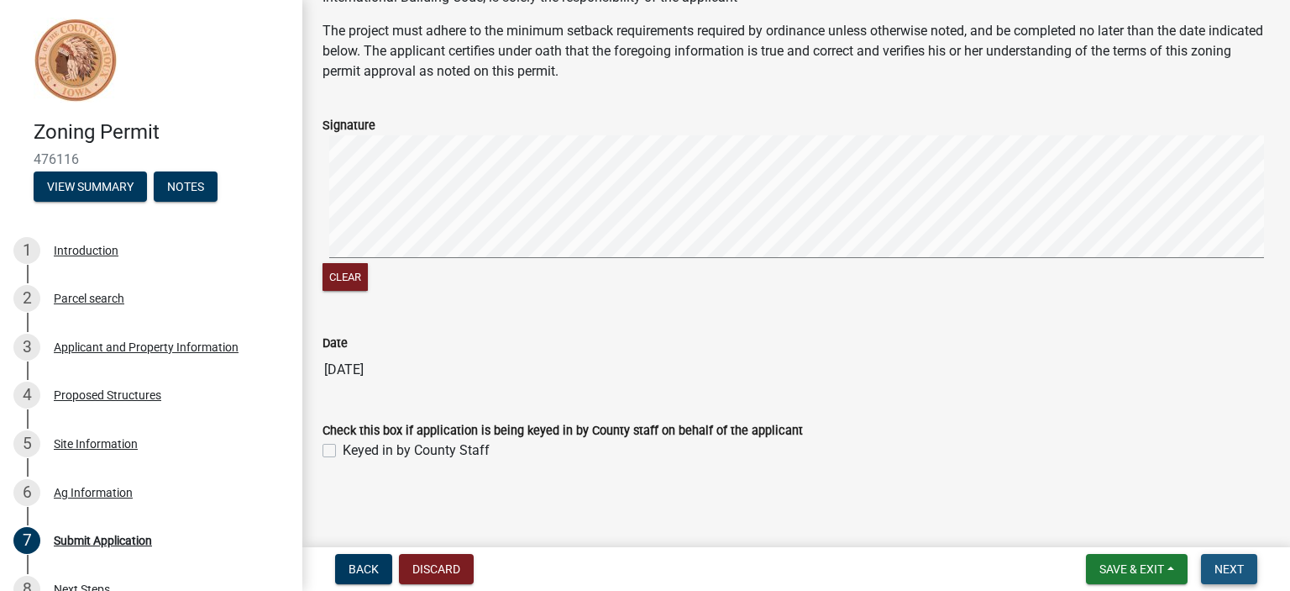
click at [1227, 574] on span "Next" at bounding box center [1229, 568] width 29 height 13
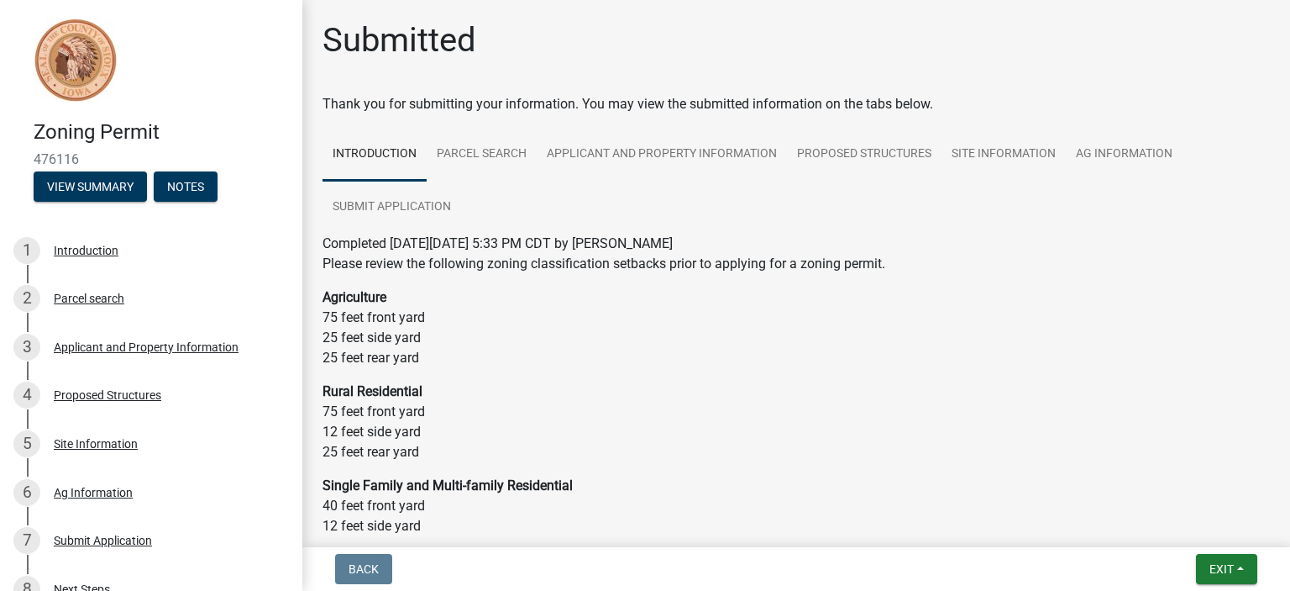
scroll to position [303, 0]
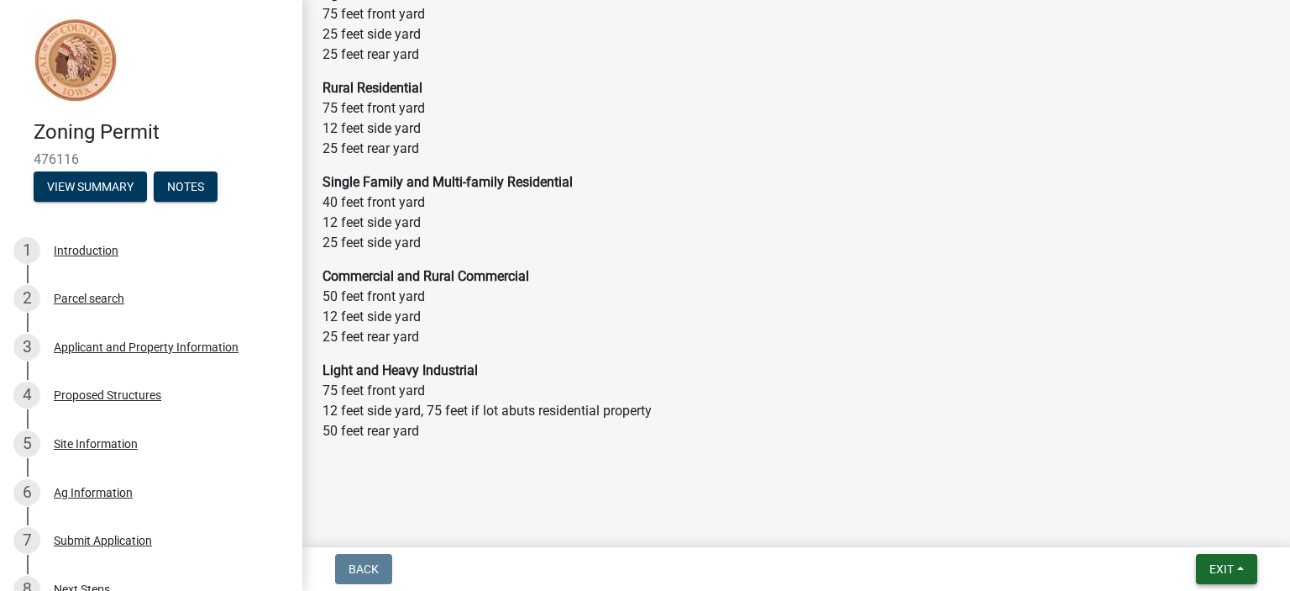
click at [1214, 568] on span "Exit" at bounding box center [1222, 568] width 24 height 13
click at [1173, 497] on button "Save" at bounding box center [1191, 485] width 134 height 40
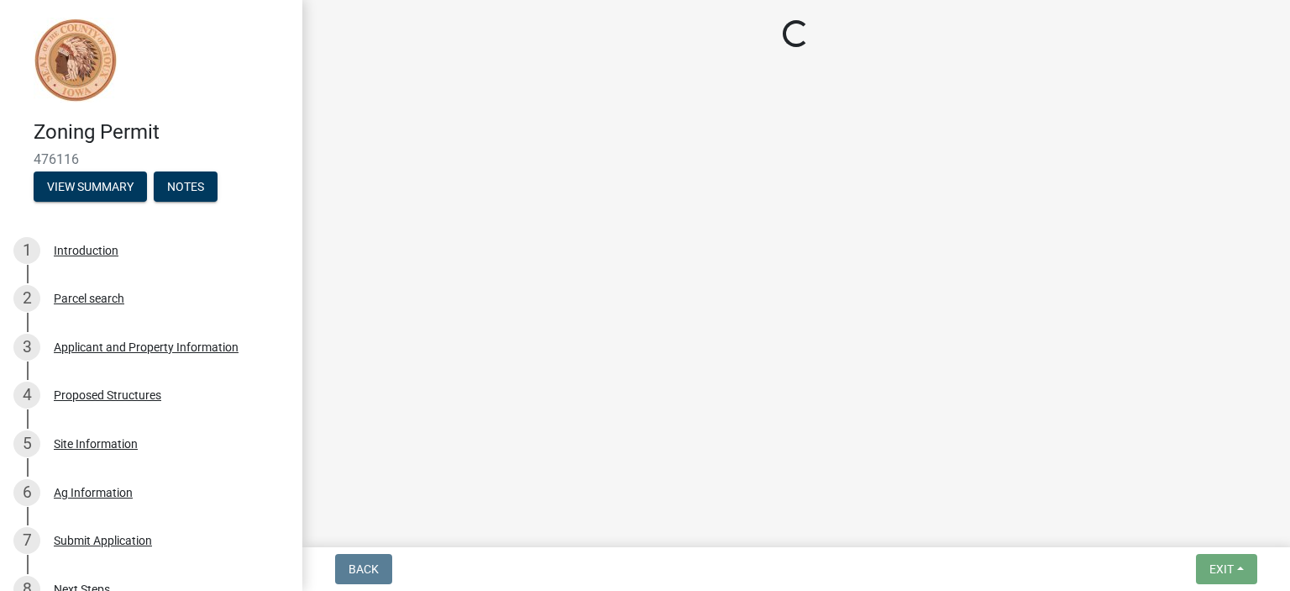
scroll to position [0, 0]
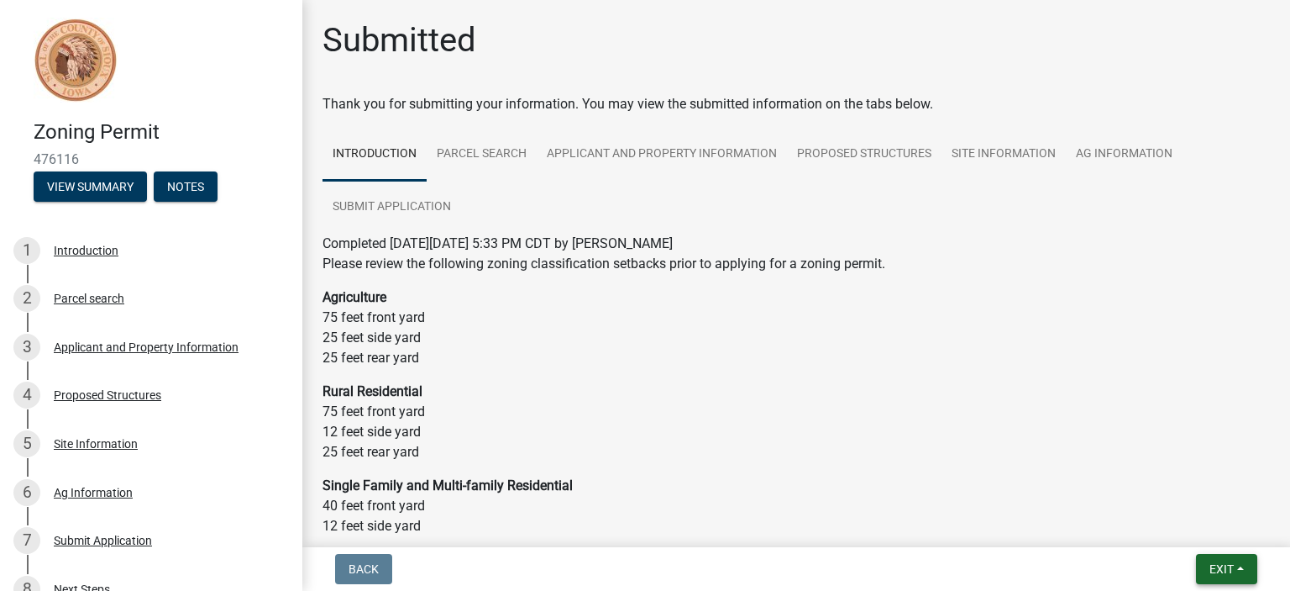
click at [1237, 570] on button "Exit" at bounding box center [1226, 569] width 61 height 30
click at [1190, 533] on button "Save & Exit" at bounding box center [1191, 525] width 134 height 40
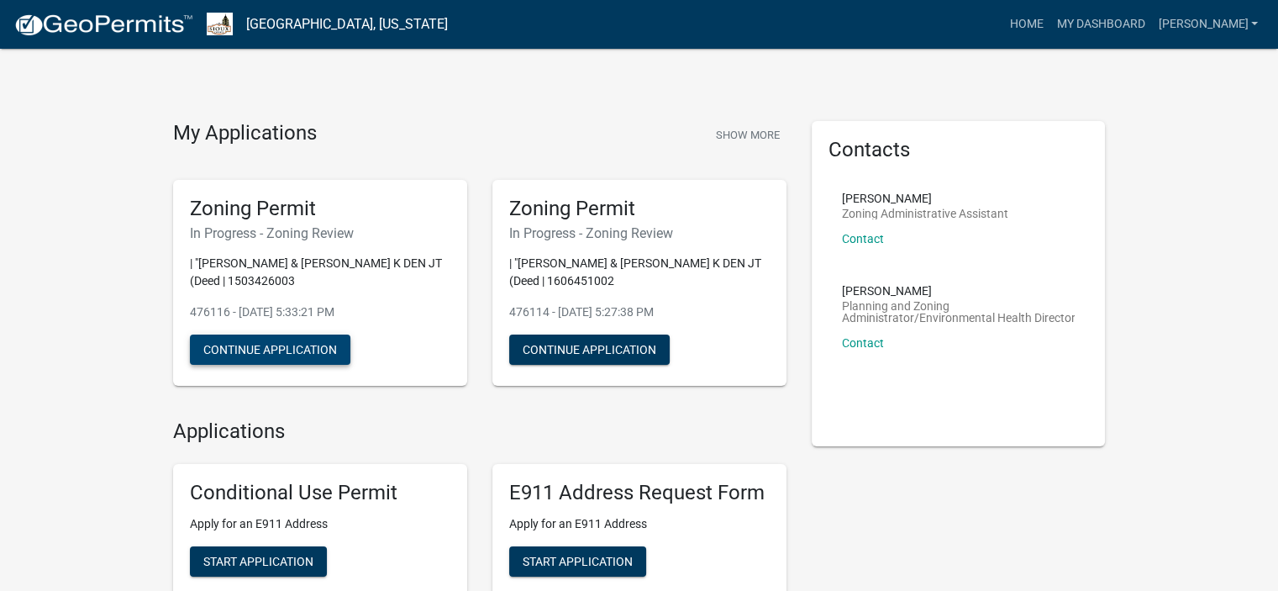
click at [301, 348] on button "Continue Application" at bounding box center [270, 349] width 160 height 30
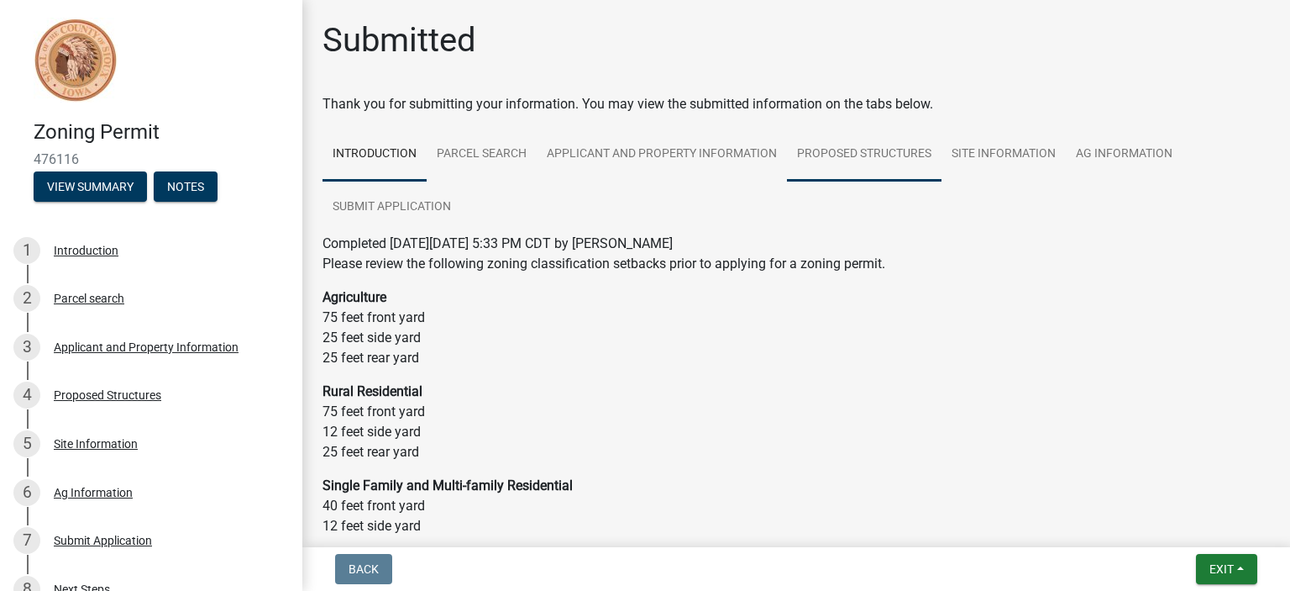
click at [880, 152] on link "Proposed Structures" at bounding box center [864, 155] width 155 height 54
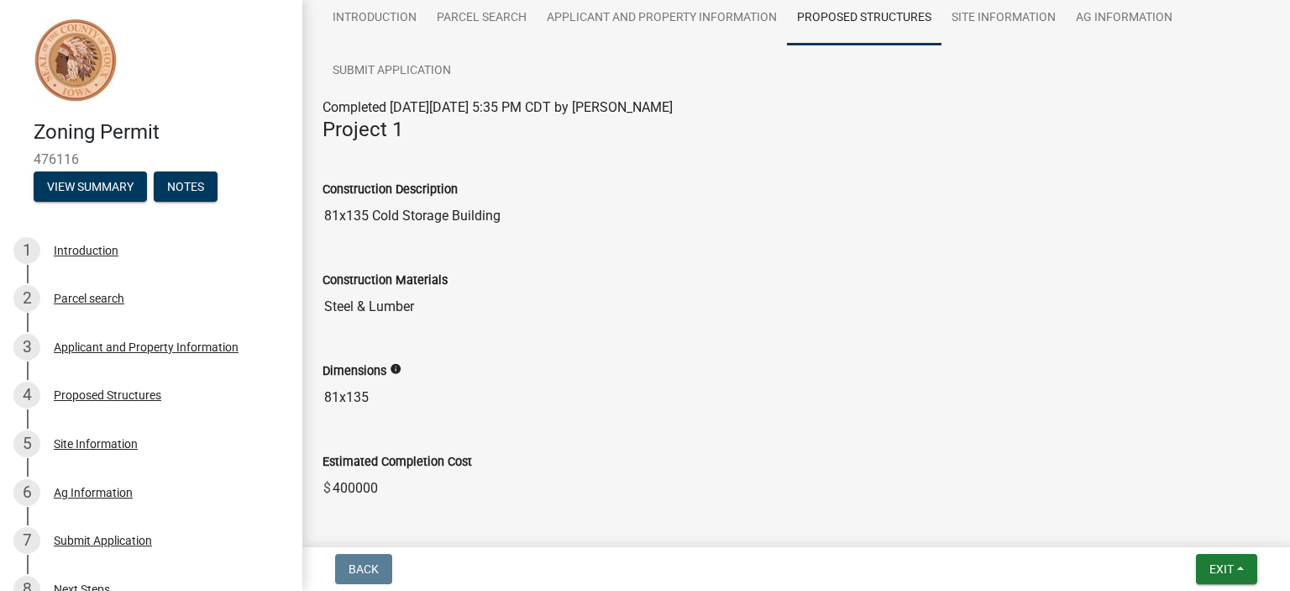
scroll to position [111, 0]
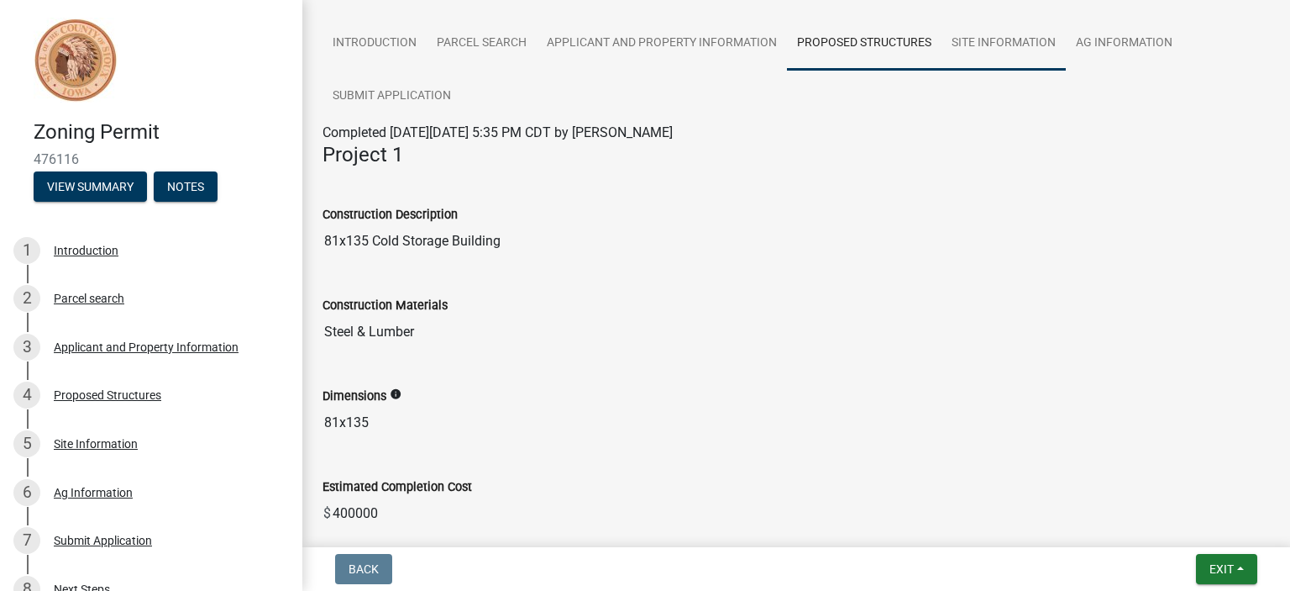
click at [1026, 39] on link "Site Information" at bounding box center [1004, 44] width 124 height 54
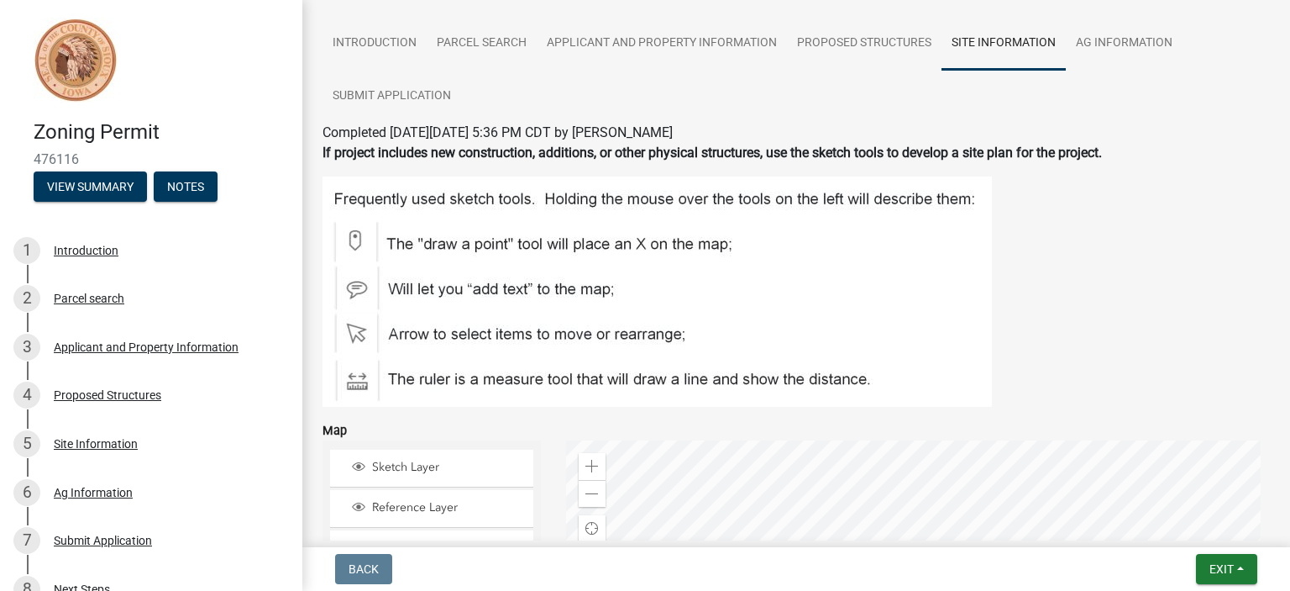
drag, startPoint x: 1277, startPoint y: 149, endPoint x: 1290, endPoint y: 271, distance: 123.3
click at [1277, 271] on main "Submitted Thank you for submitting your information. You may view the submitted…" at bounding box center [796, 270] width 988 height 540
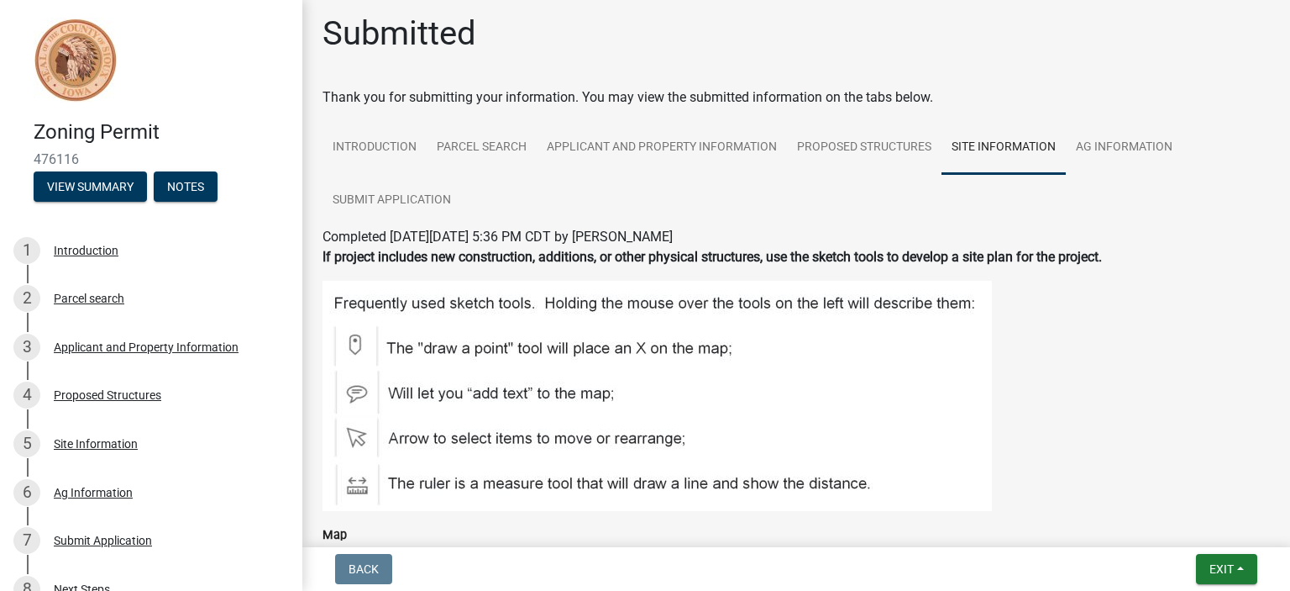
scroll to position [0, 0]
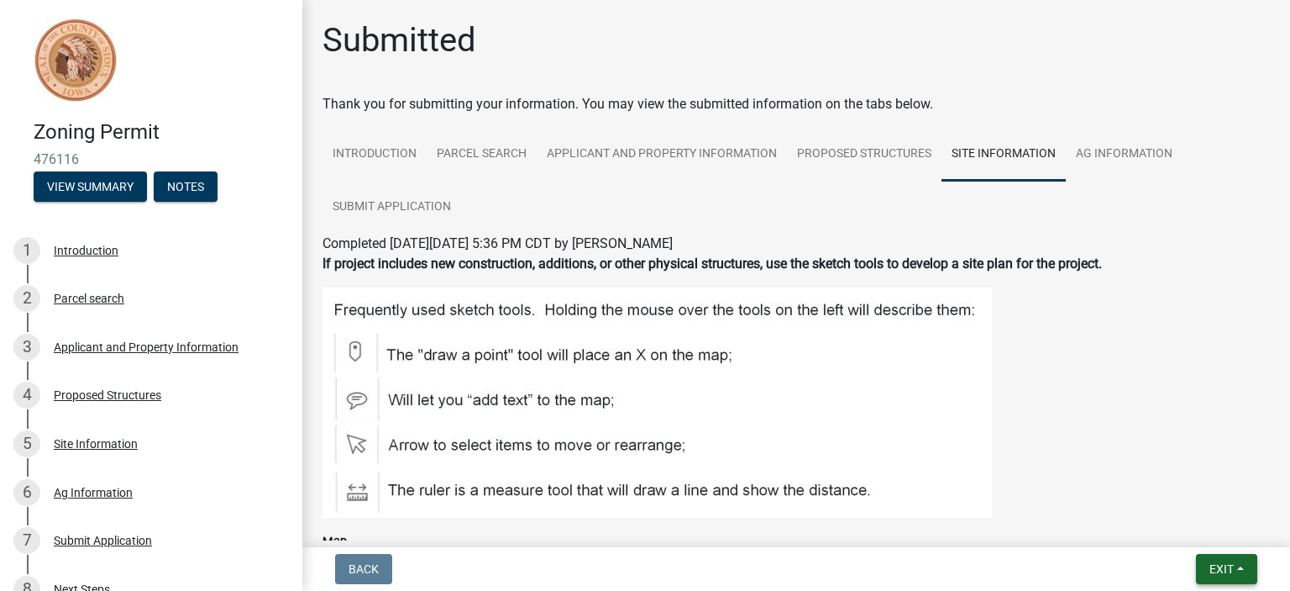
click at [1222, 574] on span "Exit" at bounding box center [1222, 568] width 24 height 13
click at [1172, 483] on button "Save" at bounding box center [1191, 485] width 134 height 40
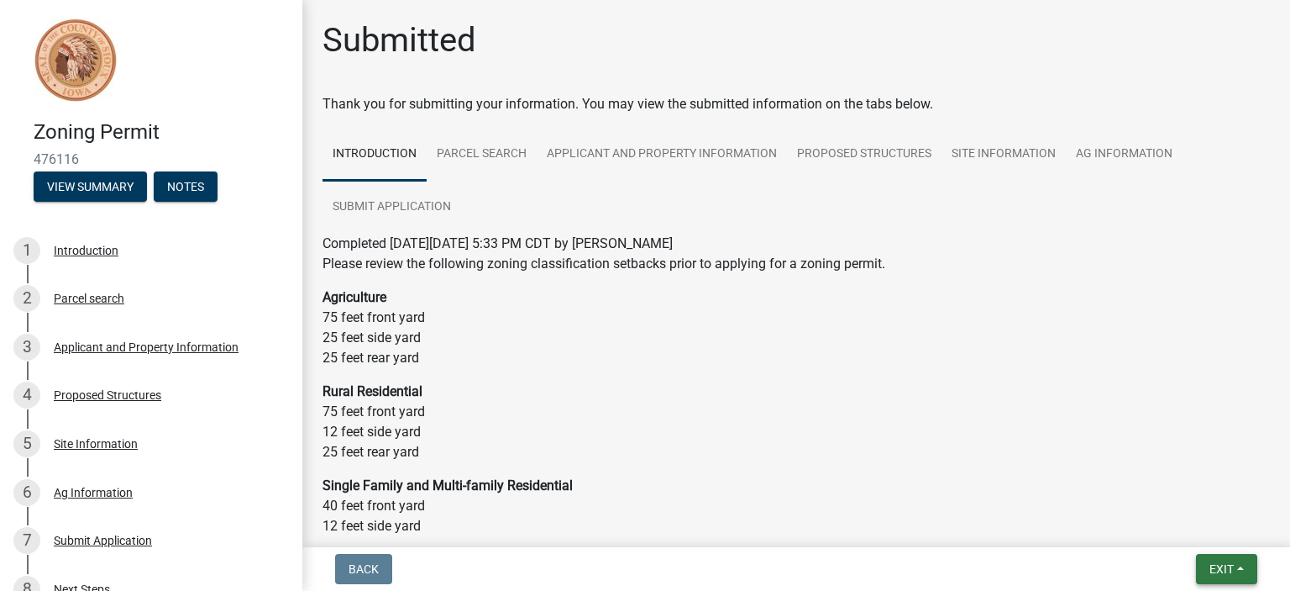
click at [1240, 574] on button "Exit" at bounding box center [1226, 569] width 61 height 30
click at [1202, 522] on button "Save & Exit" at bounding box center [1191, 525] width 134 height 40
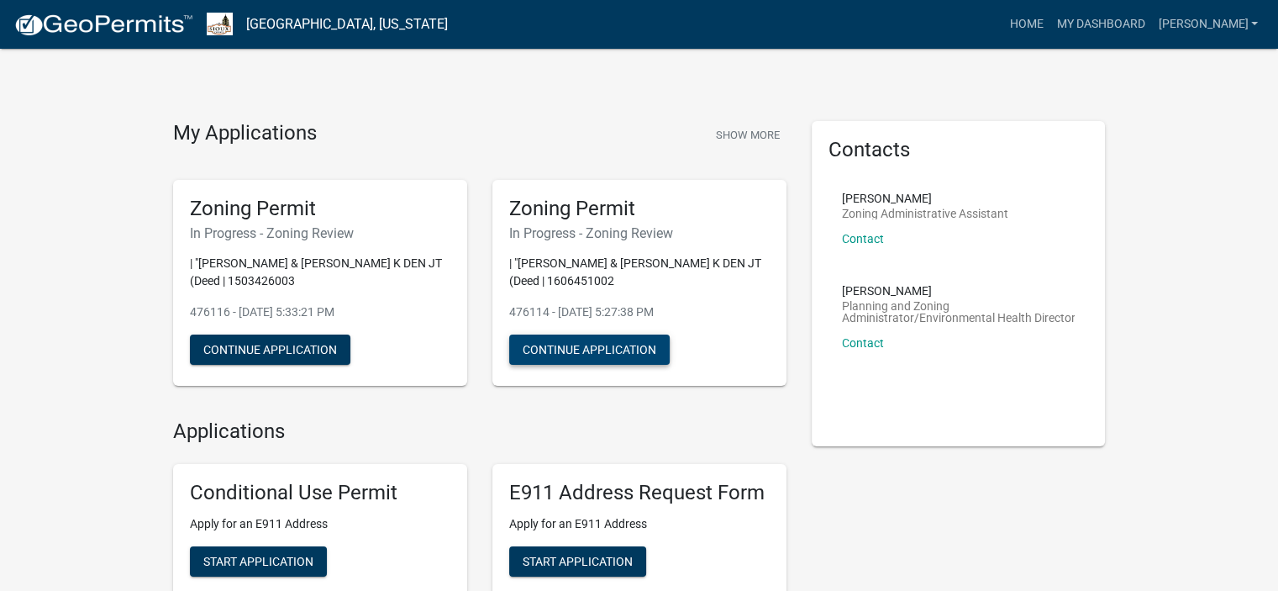
click at [586, 347] on button "Continue Application" at bounding box center [589, 349] width 160 height 30
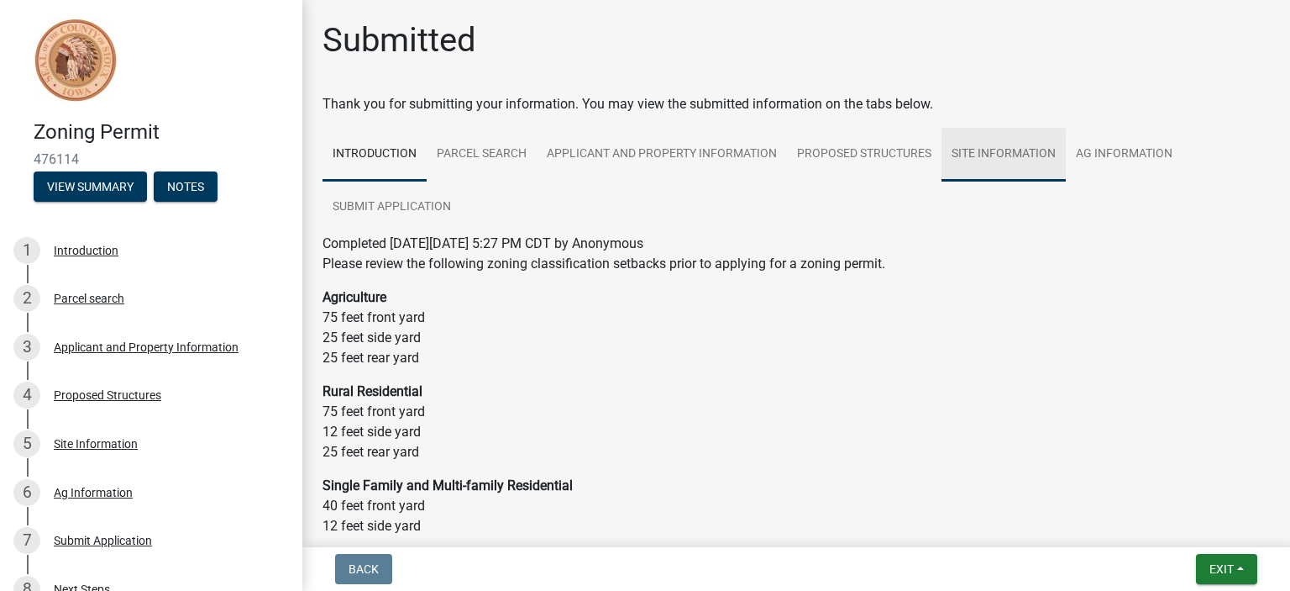
click at [978, 154] on link "Site Information" at bounding box center [1004, 155] width 124 height 54
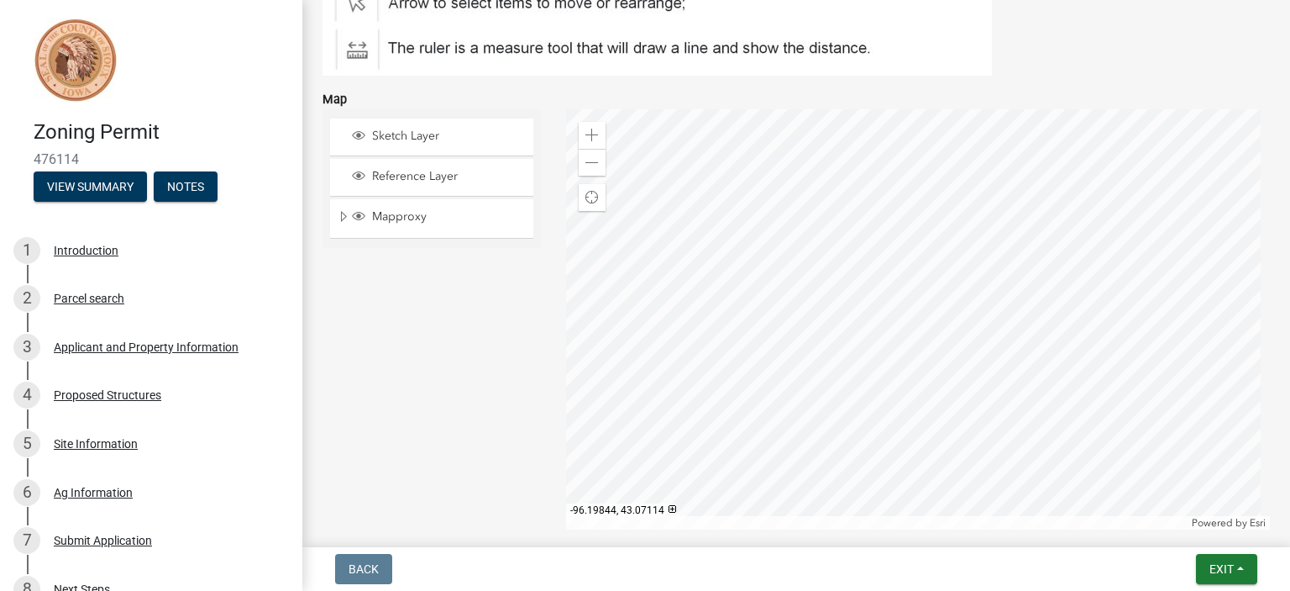
scroll to position [440, 0]
click at [941, 268] on div at bounding box center [918, 321] width 705 height 420
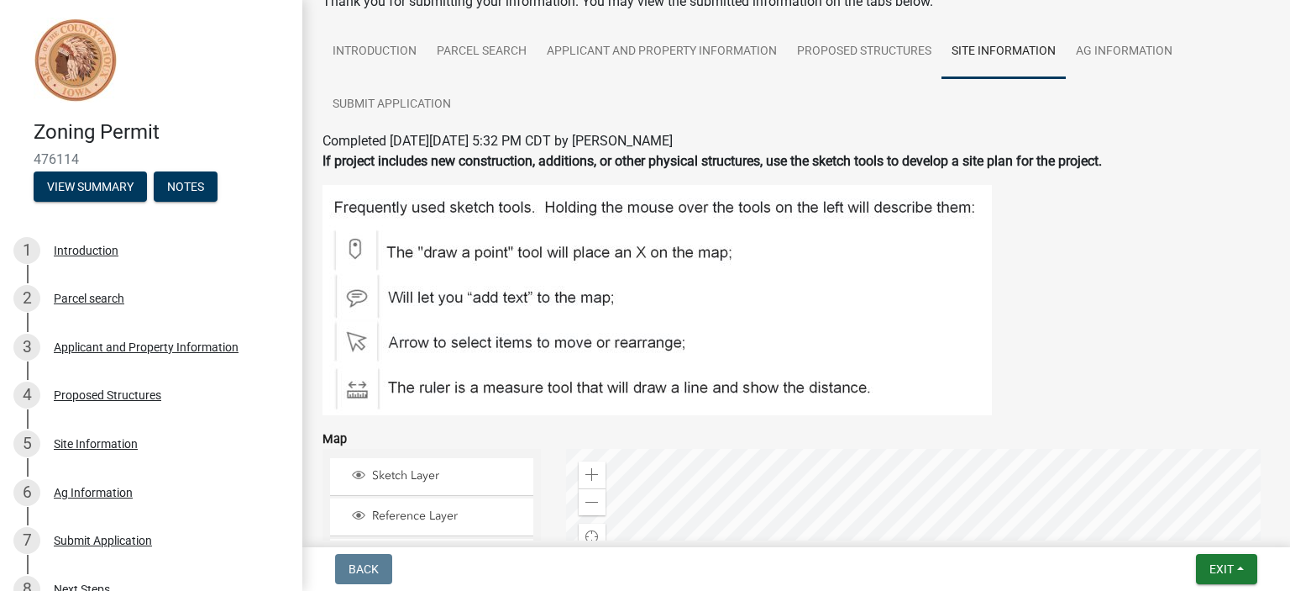
scroll to position [83, 0]
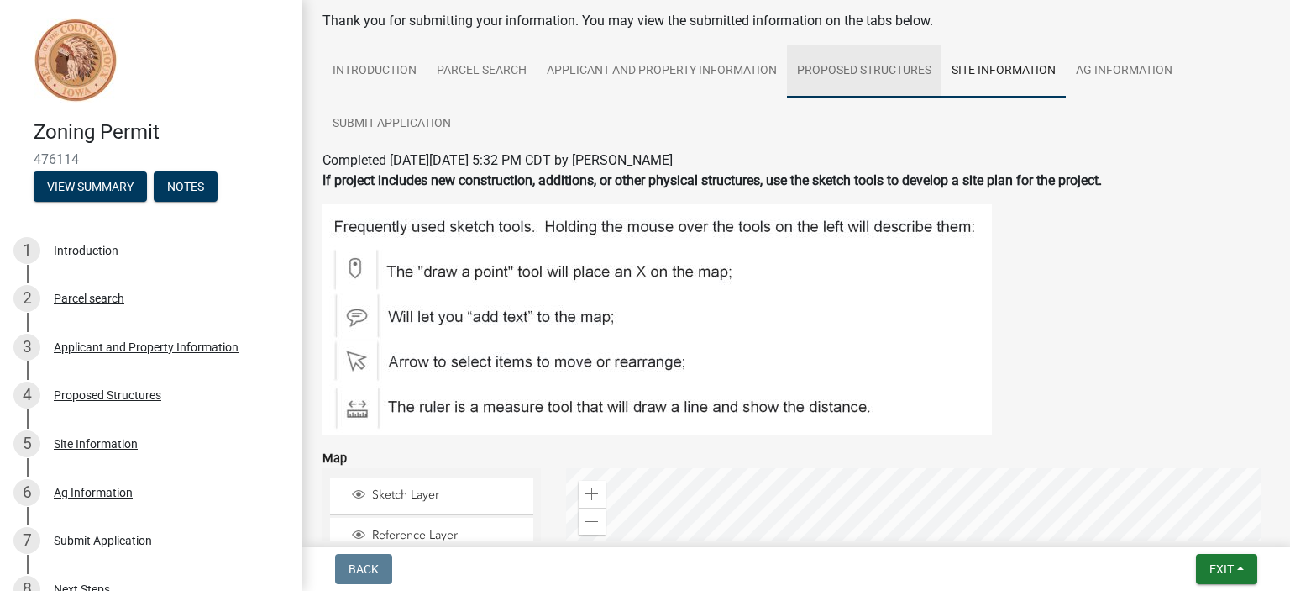
click at [887, 63] on link "Proposed Structures" at bounding box center [864, 72] width 155 height 54
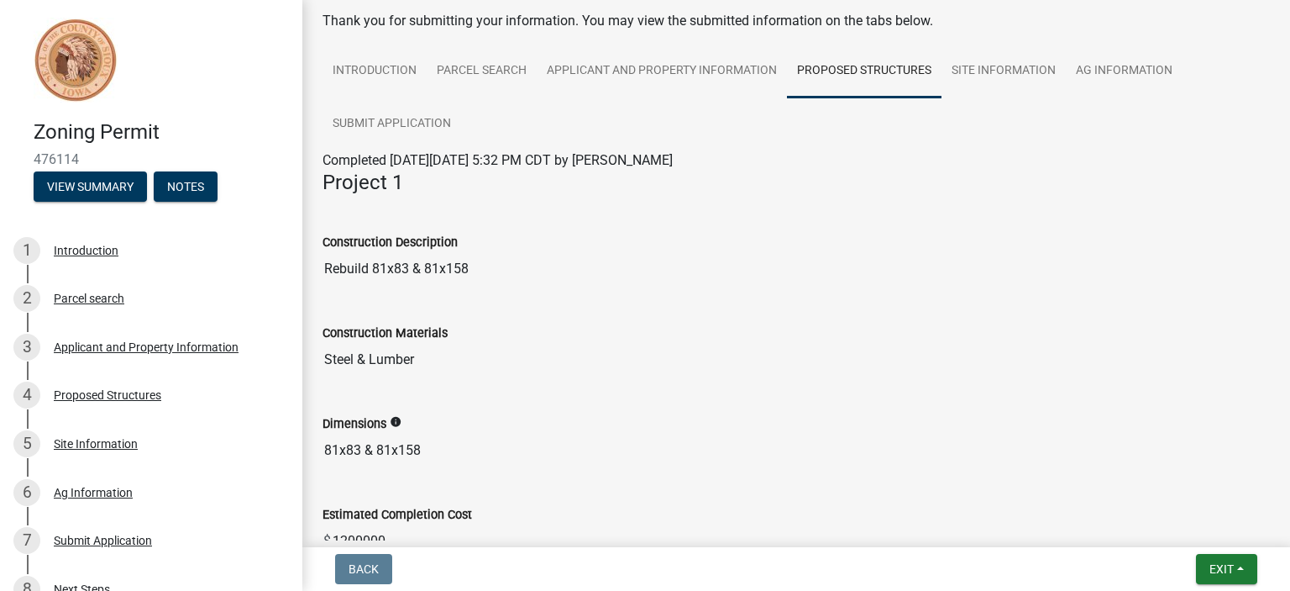
drag, startPoint x: 1190, startPoint y: 268, endPoint x: 1276, endPoint y: 491, distance: 238.5
click at [1276, 491] on div "Submitted Thank you for submitting your information. You may view the submitted…" at bounding box center [796, 532] width 988 height 1191
click at [1006, 63] on link "Site Information" at bounding box center [1004, 72] width 124 height 54
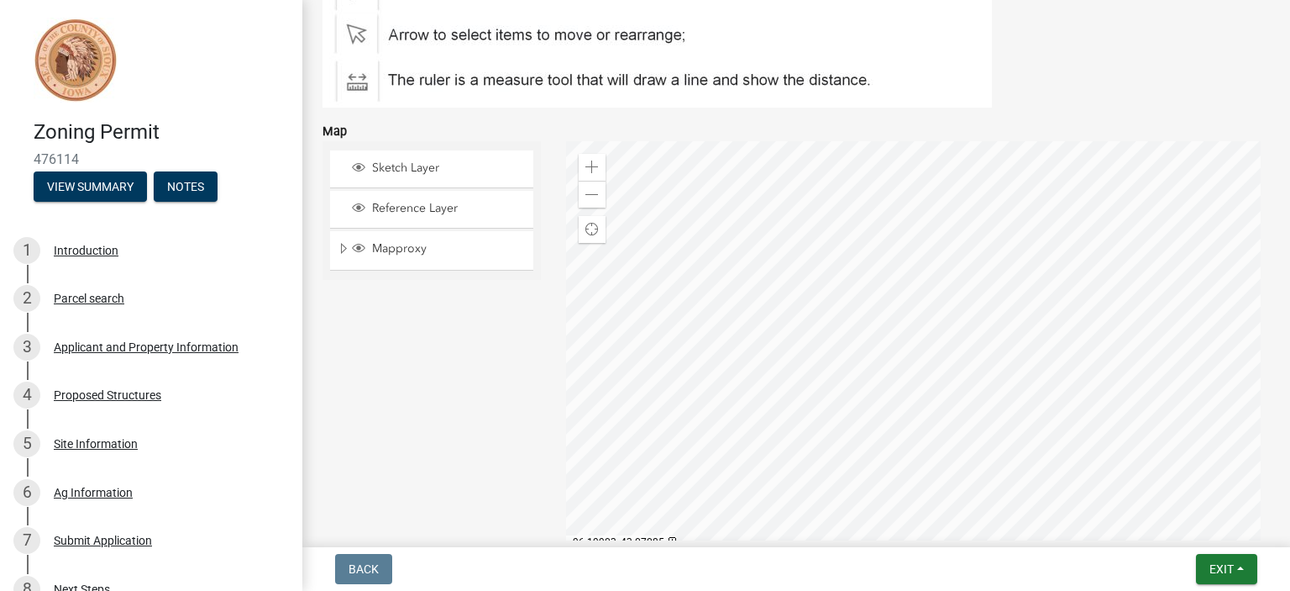
scroll to position [413, 0]
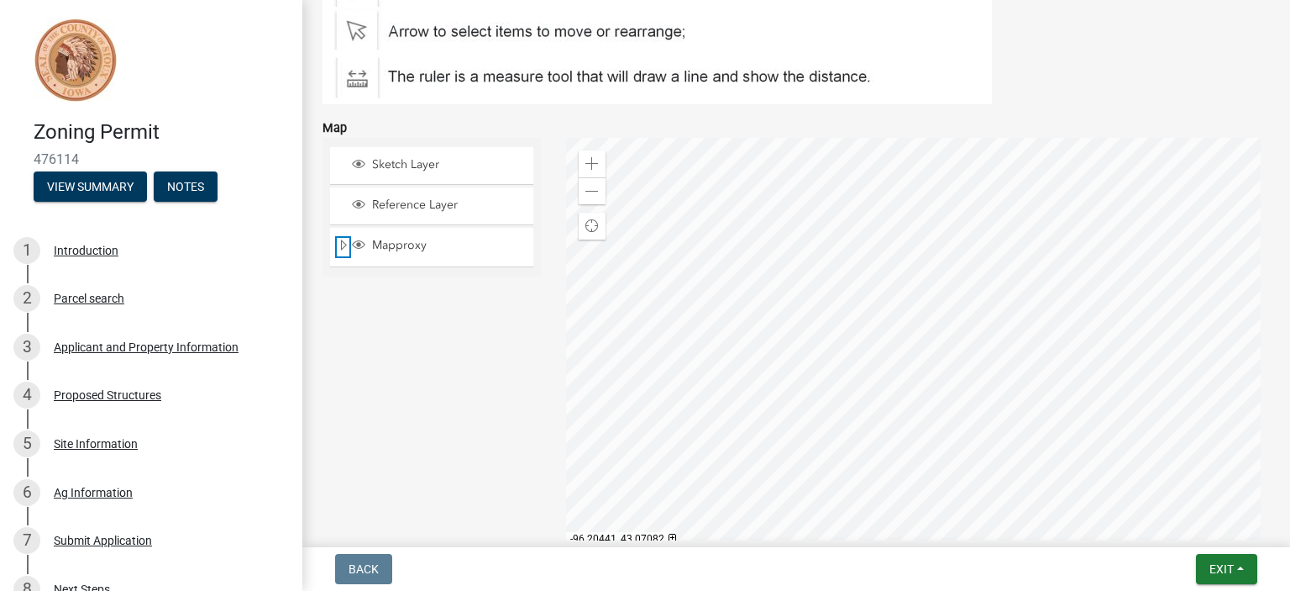
click at [342, 249] on span "Expand" at bounding box center [343, 246] width 13 height 16
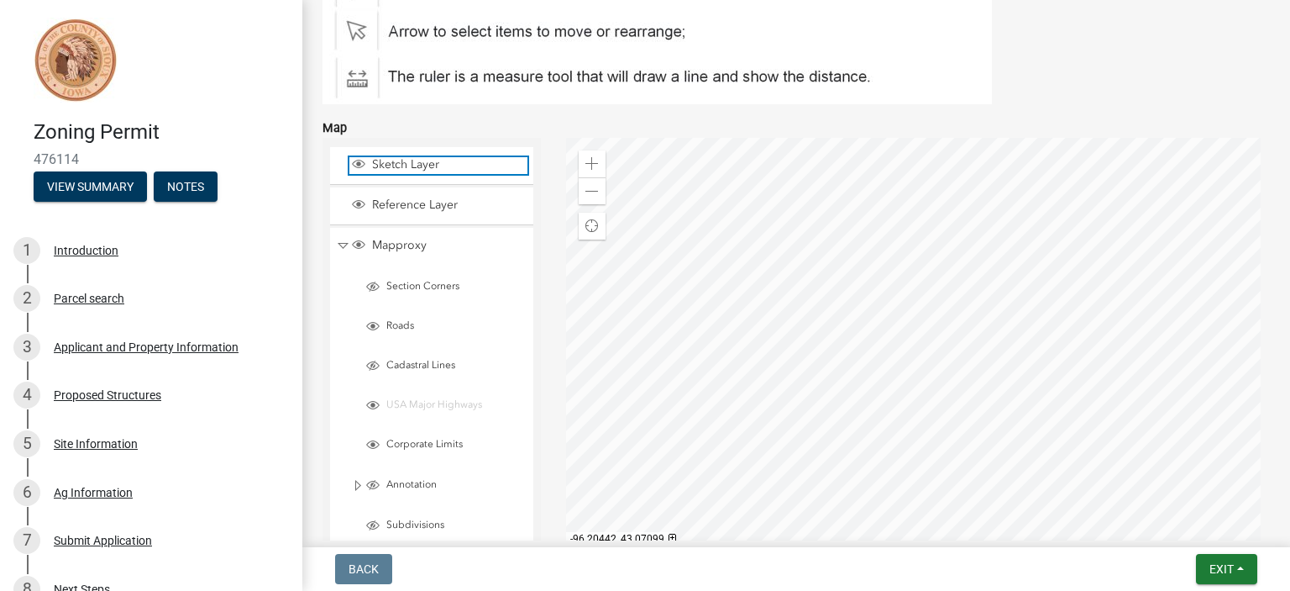
click at [450, 165] on span "Sketch Layer" at bounding box center [448, 164] width 160 height 15
click at [398, 165] on span "Sketch Layer" at bounding box center [448, 164] width 160 height 15
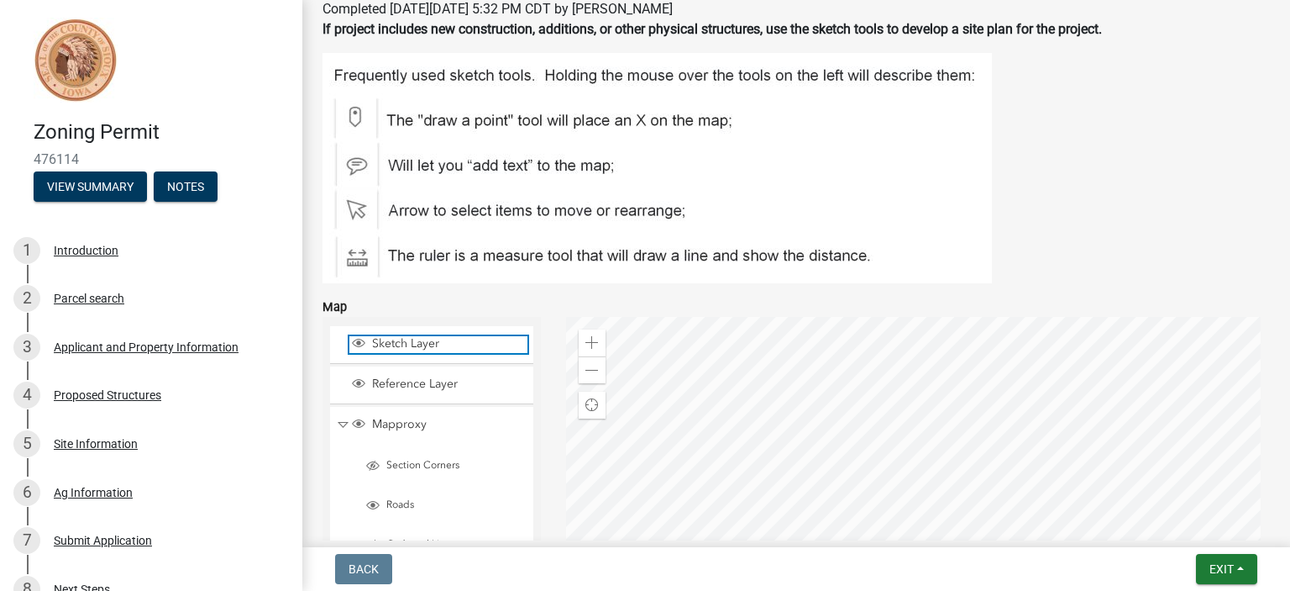
scroll to position [0, 0]
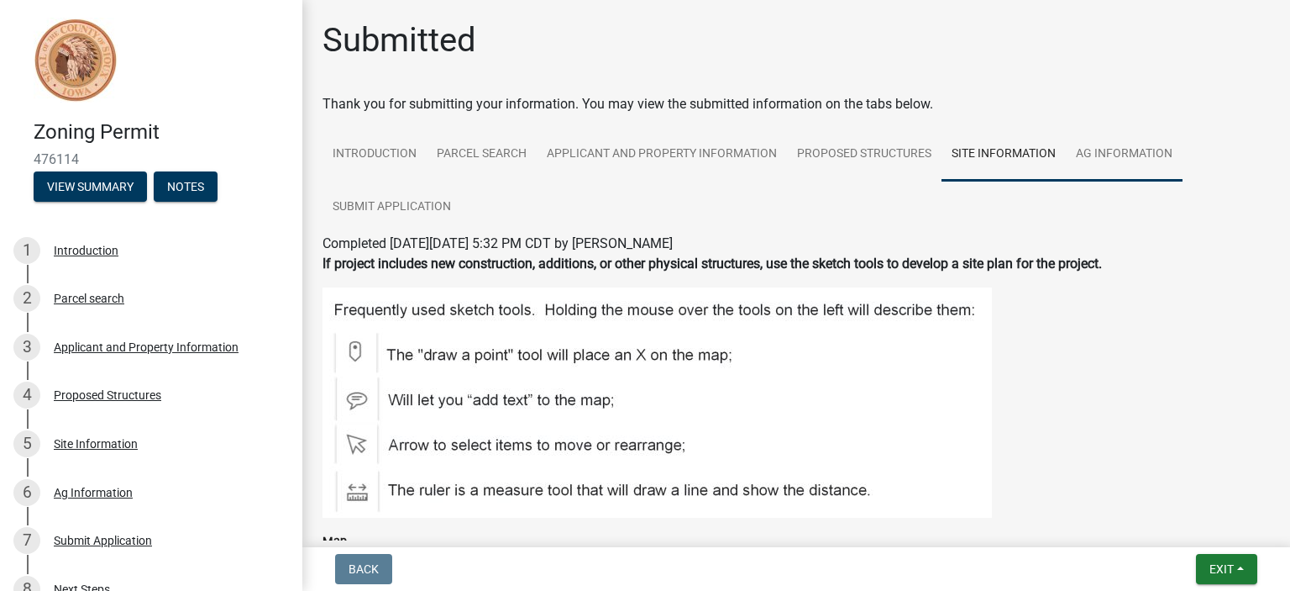
click at [1101, 149] on link "Ag Information" at bounding box center [1124, 155] width 117 height 54
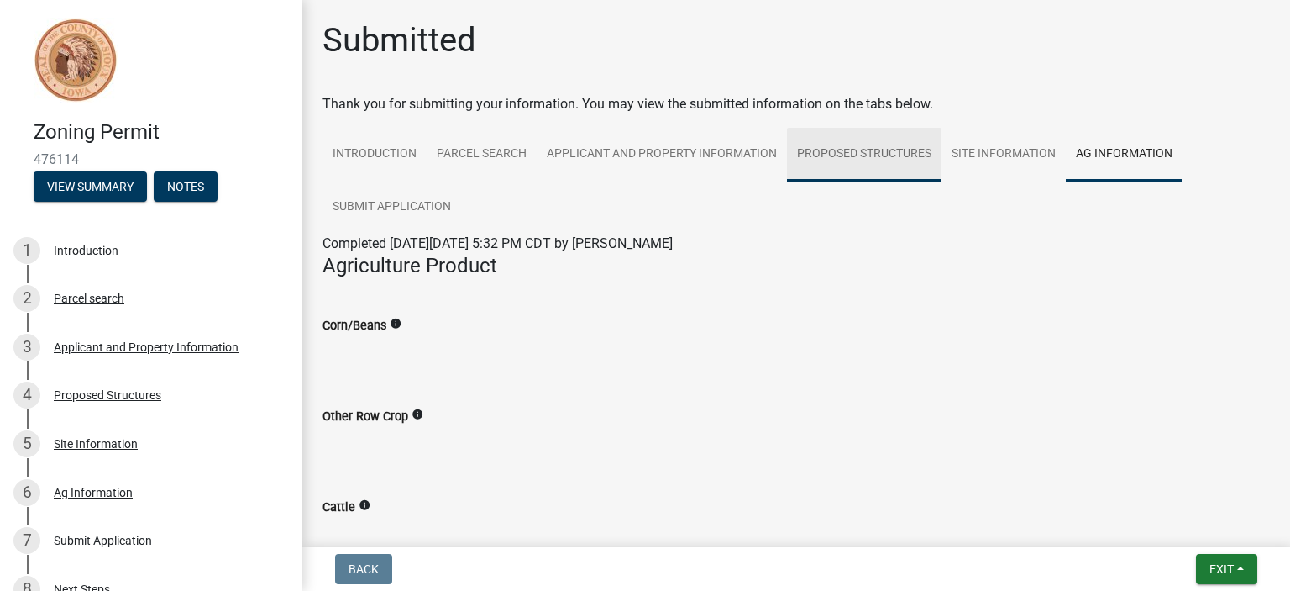
click at [895, 150] on link "Proposed Structures" at bounding box center [864, 155] width 155 height 54
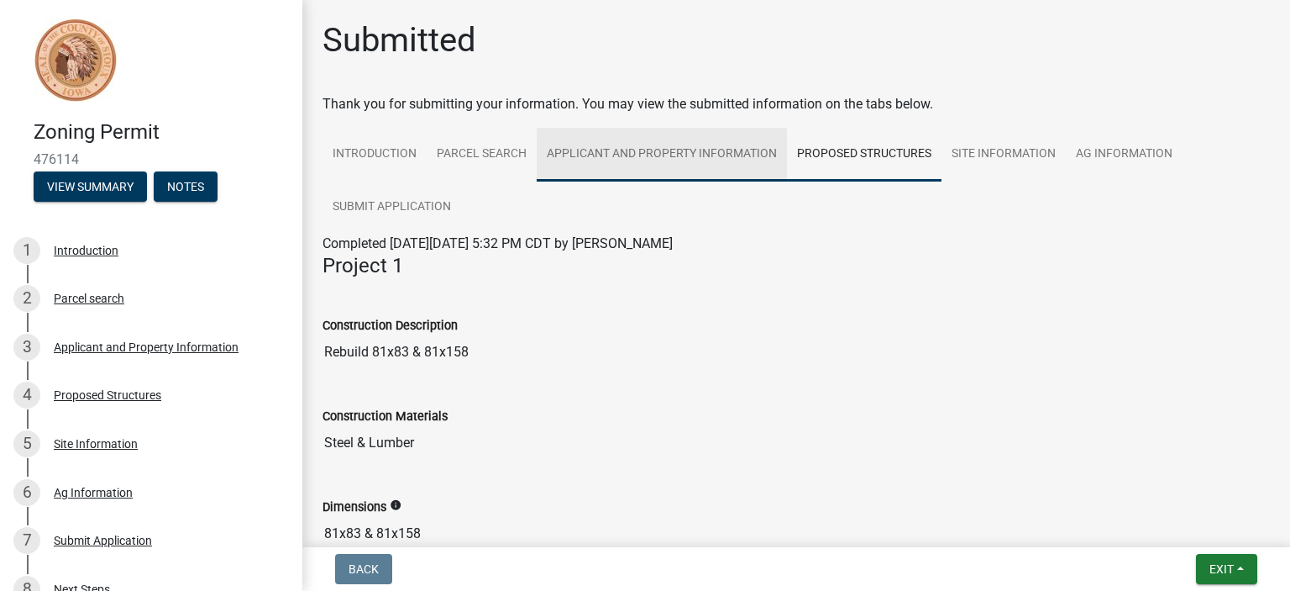
click at [713, 150] on link "Applicant and Property Information" at bounding box center [662, 155] width 250 height 54
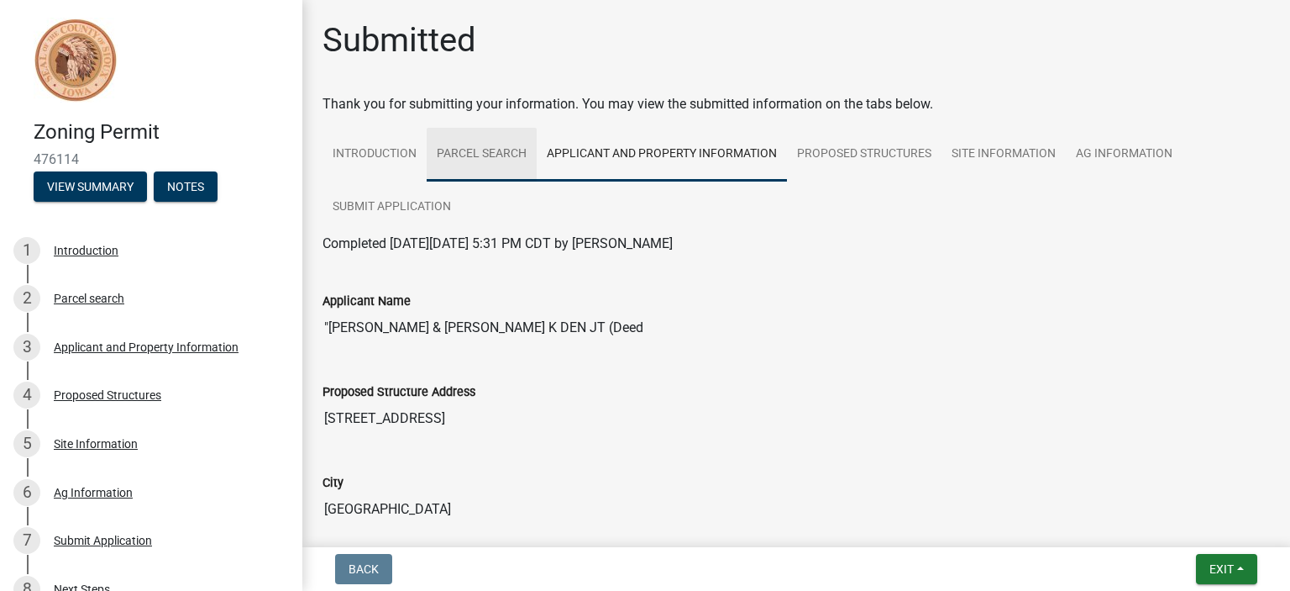
click at [495, 155] on link "Parcel search" at bounding box center [482, 155] width 110 height 54
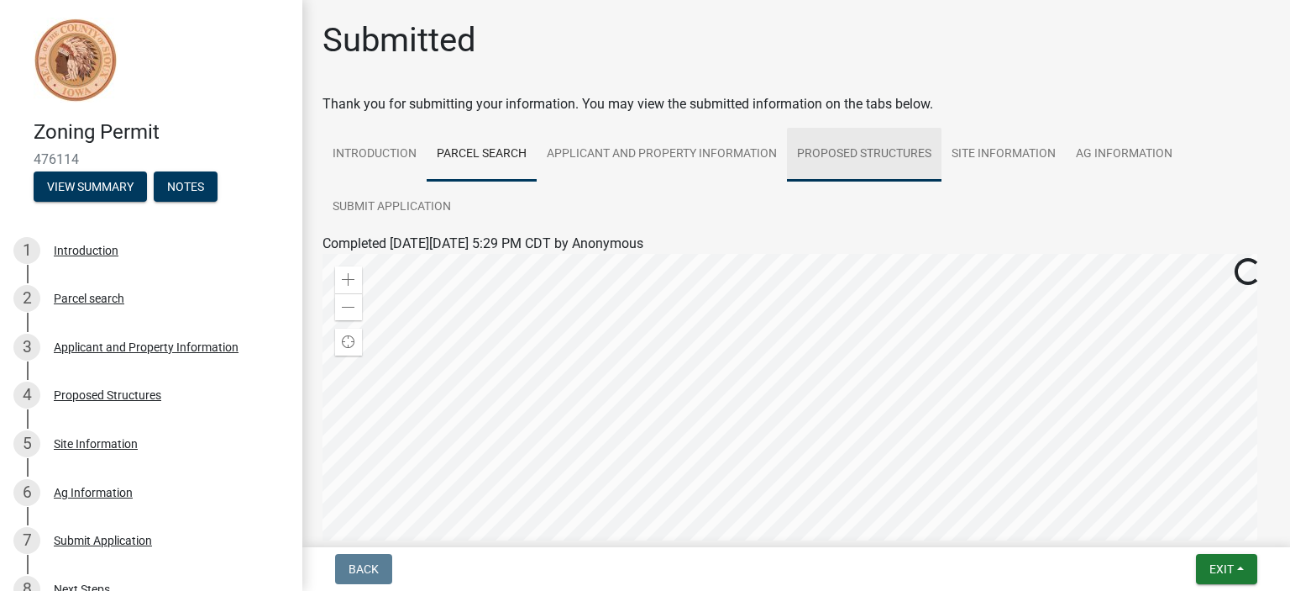
click at [883, 147] on link "Proposed Structures" at bounding box center [864, 155] width 155 height 54
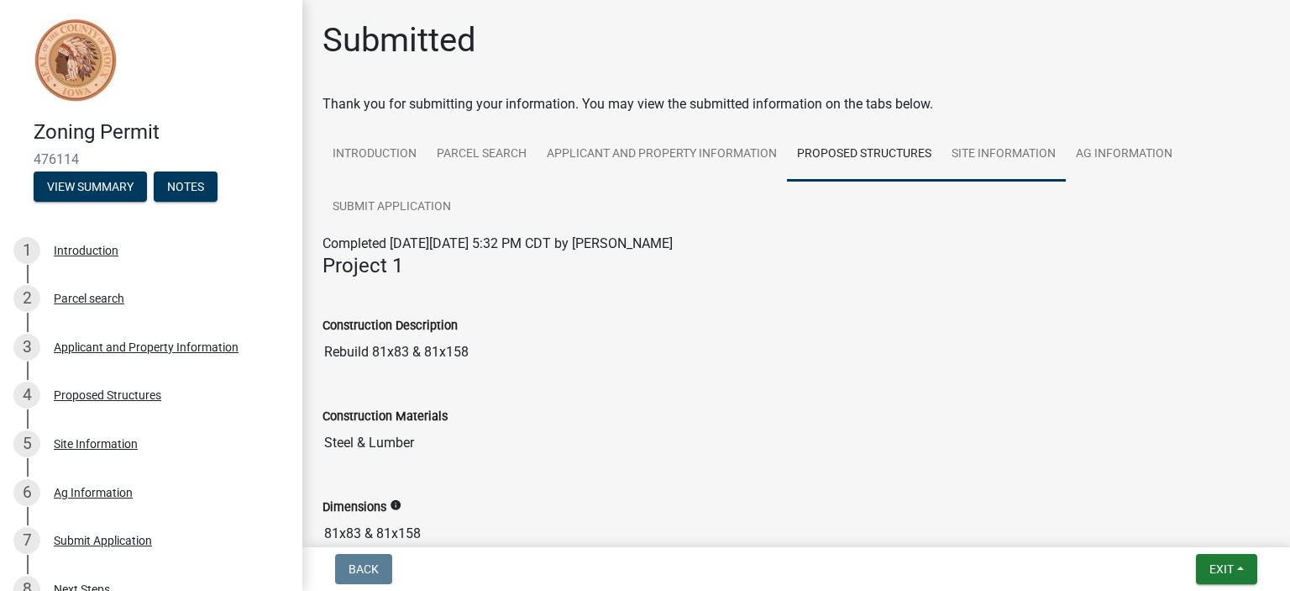
click at [991, 160] on link "Site Information" at bounding box center [1004, 155] width 124 height 54
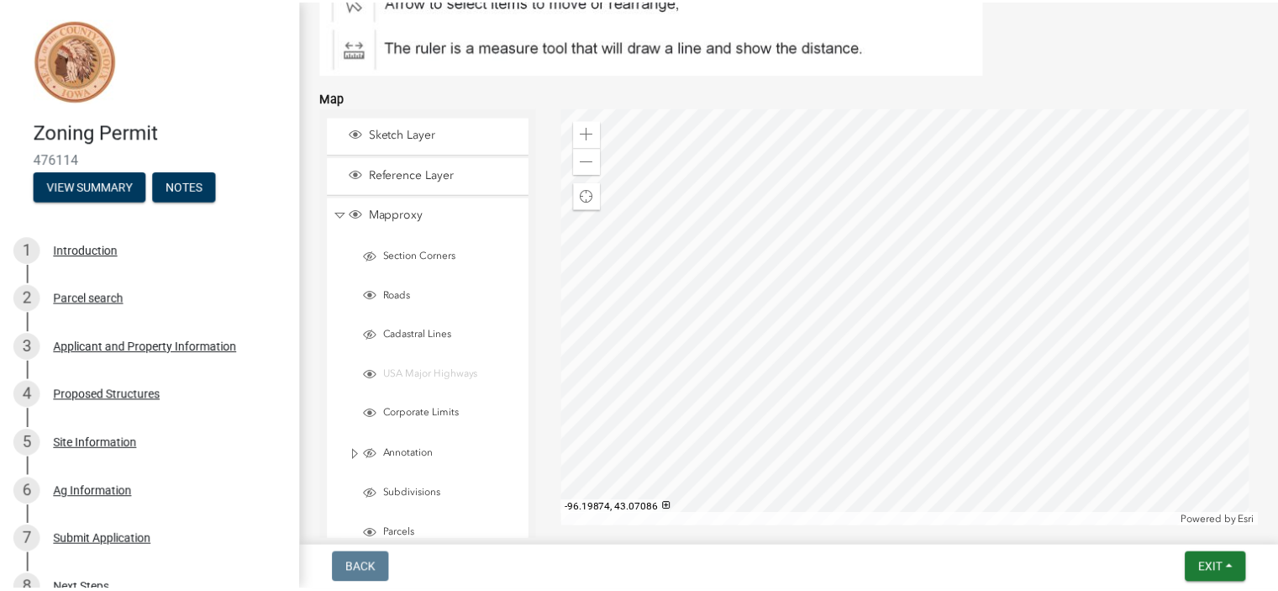
scroll to position [453, 0]
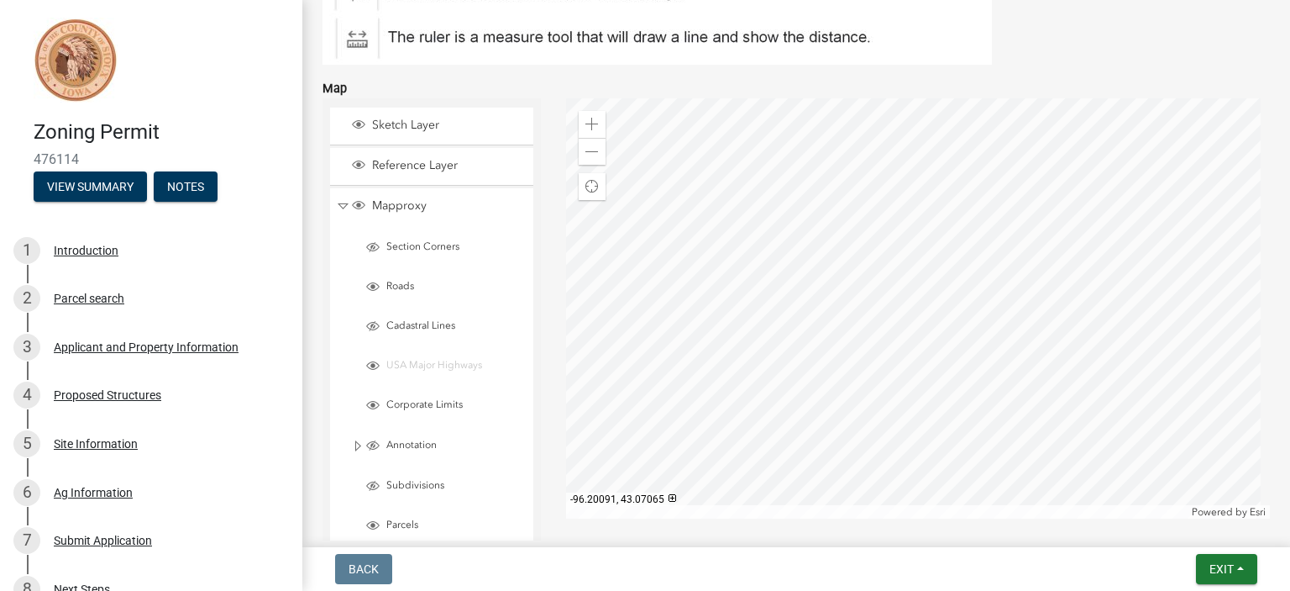
click at [986, 295] on div at bounding box center [918, 308] width 705 height 420
click at [1226, 575] on button "Exit" at bounding box center [1226, 569] width 61 height 30
click at [1196, 524] on button "Save & Exit" at bounding box center [1191, 525] width 134 height 40
